Goal: Information Seeking & Learning: Check status

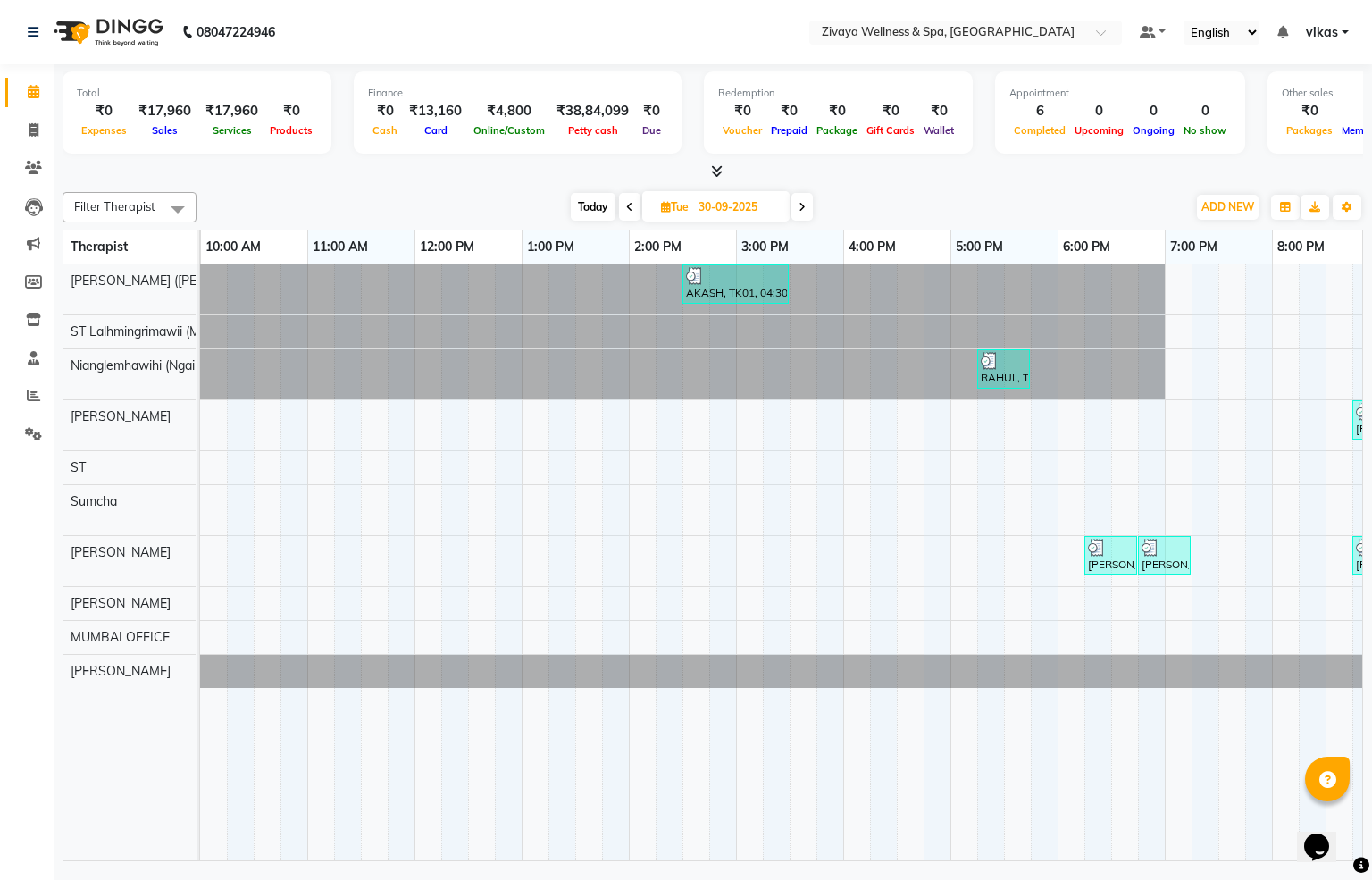
scroll to position [0, 1072]
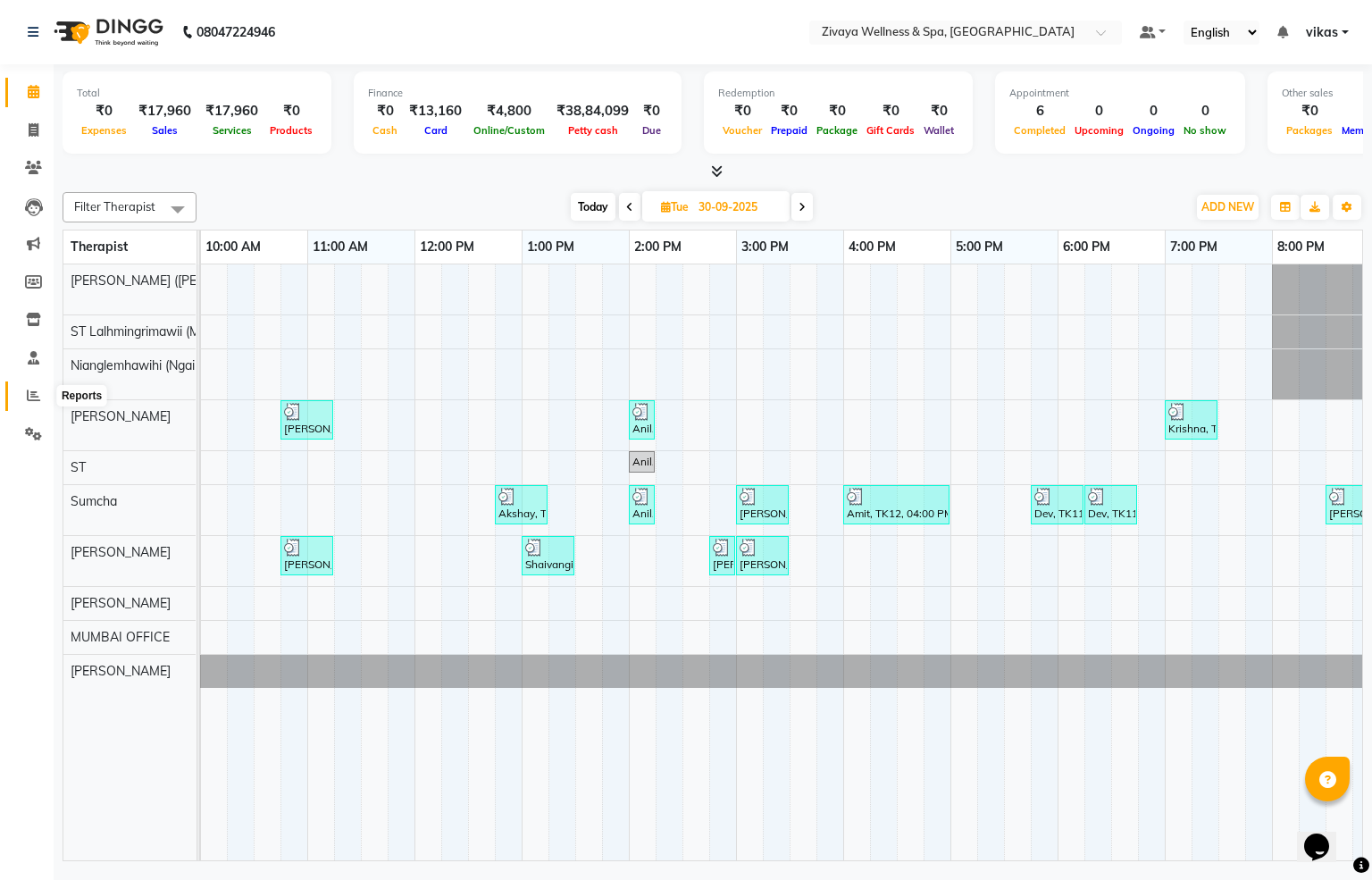
click at [27, 391] on icon at bounding box center [33, 395] width 13 height 13
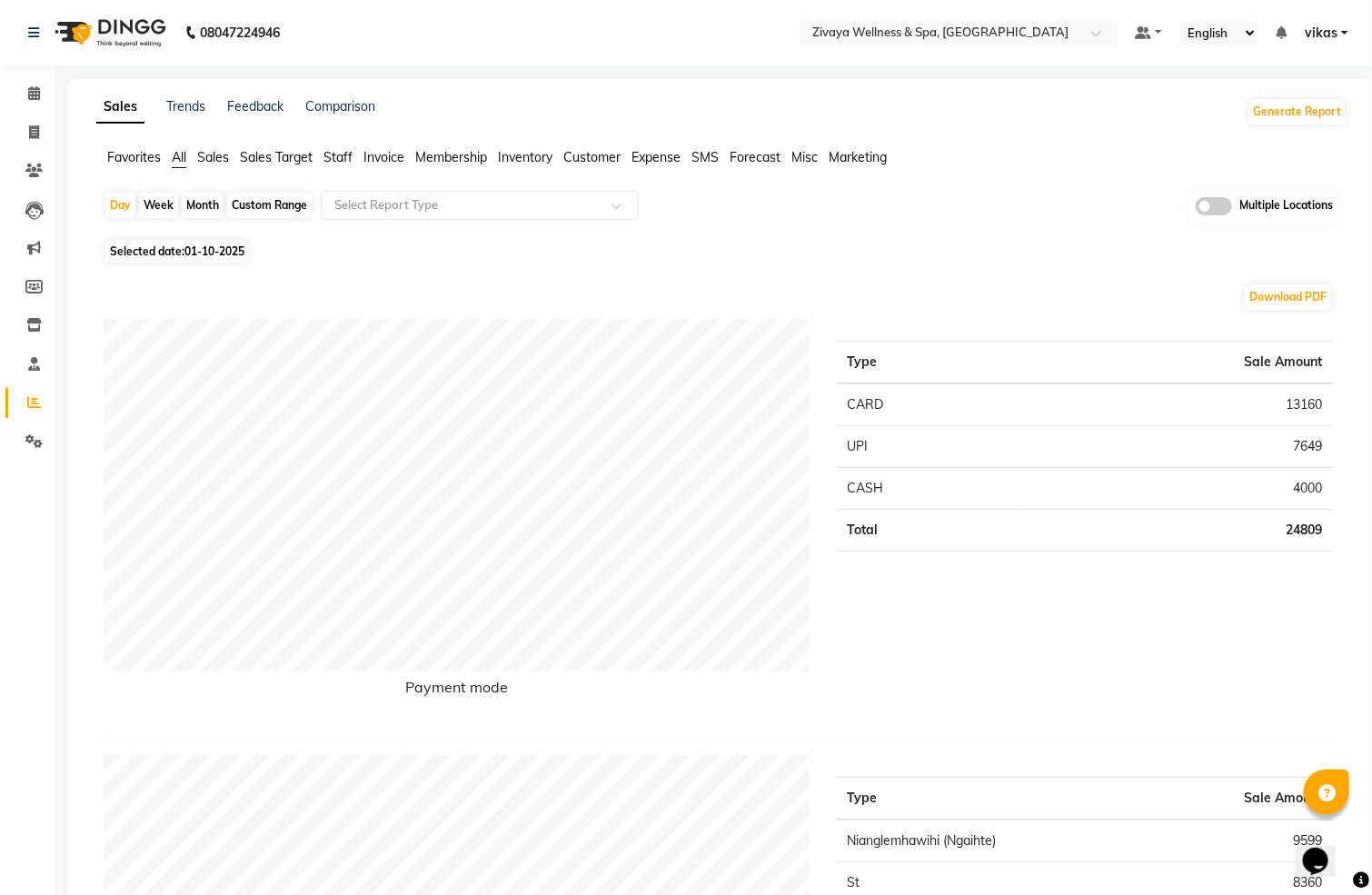
click at [203, 202] on div "Month" at bounding box center [203, 205] width 42 height 25
select select "10"
select select "2025"
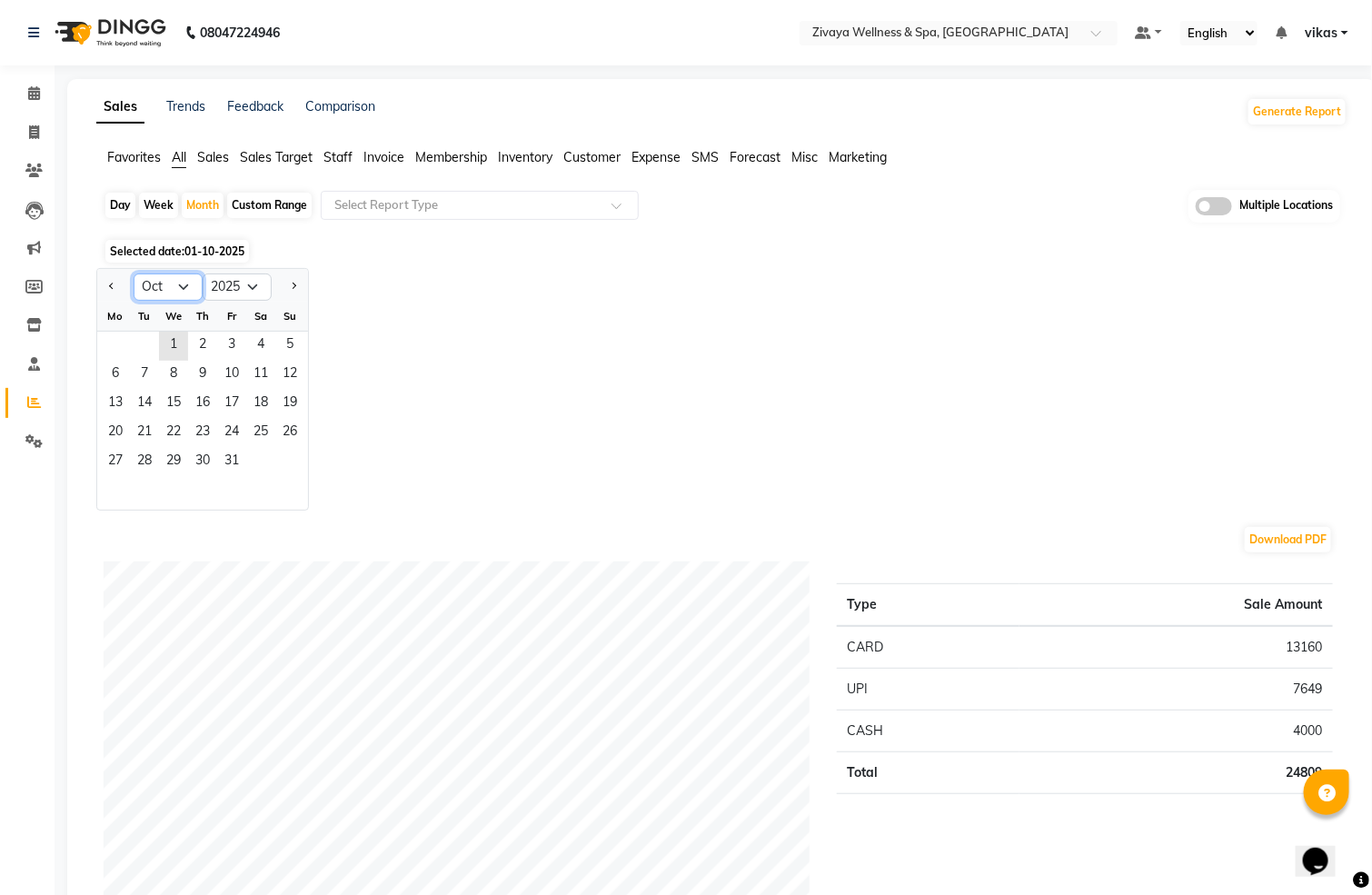
click at [180, 284] on select "Jan Feb Mar Apr May Jun [DATE] Aug Sep Oct Nov Dec" at bounding box center [168, 287] width 69 height 27
select select "9"
click at [134, 273] on select "Jan Feb Mar Apr May Jun [DATE] Aug Sep Oct Nov Dec" at bounding box center [168, 287] width 69 height 27
click at [111, 347] on span "1" at bounding box center [115, 346] width 29 height 29
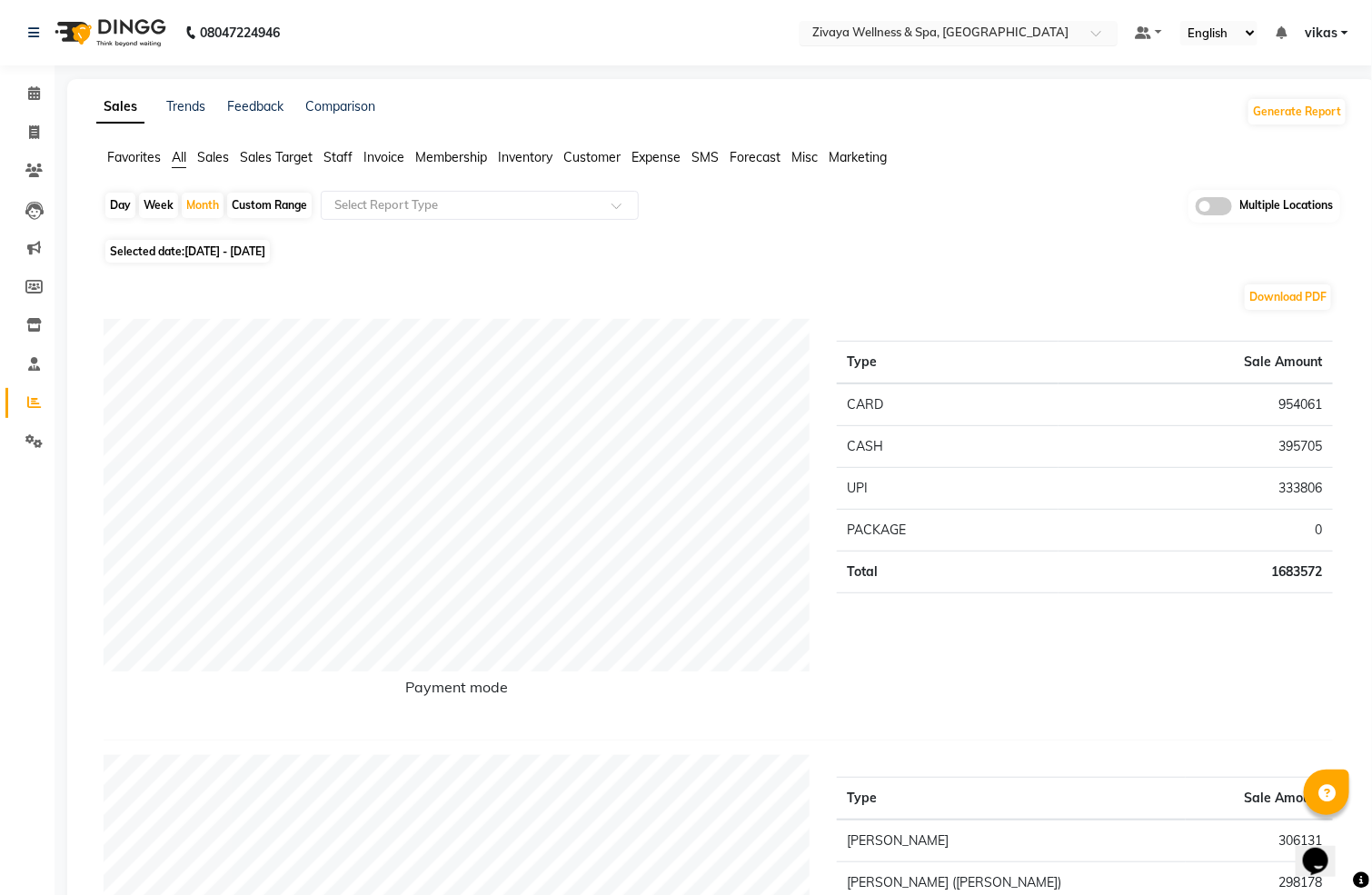
click at [985, 25] on div at bounding box center [958, 34] width 318 height 18
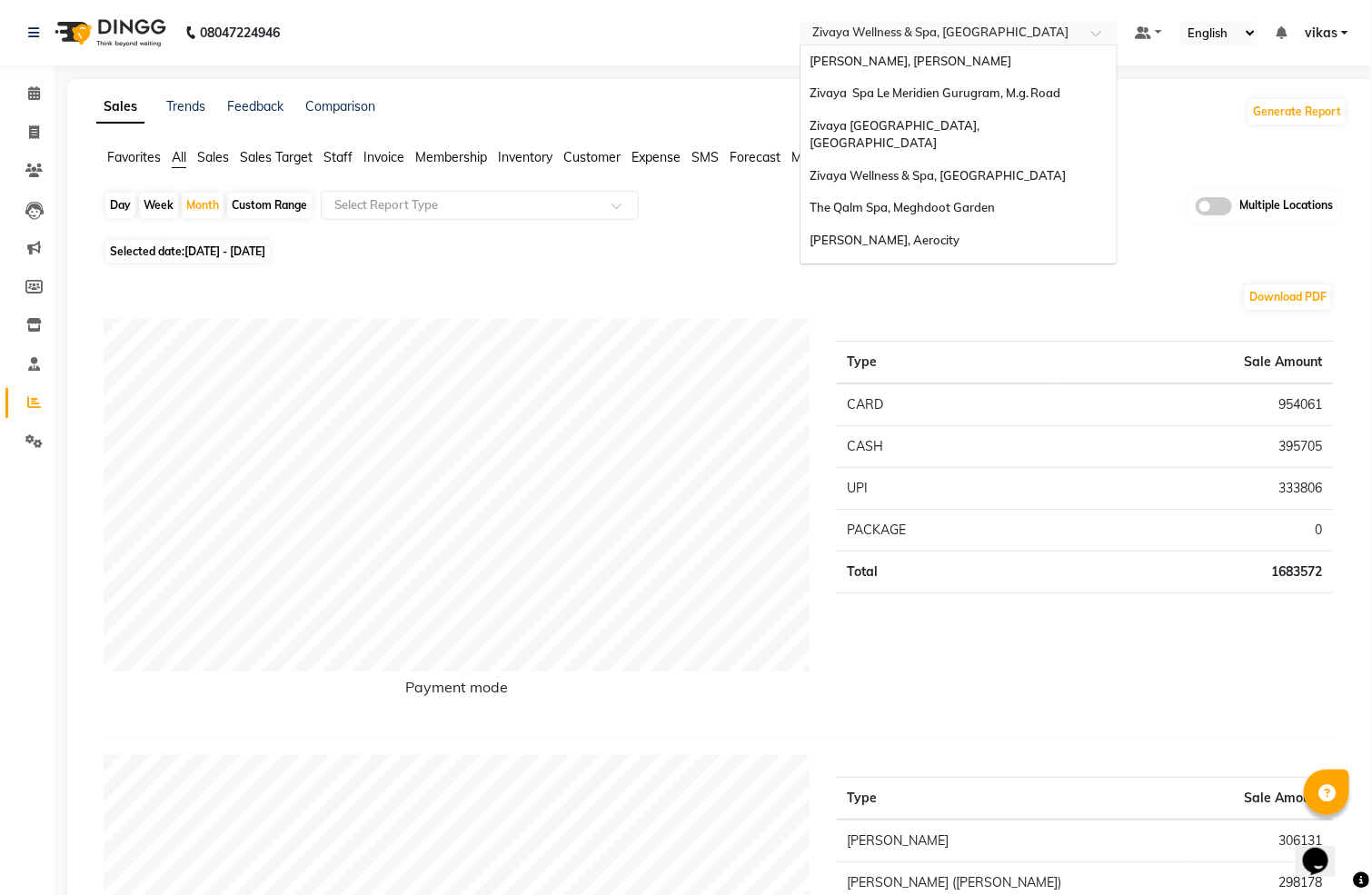
scroll to position [219, 0]
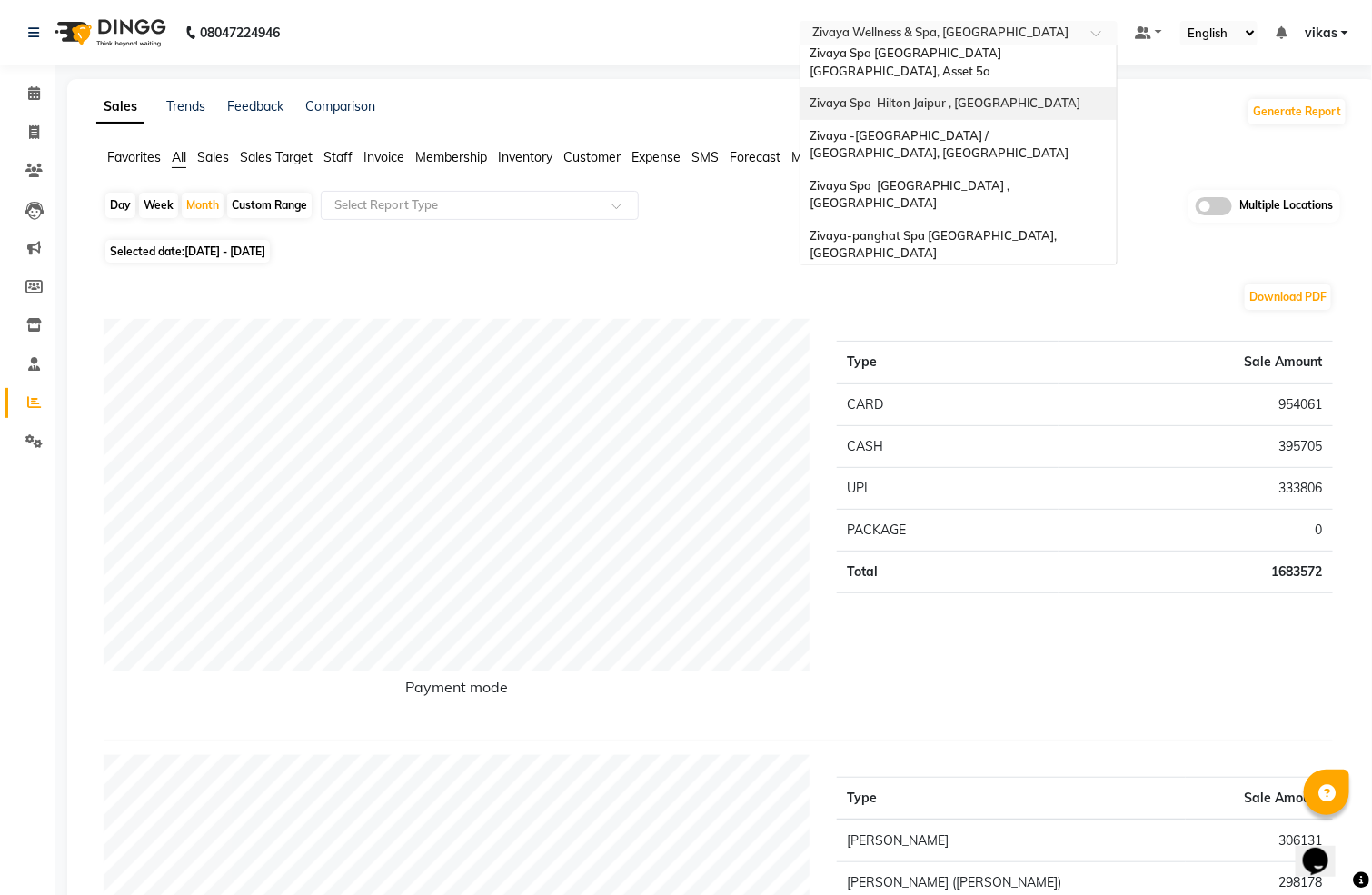
click at [1003, 87] on div "Zivaya Spa Hilton Jaipur , [GEOGRAPHIC_DATA]" at bounding box center [958, 104] width 316 height 33
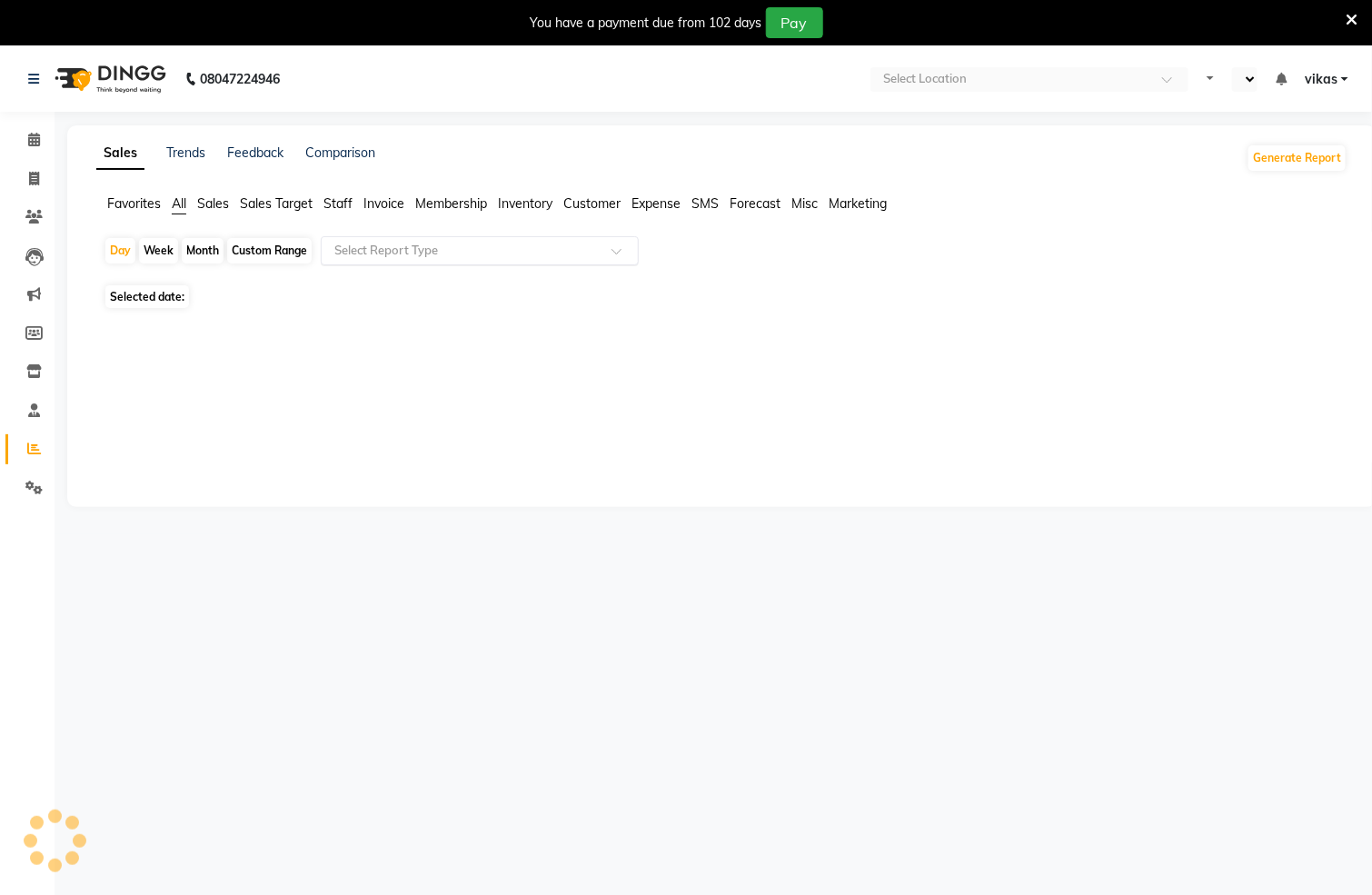
select select "en"
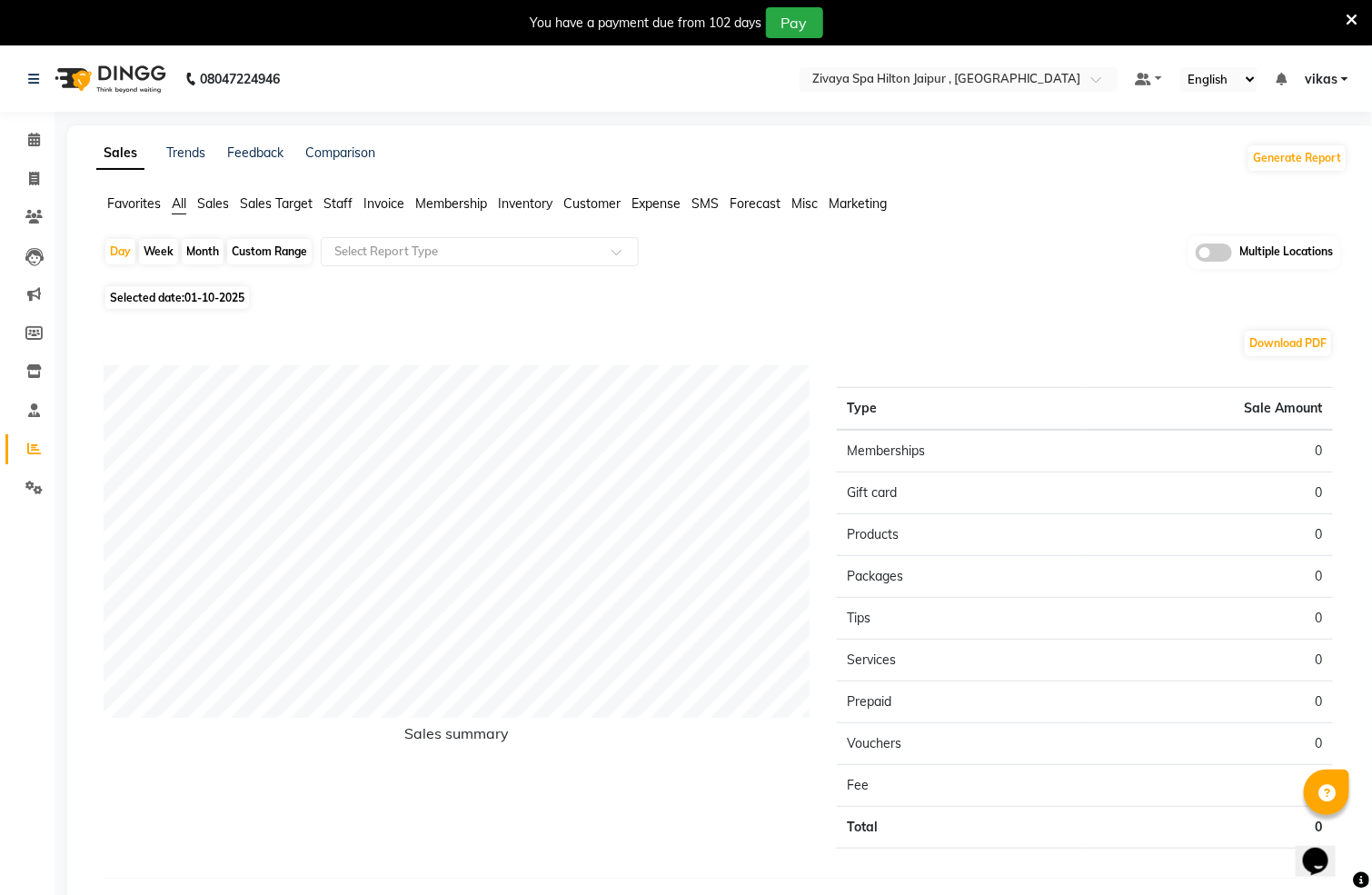
click at [197, 298] on span "01-10-2025" at bounding box center [214, 297] width 60 height 14
select select "10"
select select "2025"
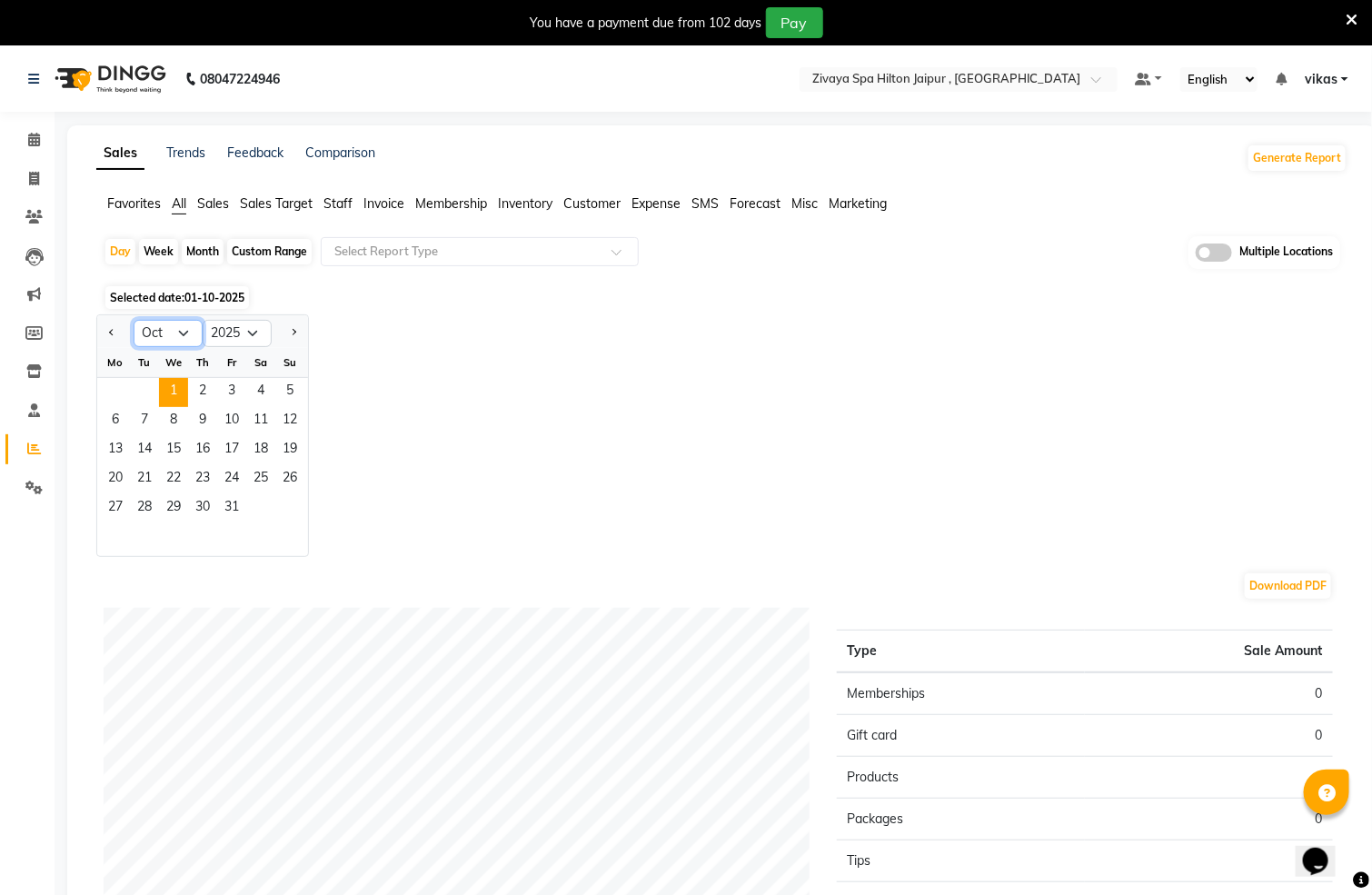
click at [175, 327] on select "Jan Feb Mar Apr May Jun [DATE] Aug Sep Oct Nov Dec" at bounding box center [168, 333] width 69 height 27
select select "9"
click at [134, 320] on select "Jan Feb Mar Apr May Jun [DATE] Aug Sep Oct Nov Dec" at bounding box center [168, 333] width 69 height 27
click at [111, 378] on span "1" at bounding box center [115, 392] width 29 height 29
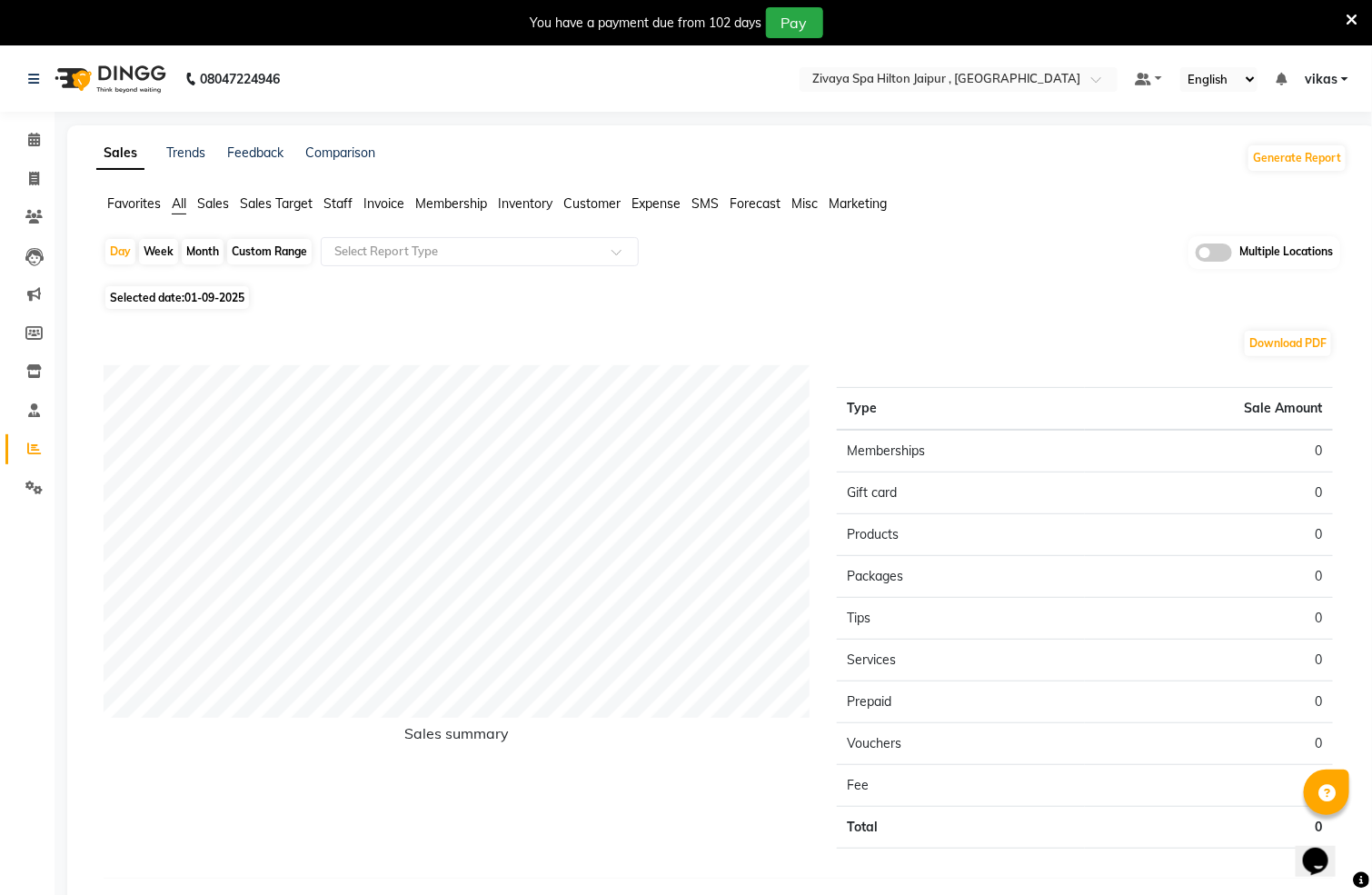
click at [211, 245] on div "Month" at bounding box center [203, 252] width 42 height 25
select select "9"
select select "2025"
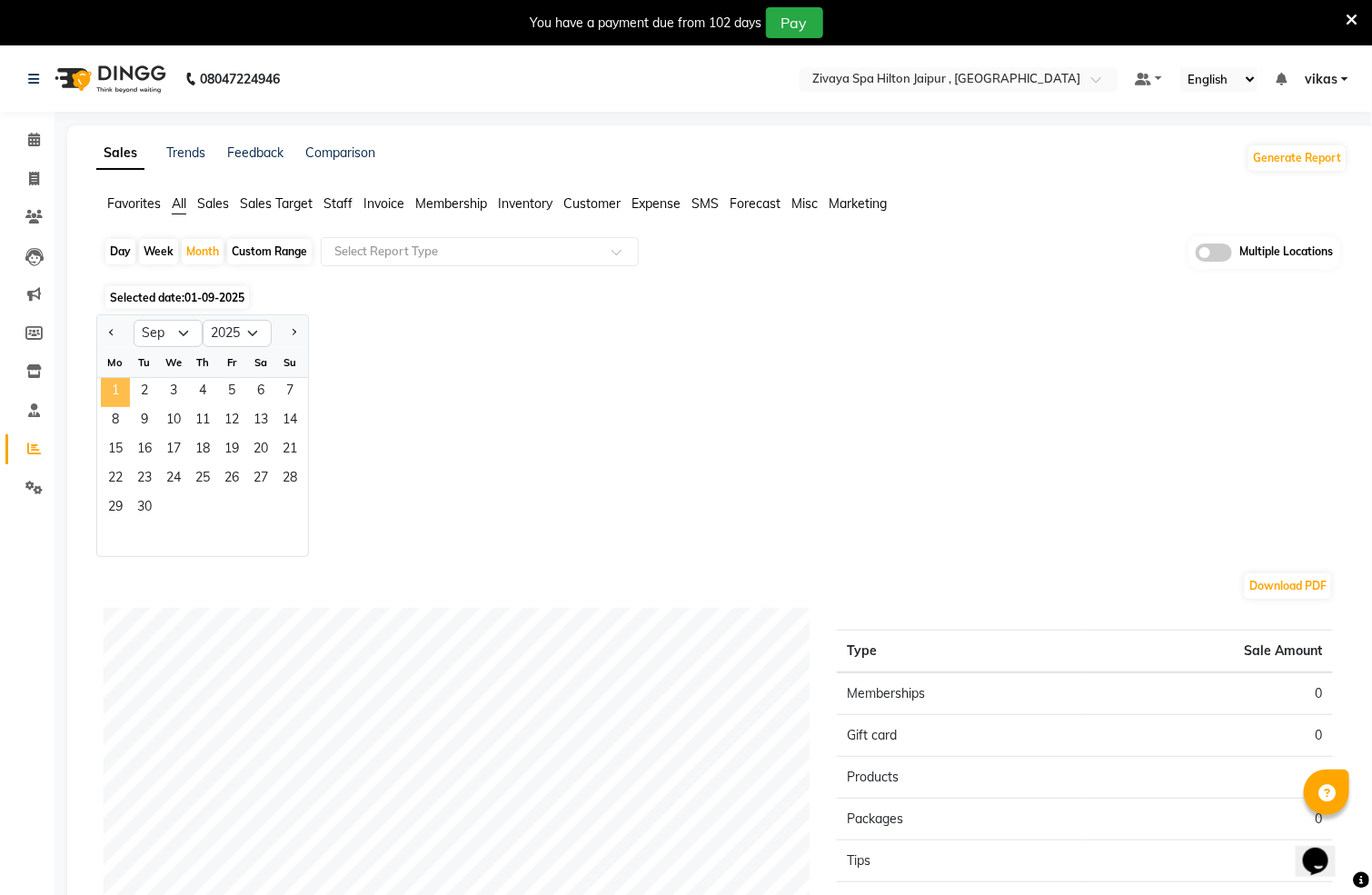
click at [109, 386] on span "1" at bounding box center [115, 392] width 29 height 29
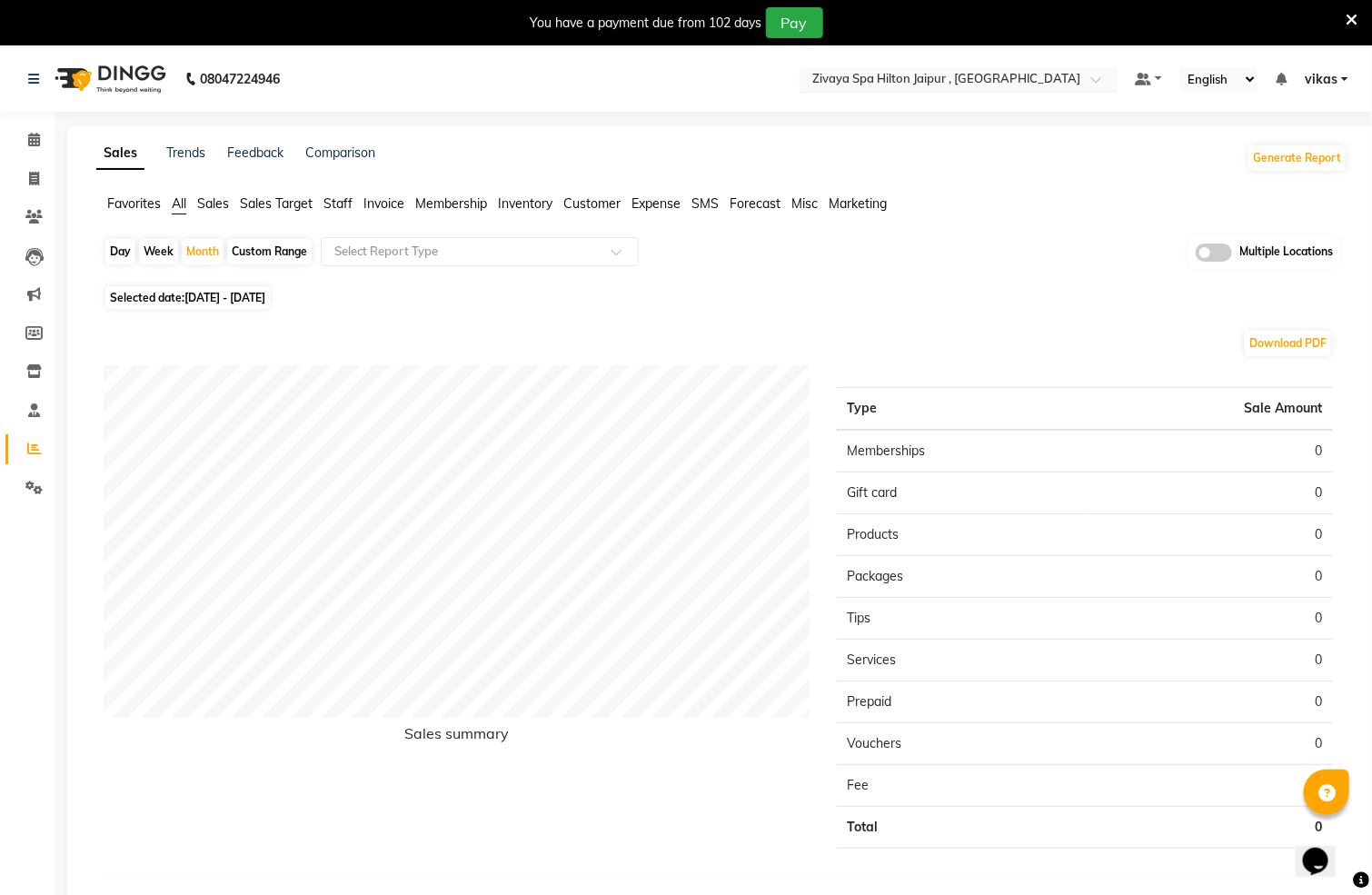
click at [919, 75] on input "text" at bounding box center [941, 80] width 264 height 18
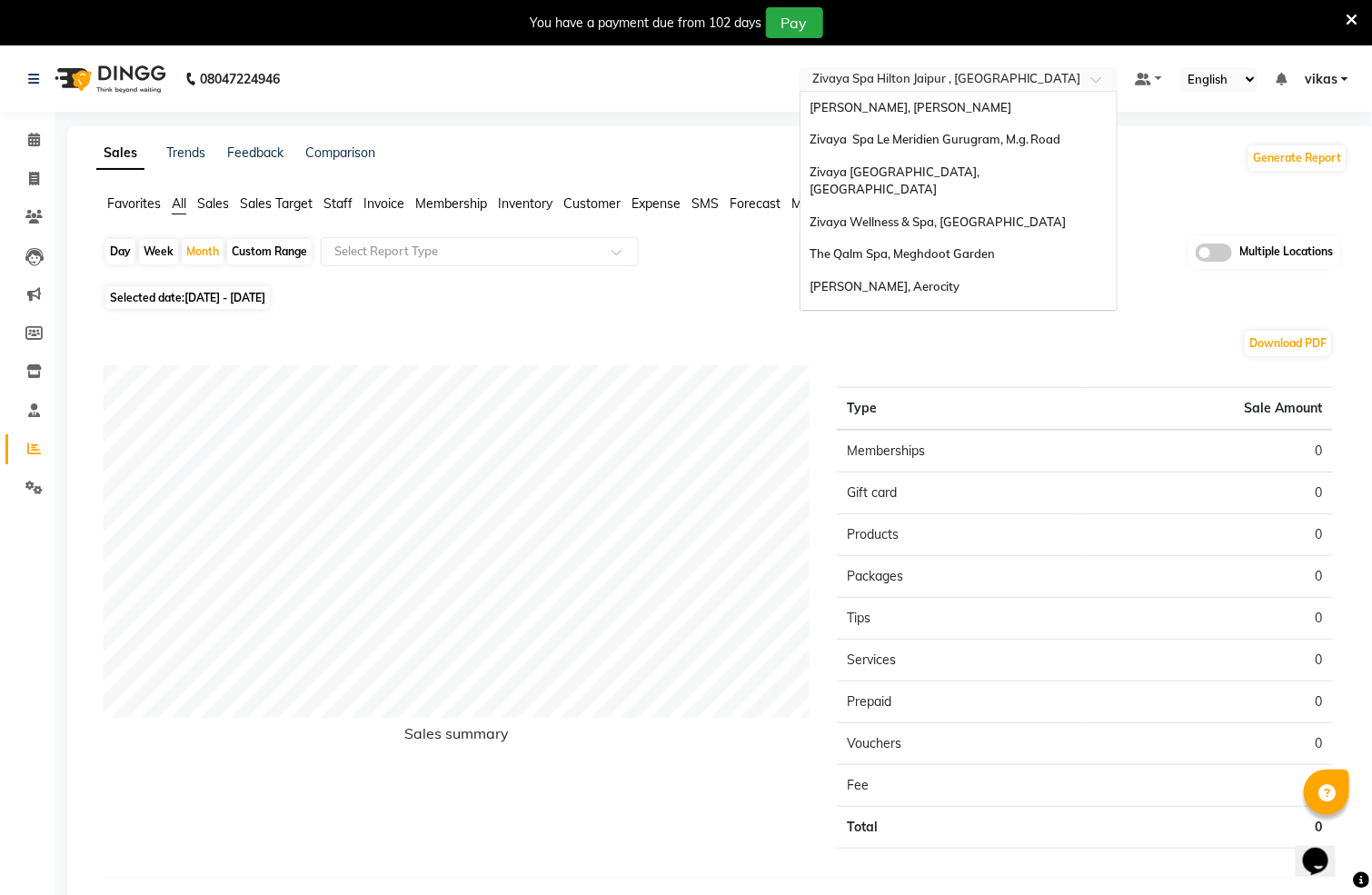
scroll to position [219, 0]
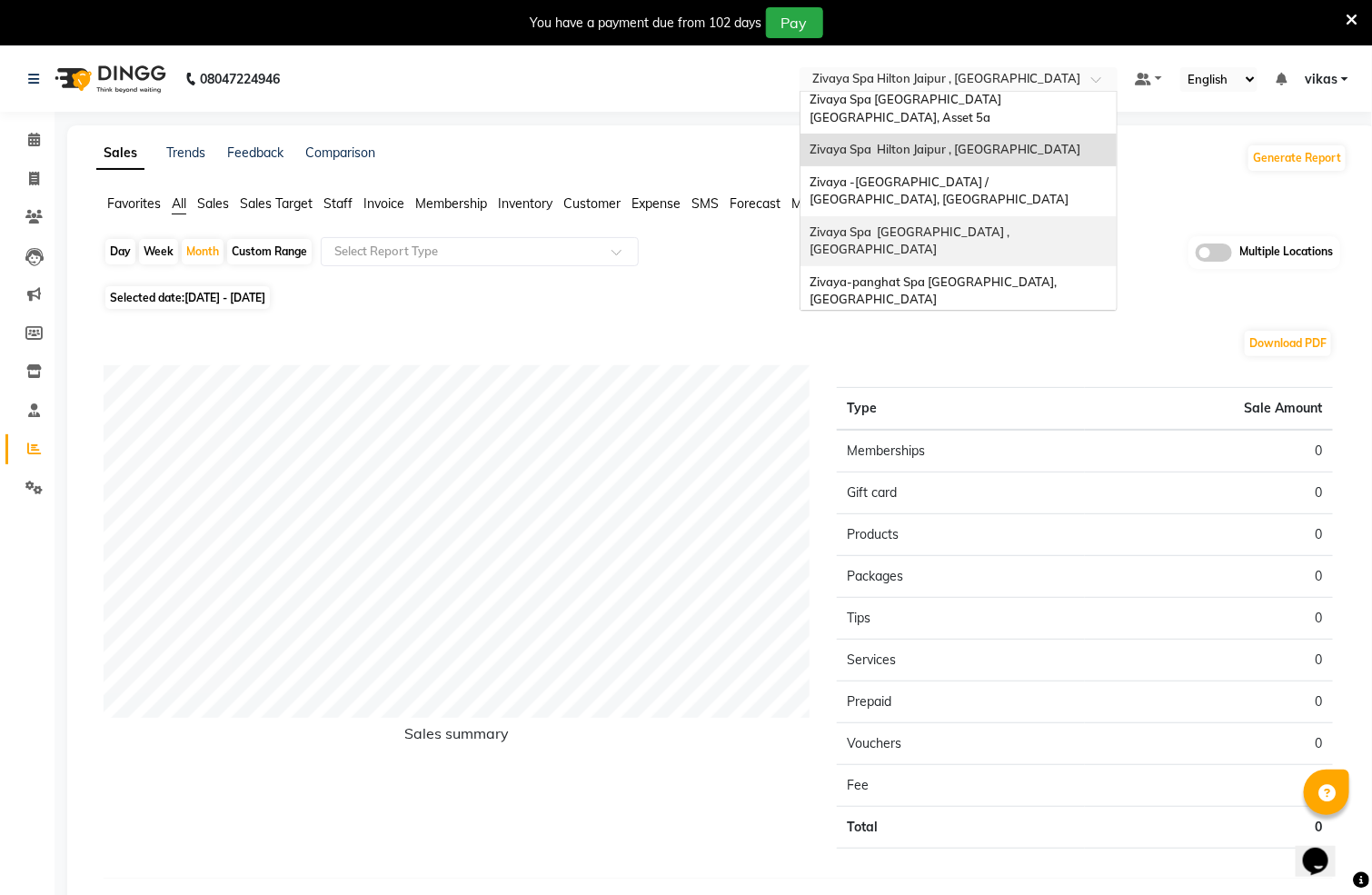
click at [1004, 225] on span "Zivaya Spa [GEOGRAPHIC_DATA] , [GEOGRAPHIC_DATA]" at bounding box center [911, 241] width 203 height 33
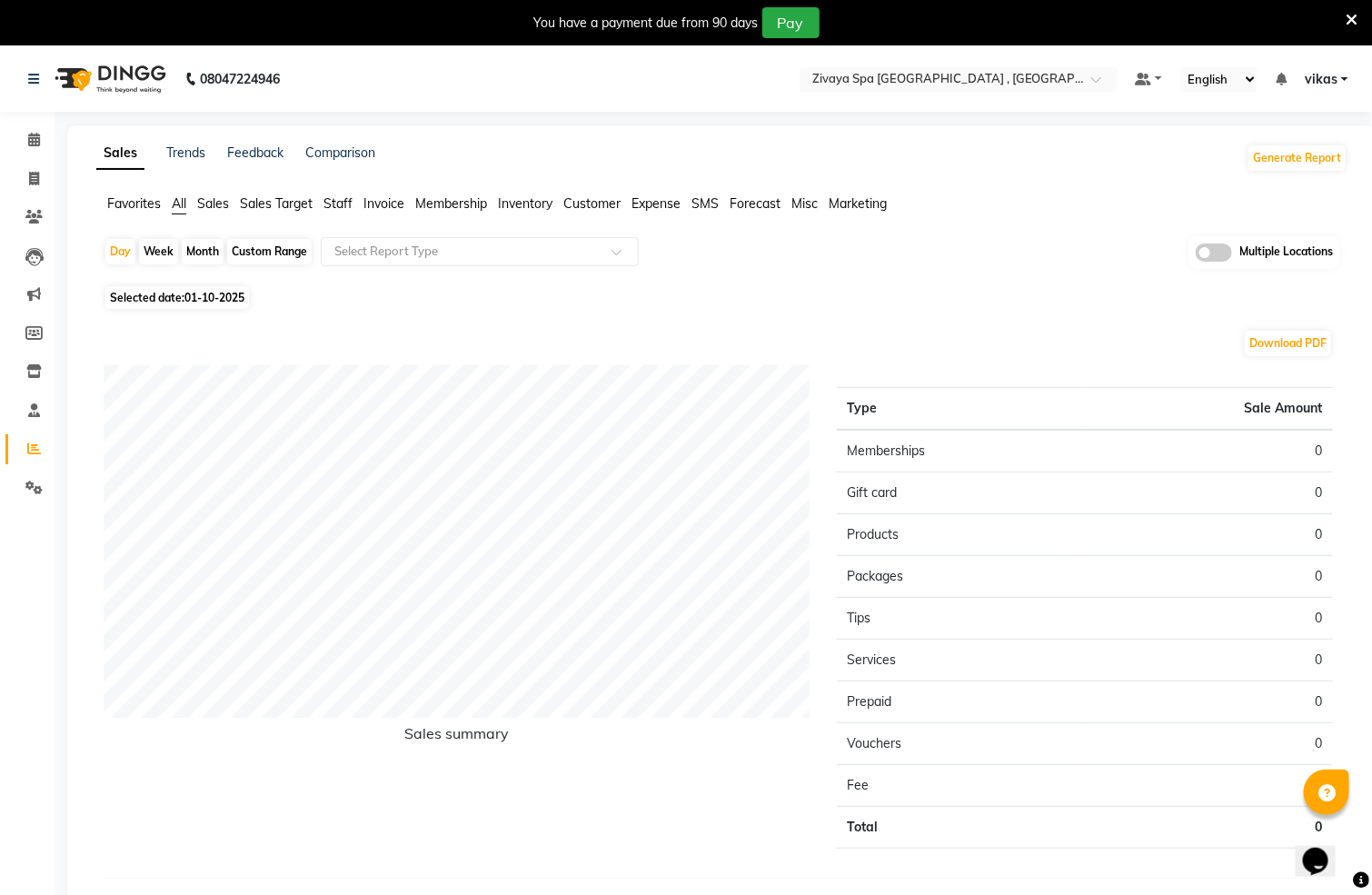
click at [208, 249] on div "Month" at bounding box center [203, 252] width 42 height 25
select select "10"
select select "2025"
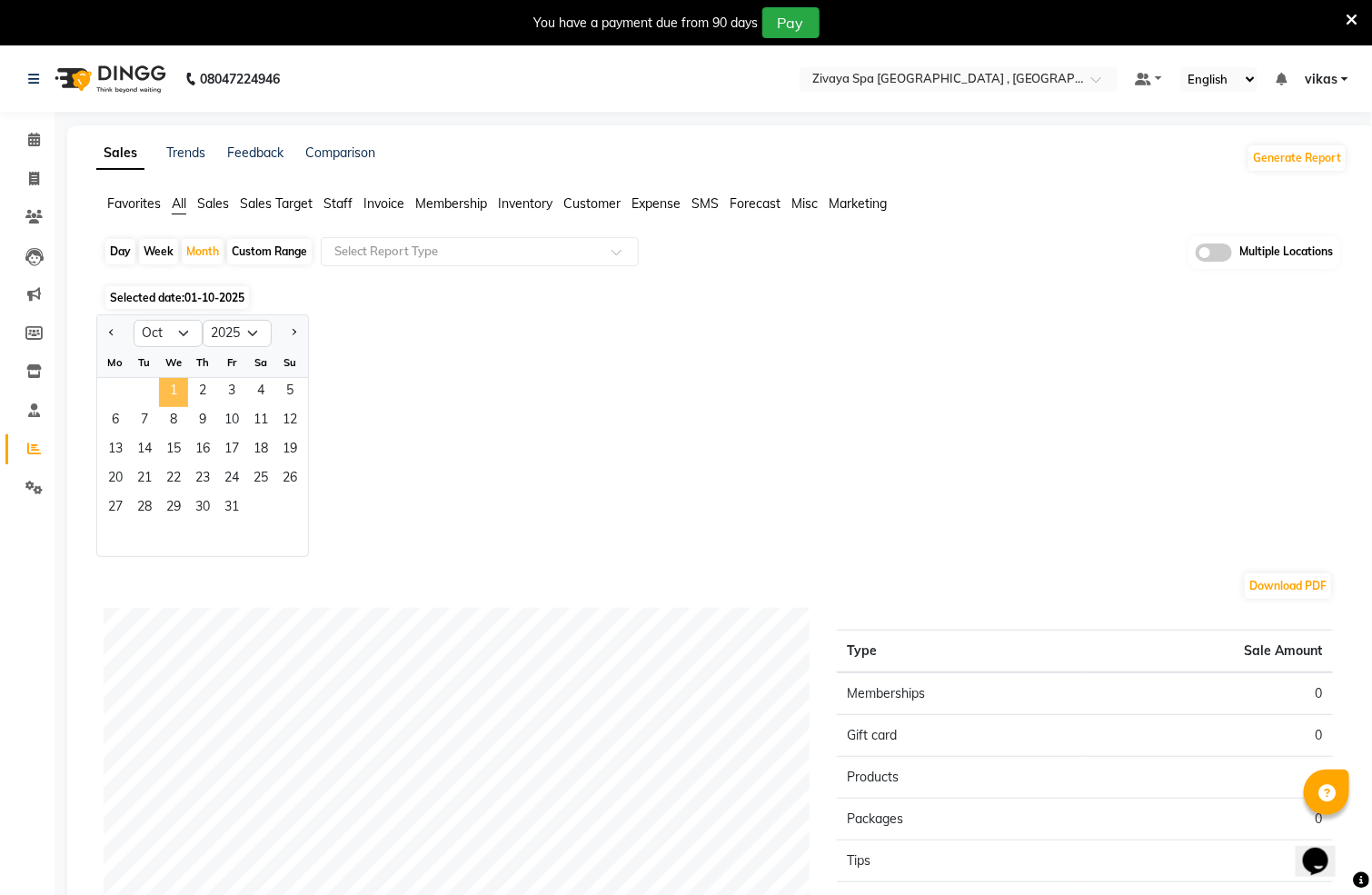
click at [165, 389] on span "1" at bounding box center [173, 392] width 29 height 29
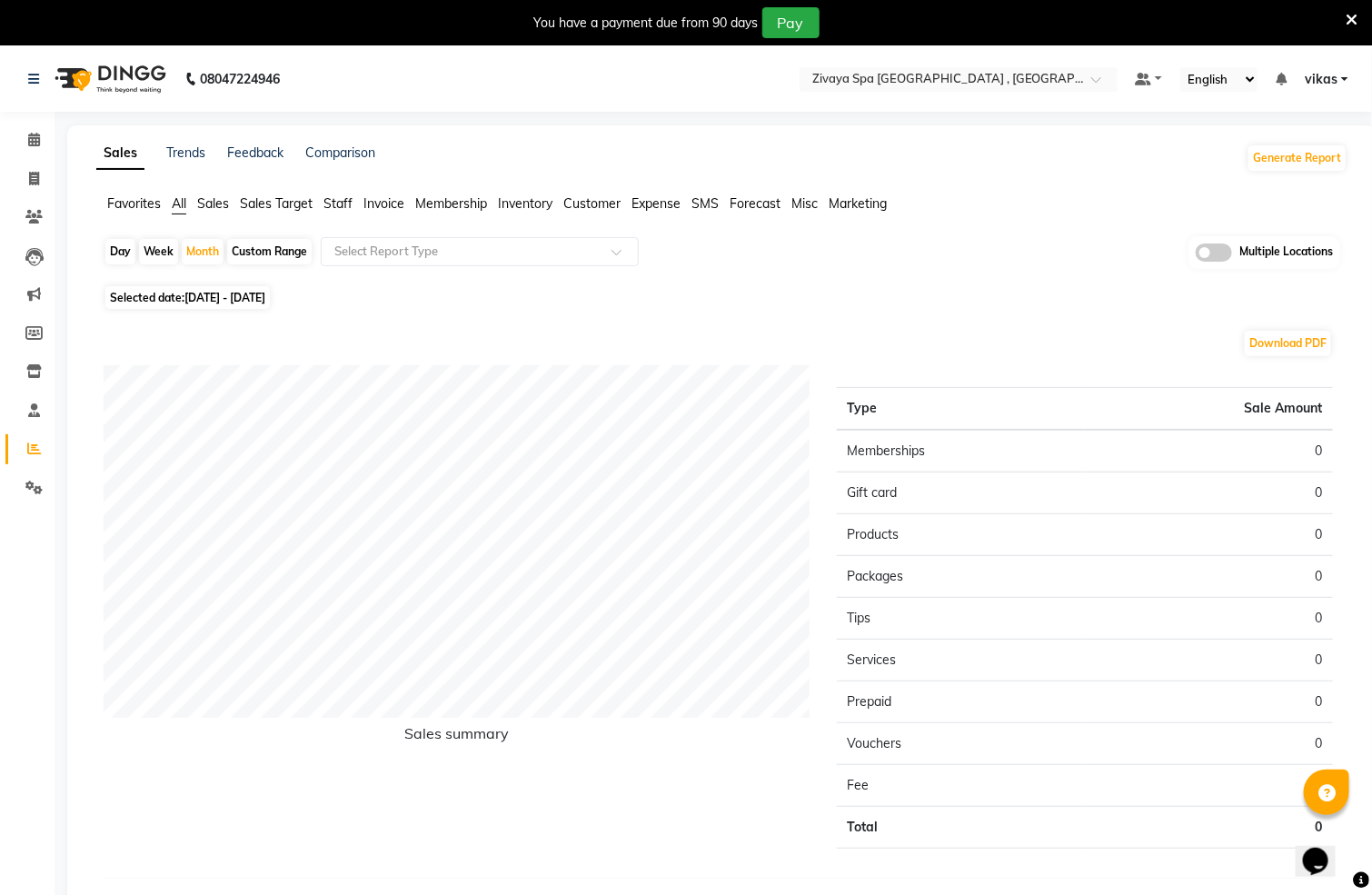
click at [265, 294] on span "01-10-2025 - 31-10-2025" at bounding box center [224, 297] width 80 height 14
select select "10"
select select "2025"
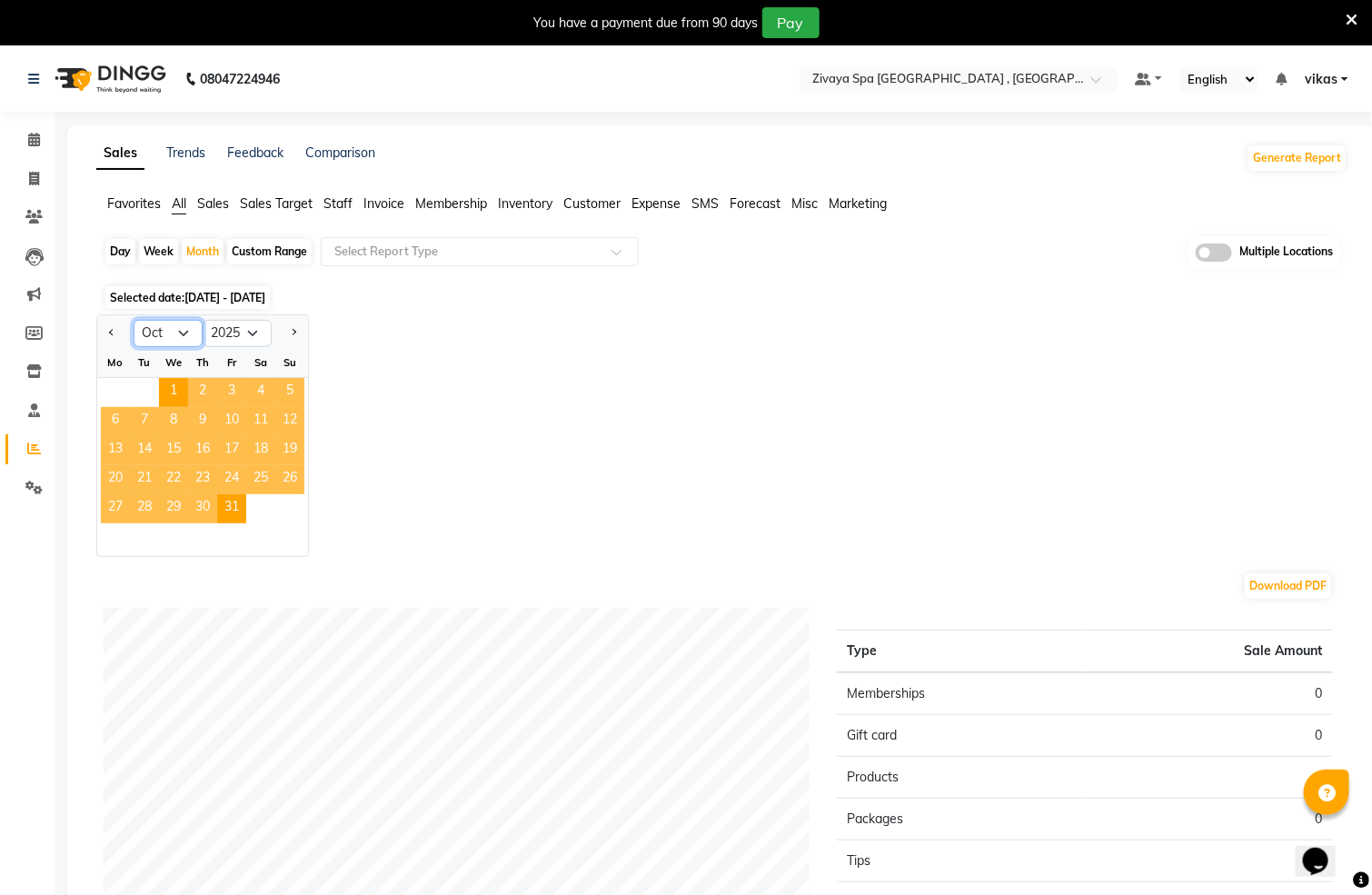
click at [181, 330] on select "Jan Feb Mar Apr May Jun [DATE] Aug Sep Oct Nov Dec" at bounding box center [168, 333] width 69 height 27
select select "9"
click at [134, 320] on select "Jan Feb Mar Apr May Jun [DATE] Aug Sep Oct Nov Dec" at bounding box center [168, 333] width 69 height 27
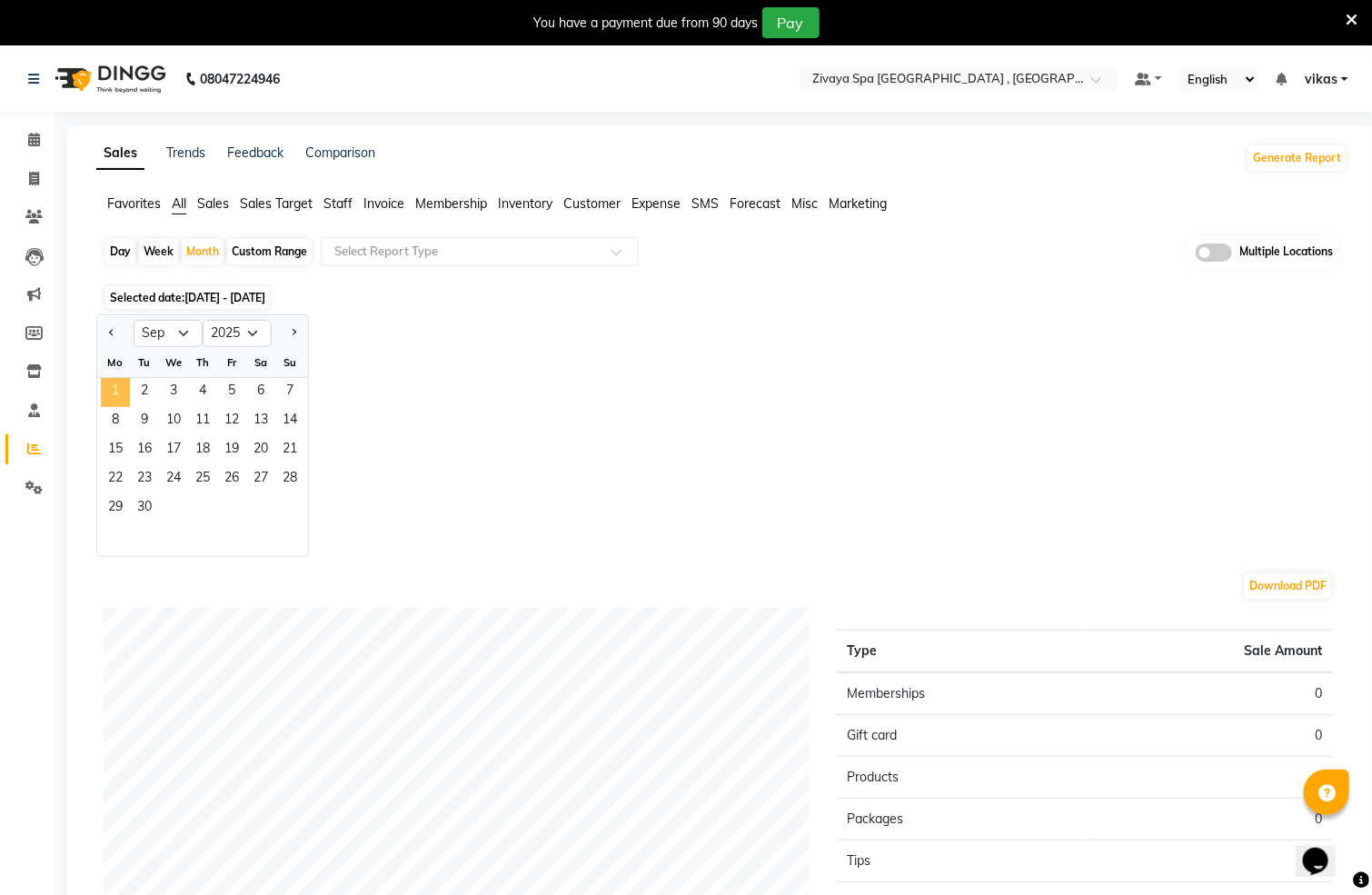
click at [118, 387] on span "1" at bounding box center [115, 392] width 29 height 29
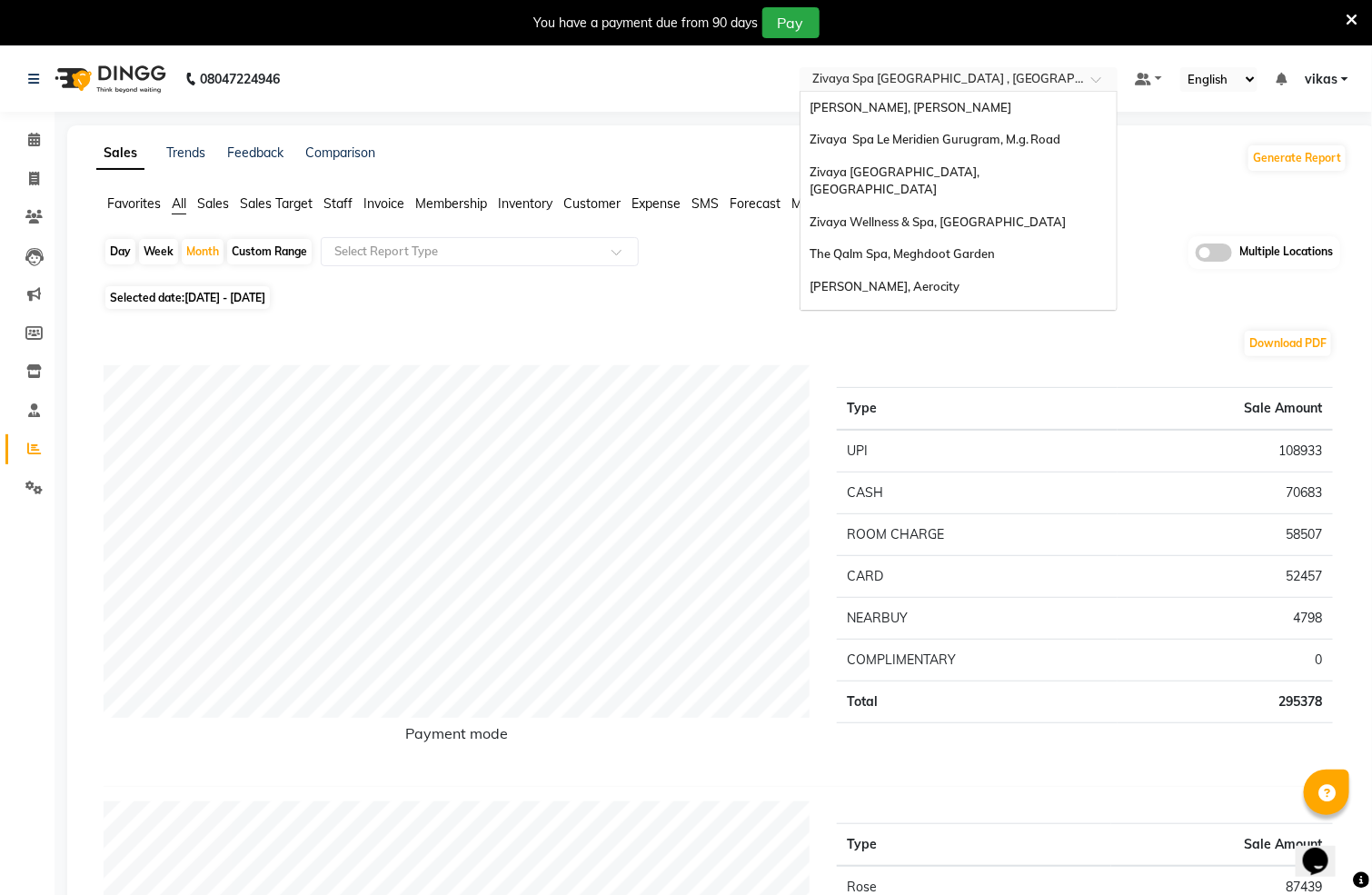
click at [873, 77] on input "text" at bounding box center [941, 80] width 264 height 18
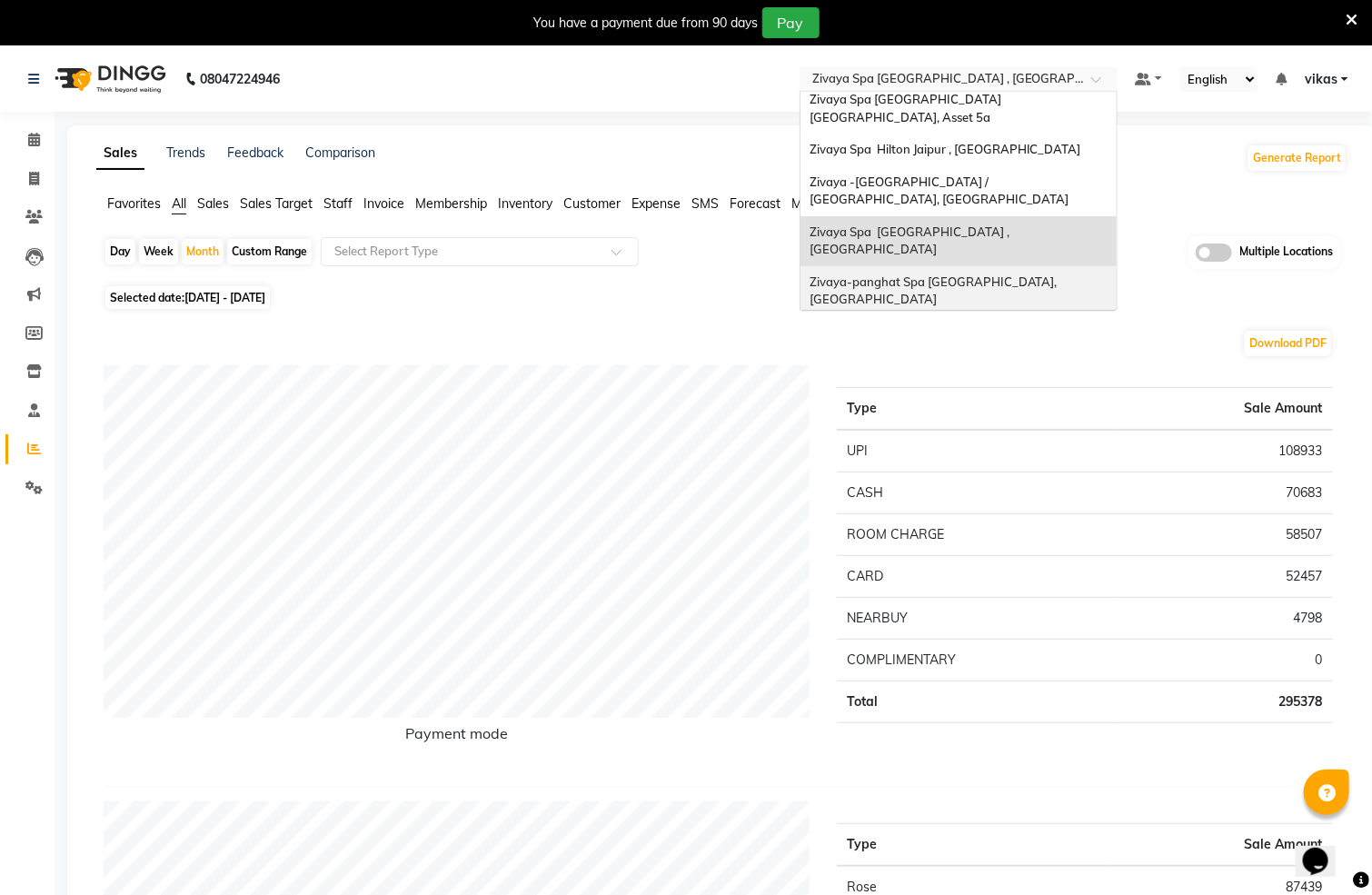
click at [952, 274] on span "Zivaya-panghat Spa [GEOGRAPHIC_DATA], [GEOGRAPHIC_DATA]" at bounding box center [935, 291] width 251 height 33
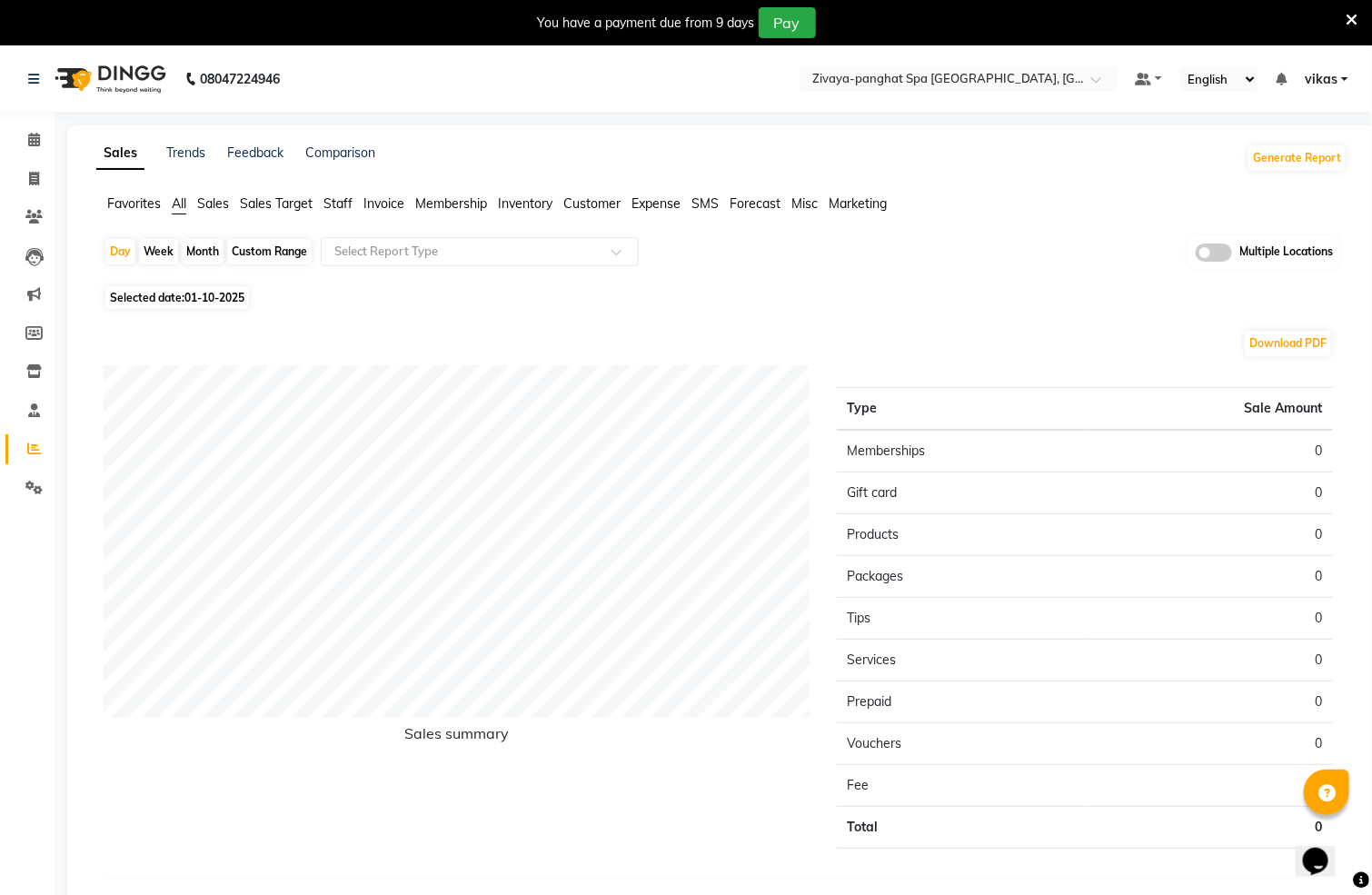
click at [200, 255] on div "Month" at bounding box center [203, 252] width 42 height 25
select select "10"
select select "2025"
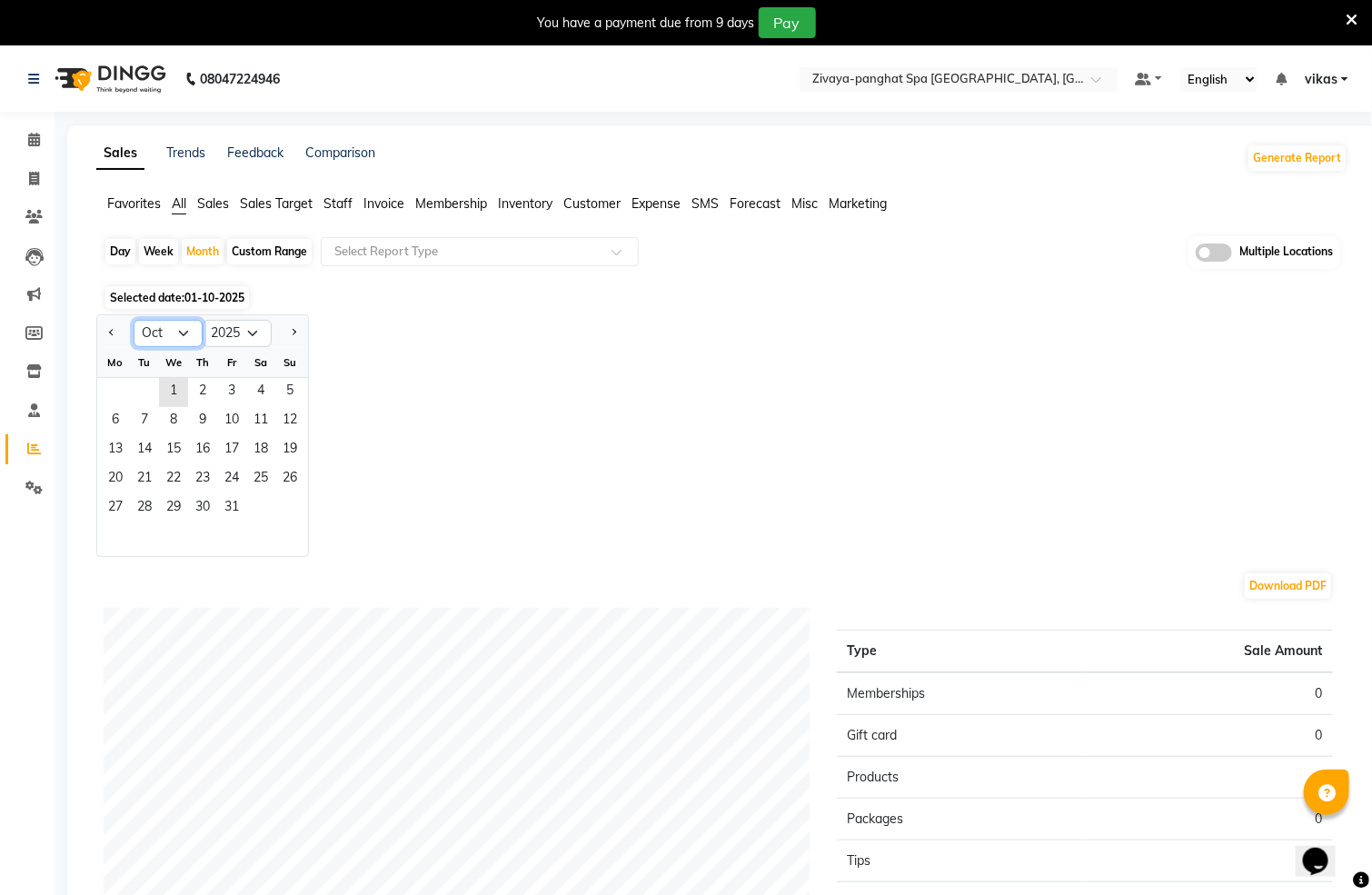
click at [183, 328] on select "Jan Feb Mar Apr May Jun [DATE] Aug Sep Oct Nov Dec" at bounding box center [168, 333] width 69 height 27
select select "9"
click at [134, 320] on select "Jan Feb Mar Apr May Jun [DATE] Aug Sep Oct Nov Dec" at bounding box center [168, 333] width 69 height 27
click at [117, 390] on span "1" at bounding box center [115, 392] width 29 height 29
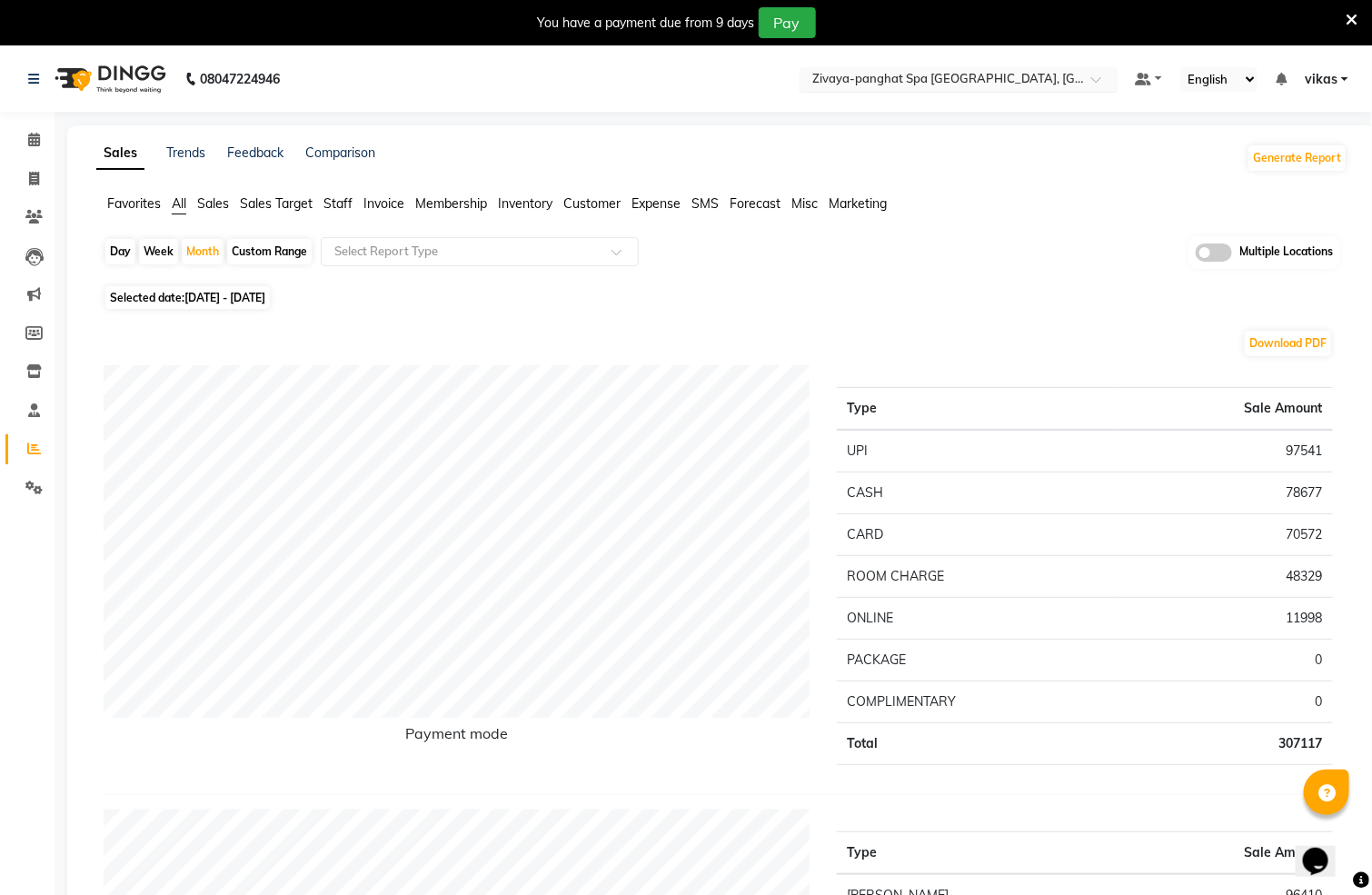
click at [929, 80] on input "text" at bounding box center [941, 80] width 264 height 18
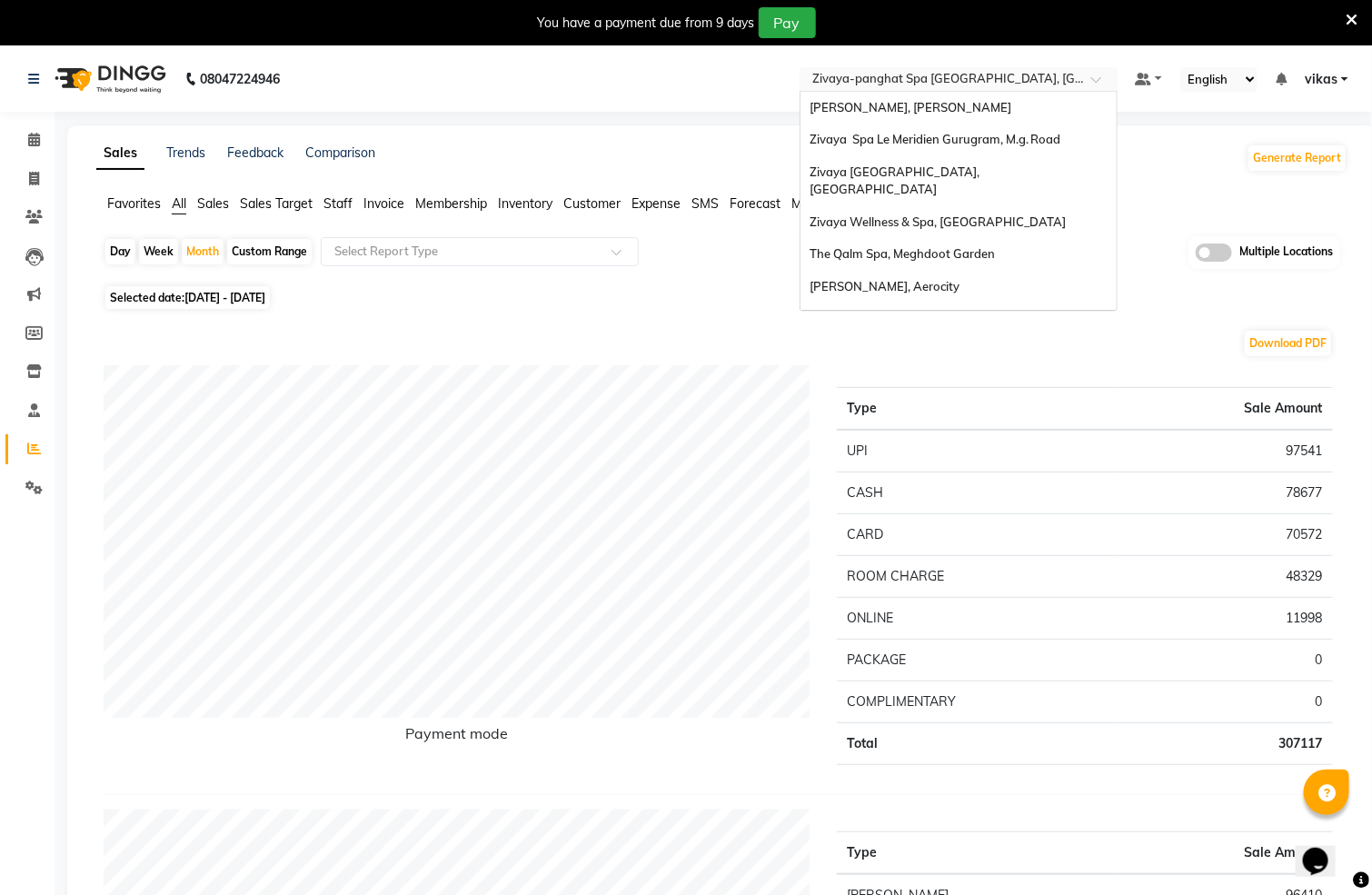
scroll to position [219, 0]
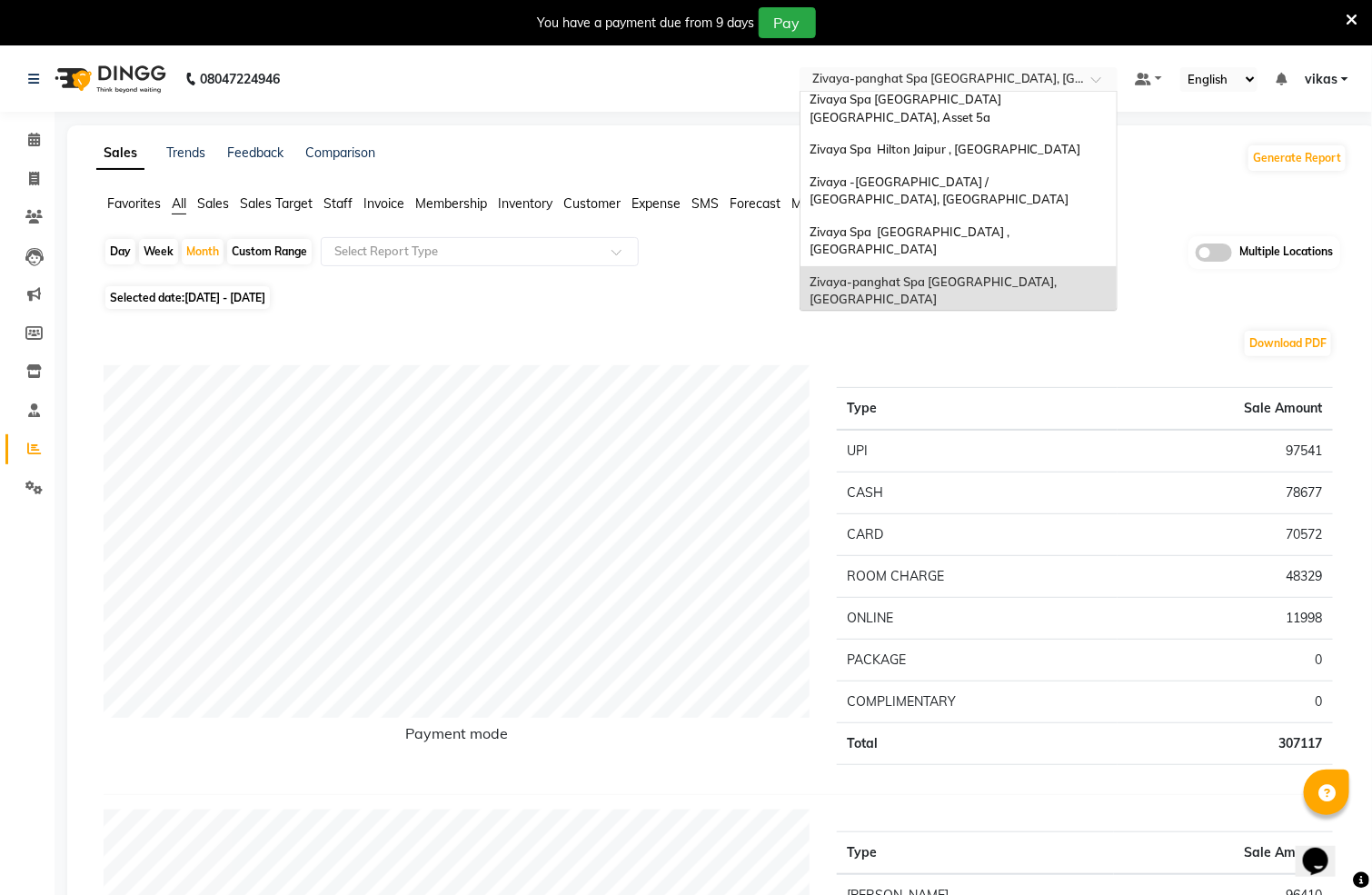
click at [956, 356] on span "Zivaya Wellness Ho, Rnt Marg" at bounding box center [892, 363] width 166 height 15
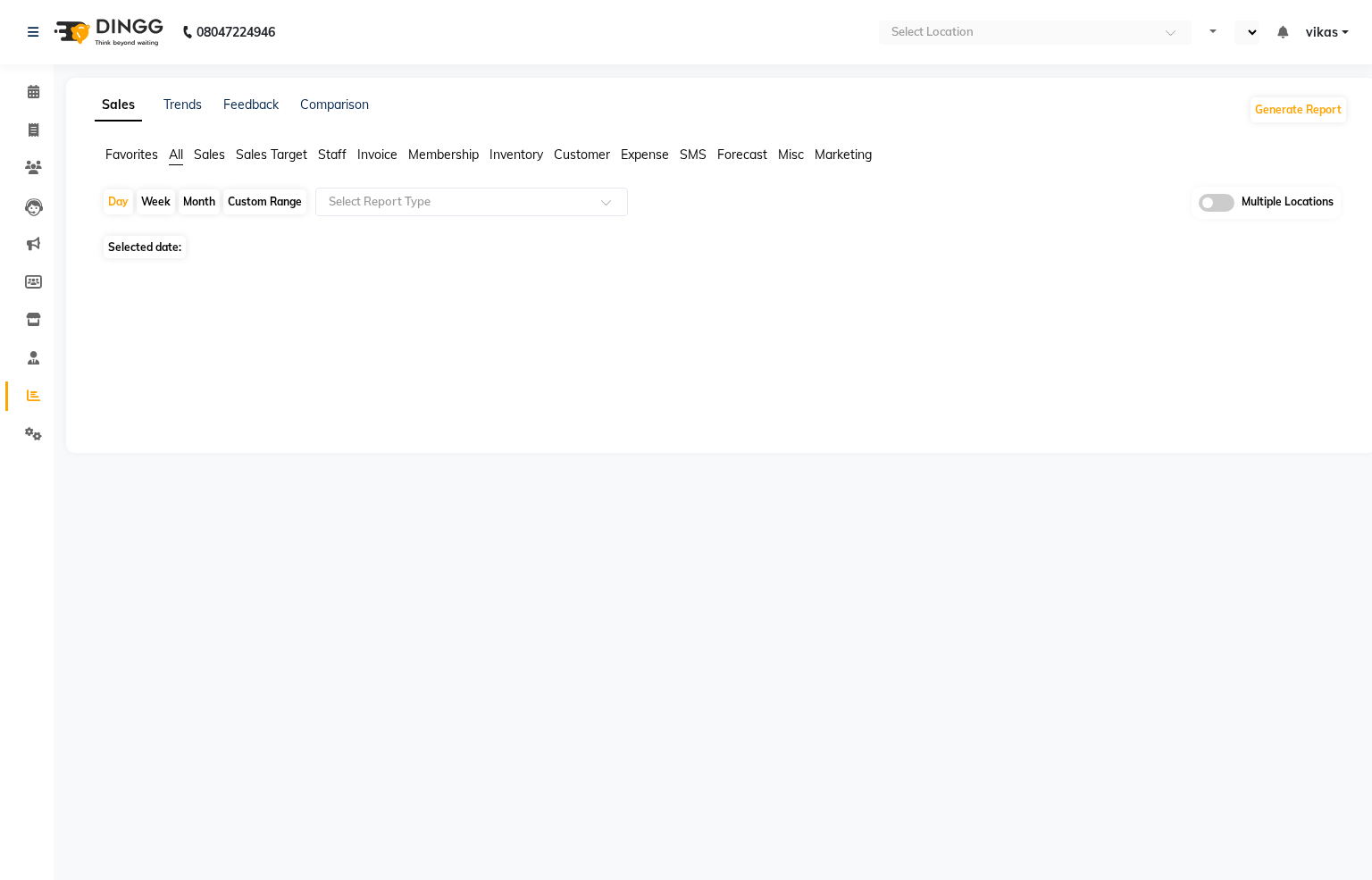
select select "en"
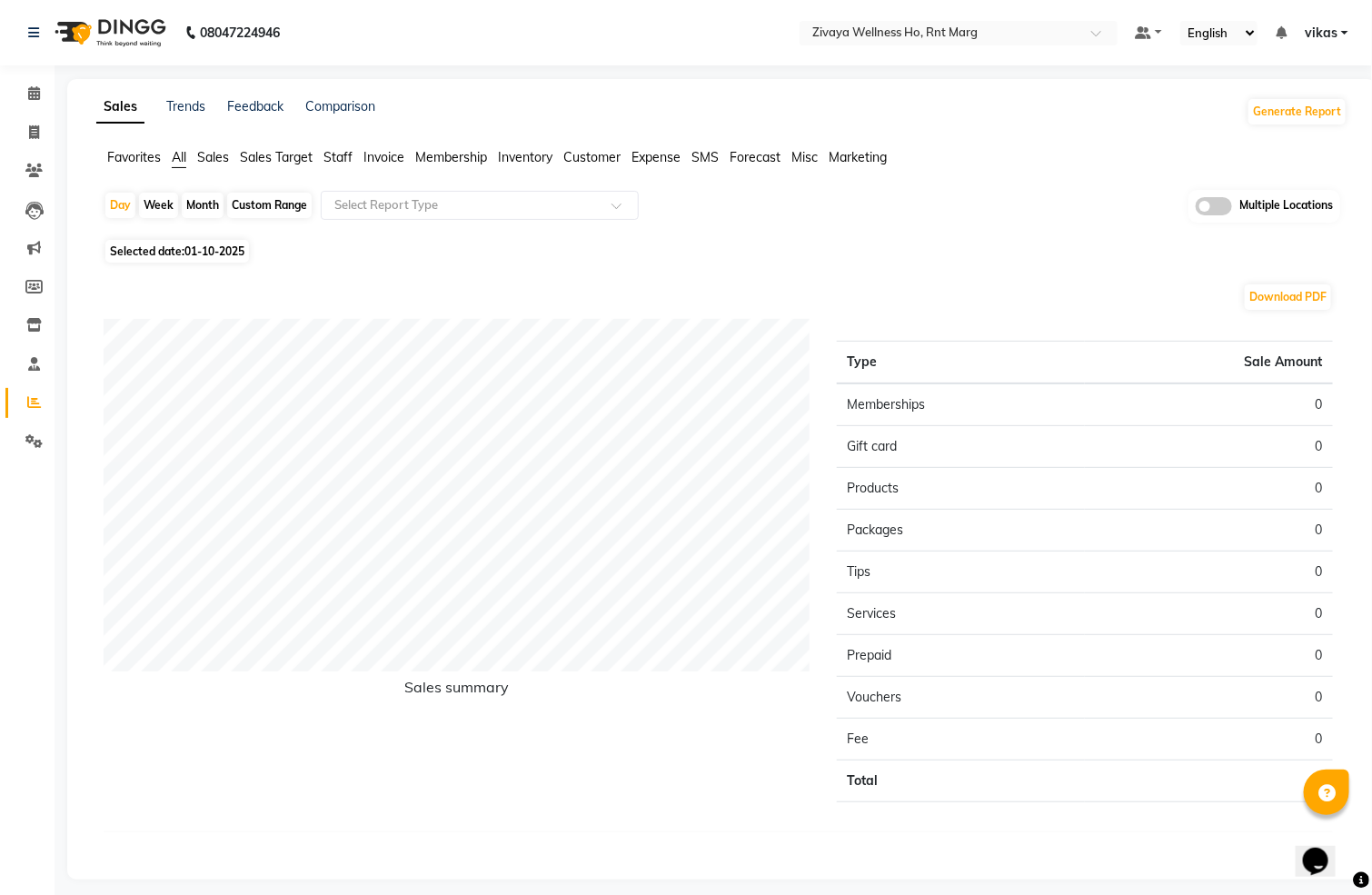
click at [207, 200] on div "Month" at bounding box center [203, 205] width 42 height 25
select select "10"
select select "2025"
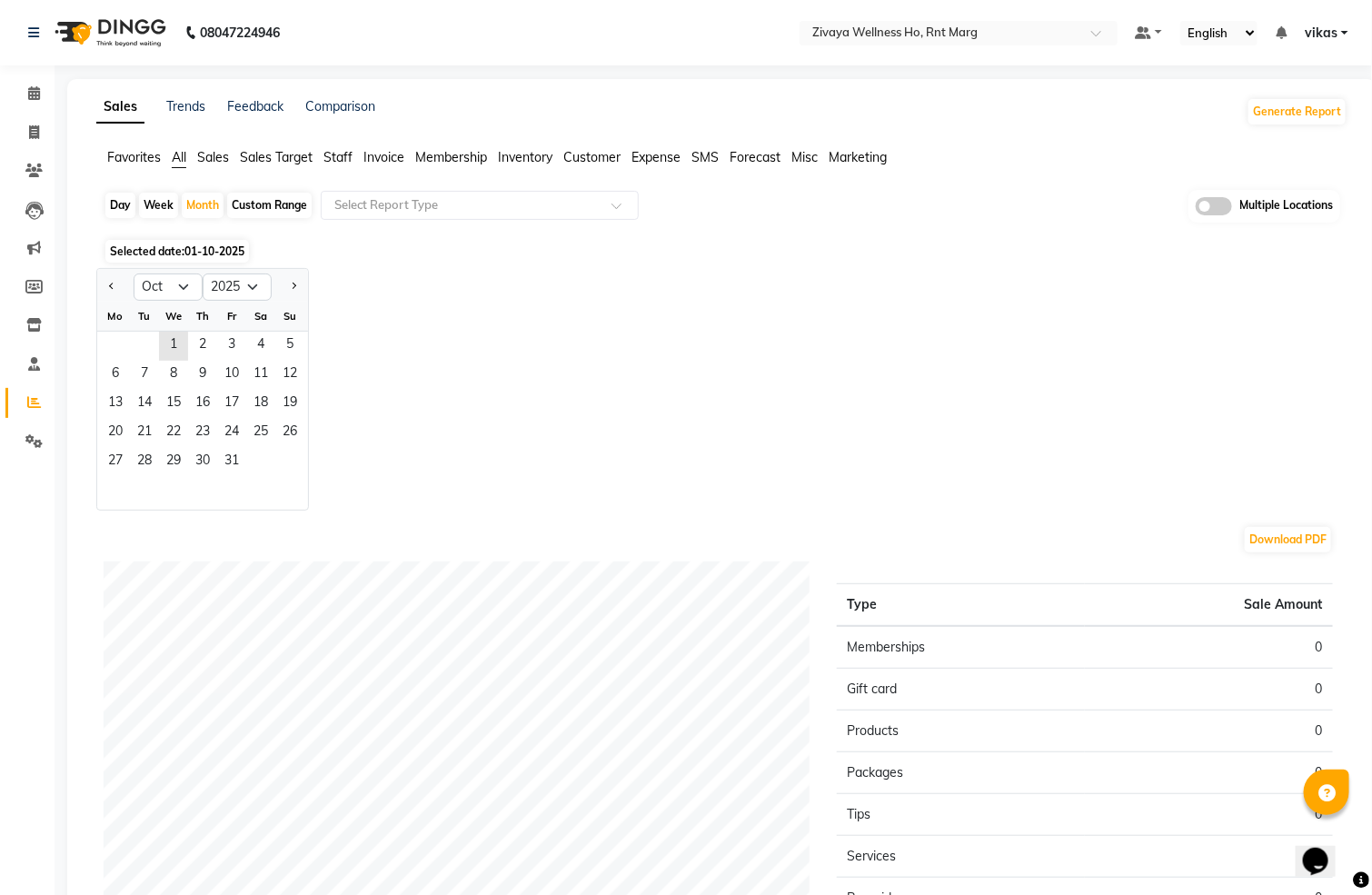
drag, startPoint x: 189, startPoint y: 268, endPoint x: 177, endPoint y: 289, distance: 24.2
click at [189, 270] on div "Jan Feb Mar Apr May Jun [DATE] Aug Sep Oct Nov [DATE] 2016 2017 2018 2019 2020 …" at bounding box center [203, 286] width 211 height 33
click at [177, 289] on select "Jan Feb Mar Apr May Jun [DATE] Aug Sep Oct Nov Dec" at bounding box center [168, 287] width 69 height 27
select select "9"
click at [134, 273] on select "Jan Feb Mar Apr May Jun [DATE] Aug Sep Oct Nov Dec" at bounding box center [168, 287] width 69 height 27
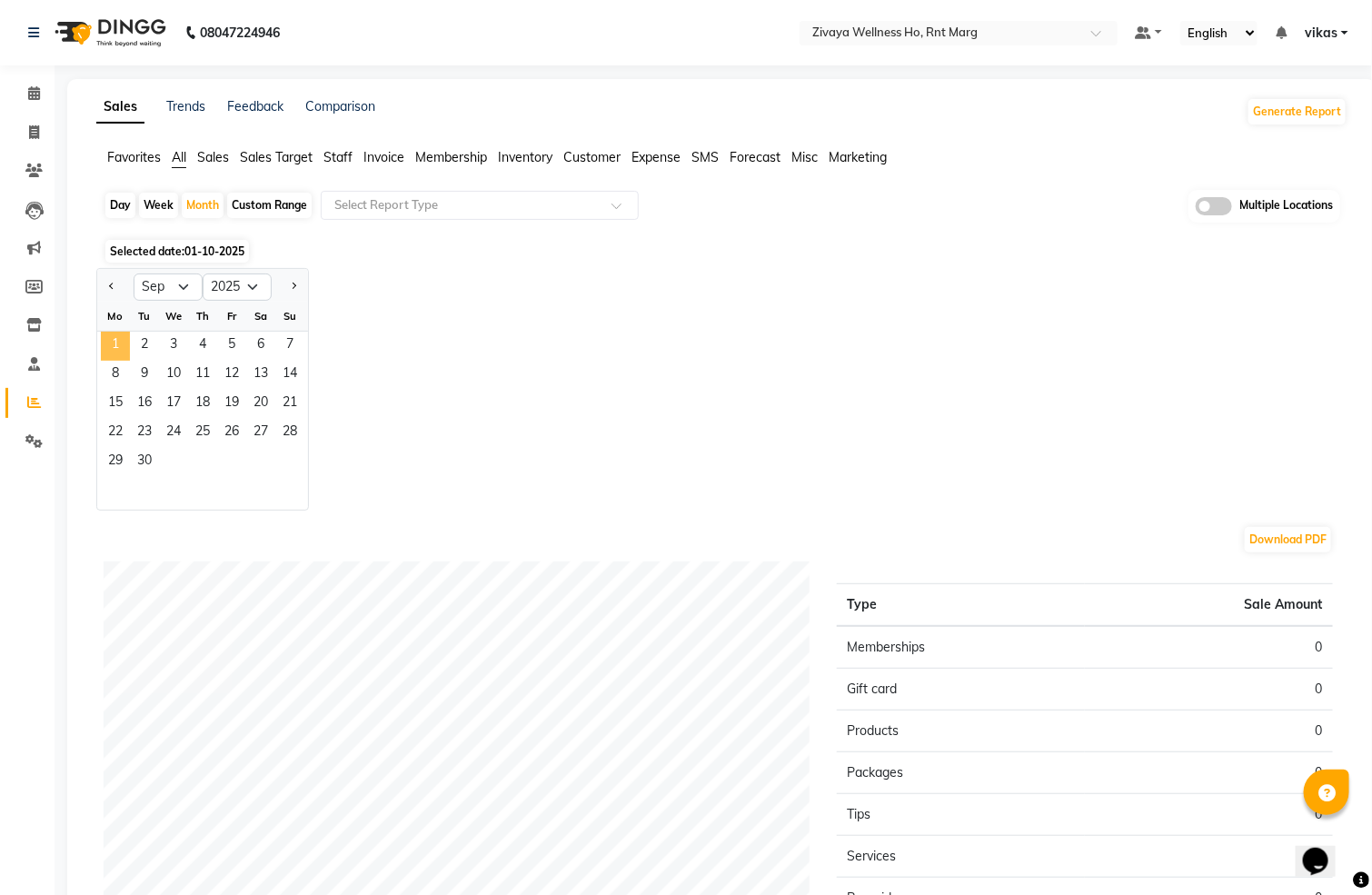
click at [118, 342] on span "1" at bounding box center [115, 346] width 29 height 29
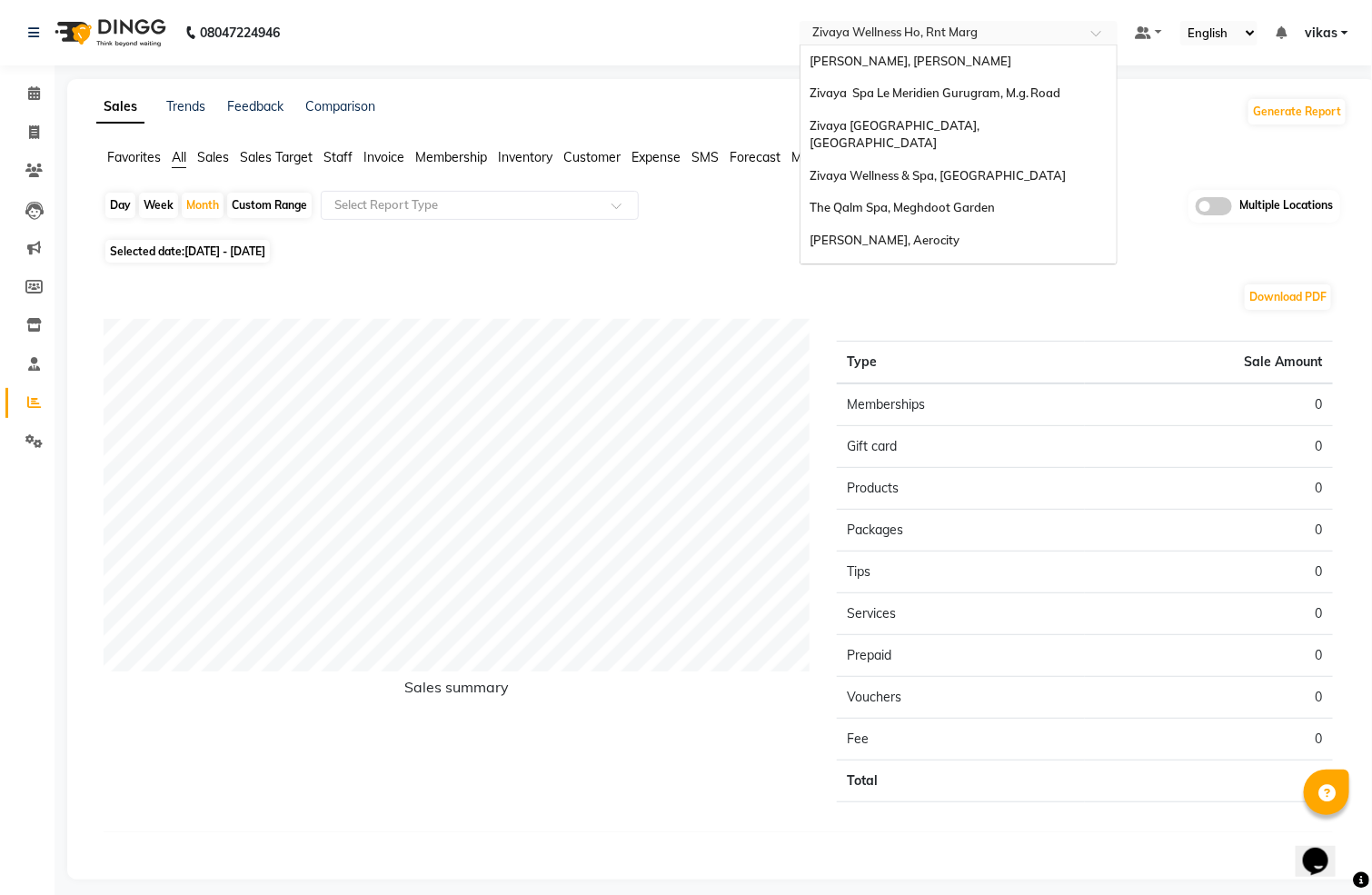
click at [922, 34] on input "text" at bounding box center [941, 34] width 264 height 18
click at [1023, 87] on span "Zivaya Spa Le Meridien Gurugram, M.g. Road" at bounding box center [936, 92] width 252 height 15
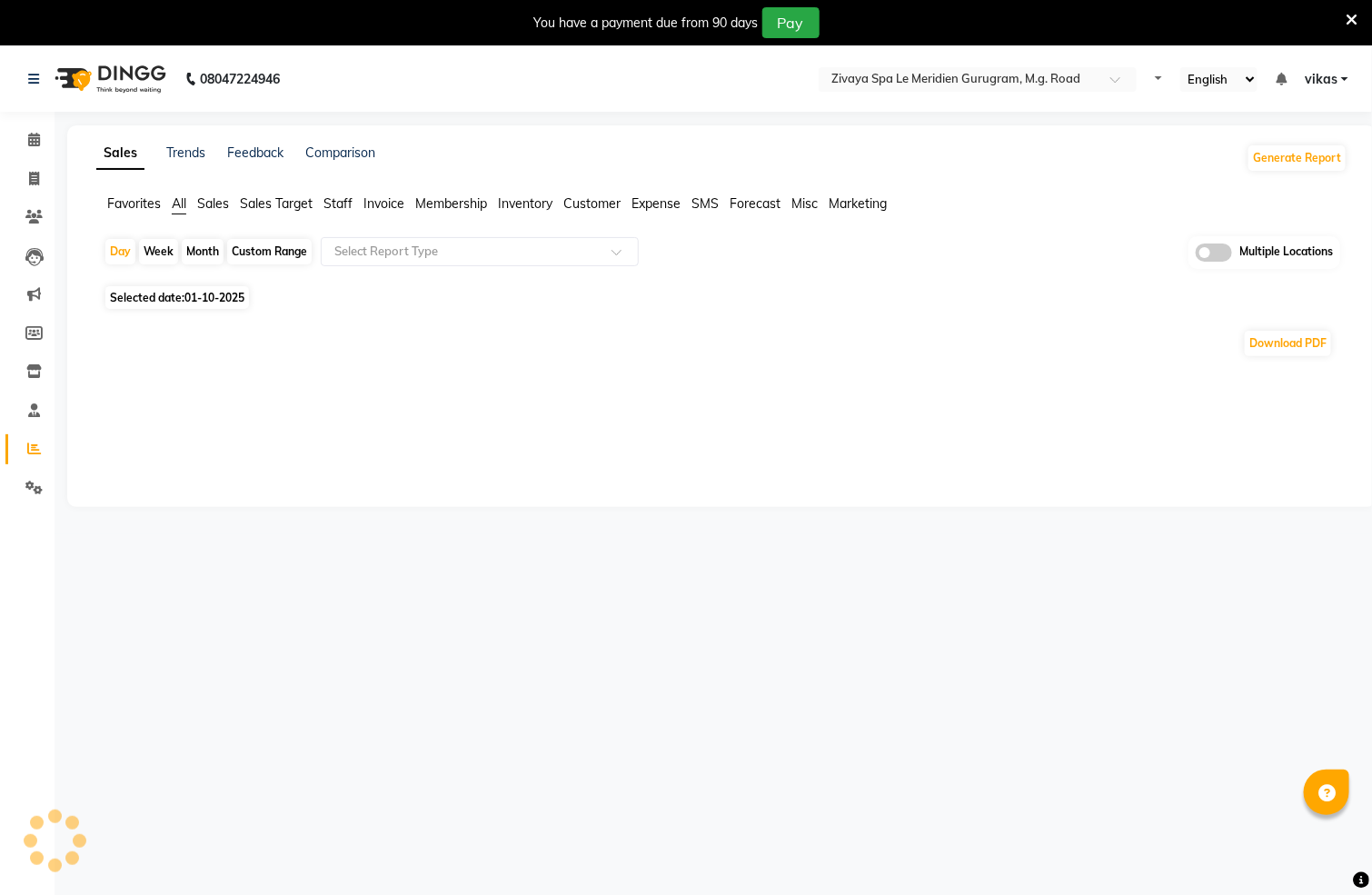
select select "en"
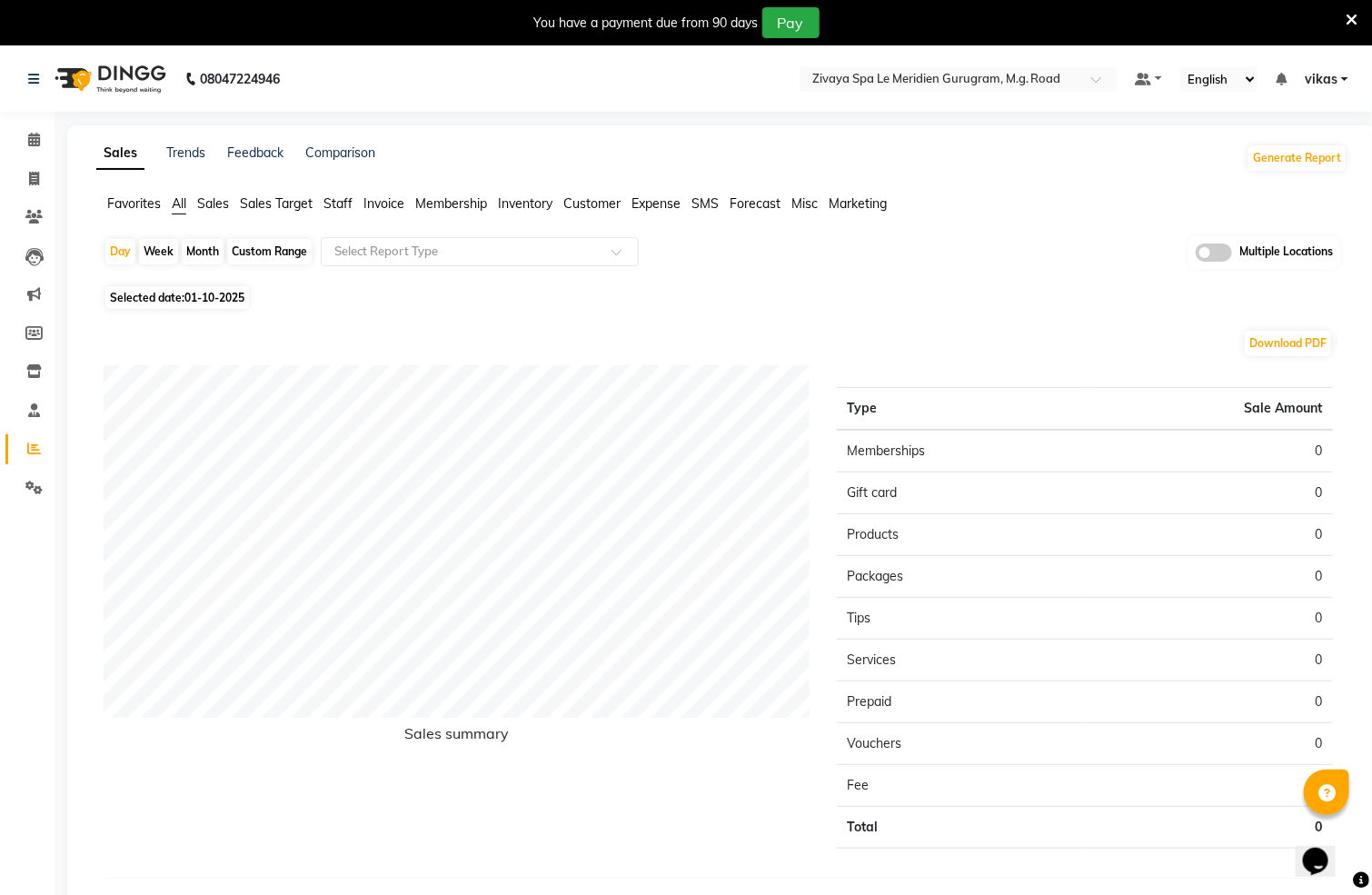
click at [195, 249] on div "Month" at bounding box center [203, 252] width 42 height 25
select select "10"
select select "2025"
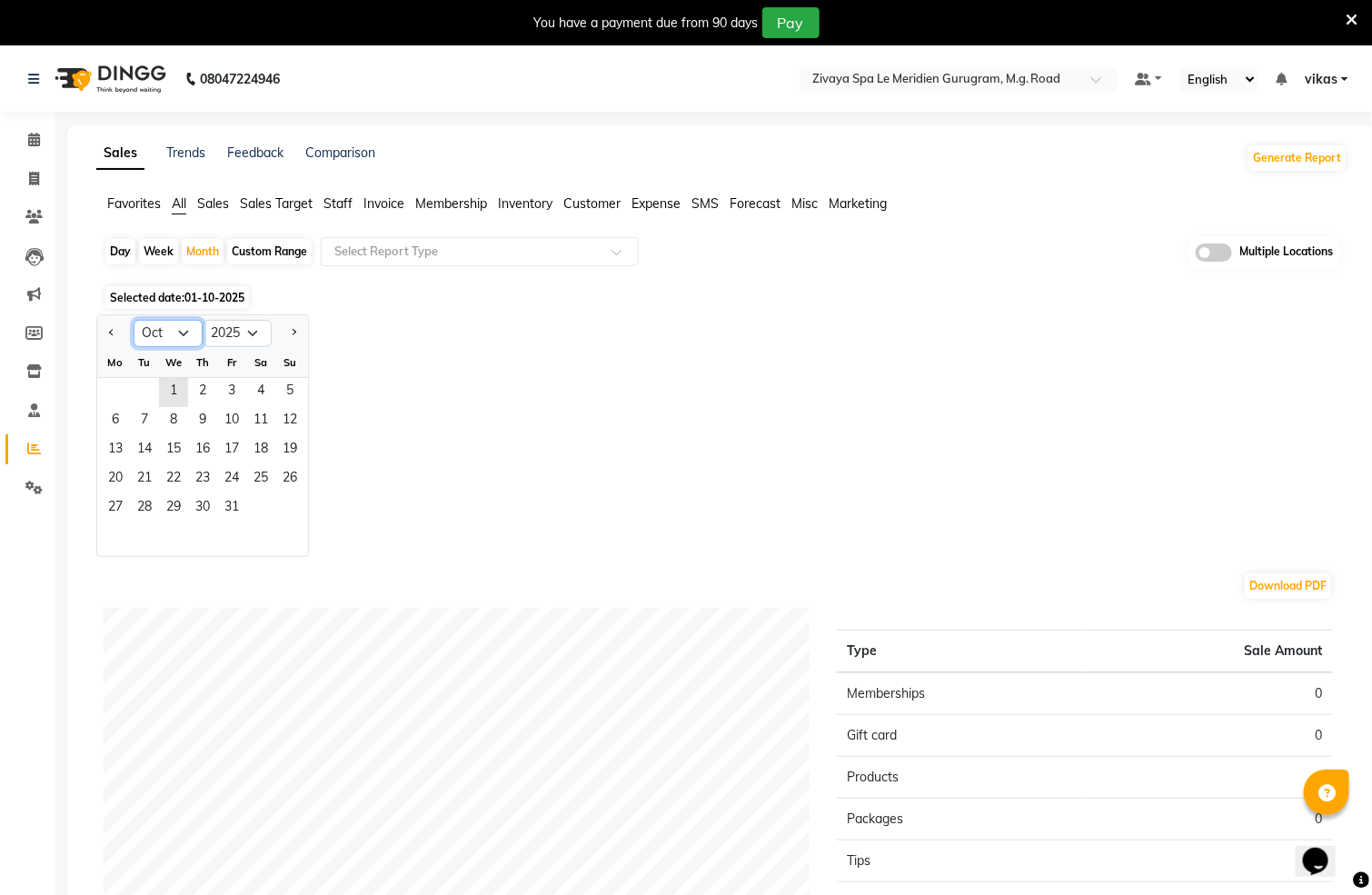
click at [164, 325] on select "Jan Feb Mar Apr May Jun [DATE] Aug Sep Oct Nov Dec" at bounding box center [168, 333] width 69 height 27
select select "9"
click at [134, 320] on select "Jan Feb Mar Apr May Jun [DATE] Aug Sep Oct Nov Dec" at bounding box center [168, 333] width 69 height 27
click at [120, 386] on span "1" at bounding box center [115, 392] width 29 height 29
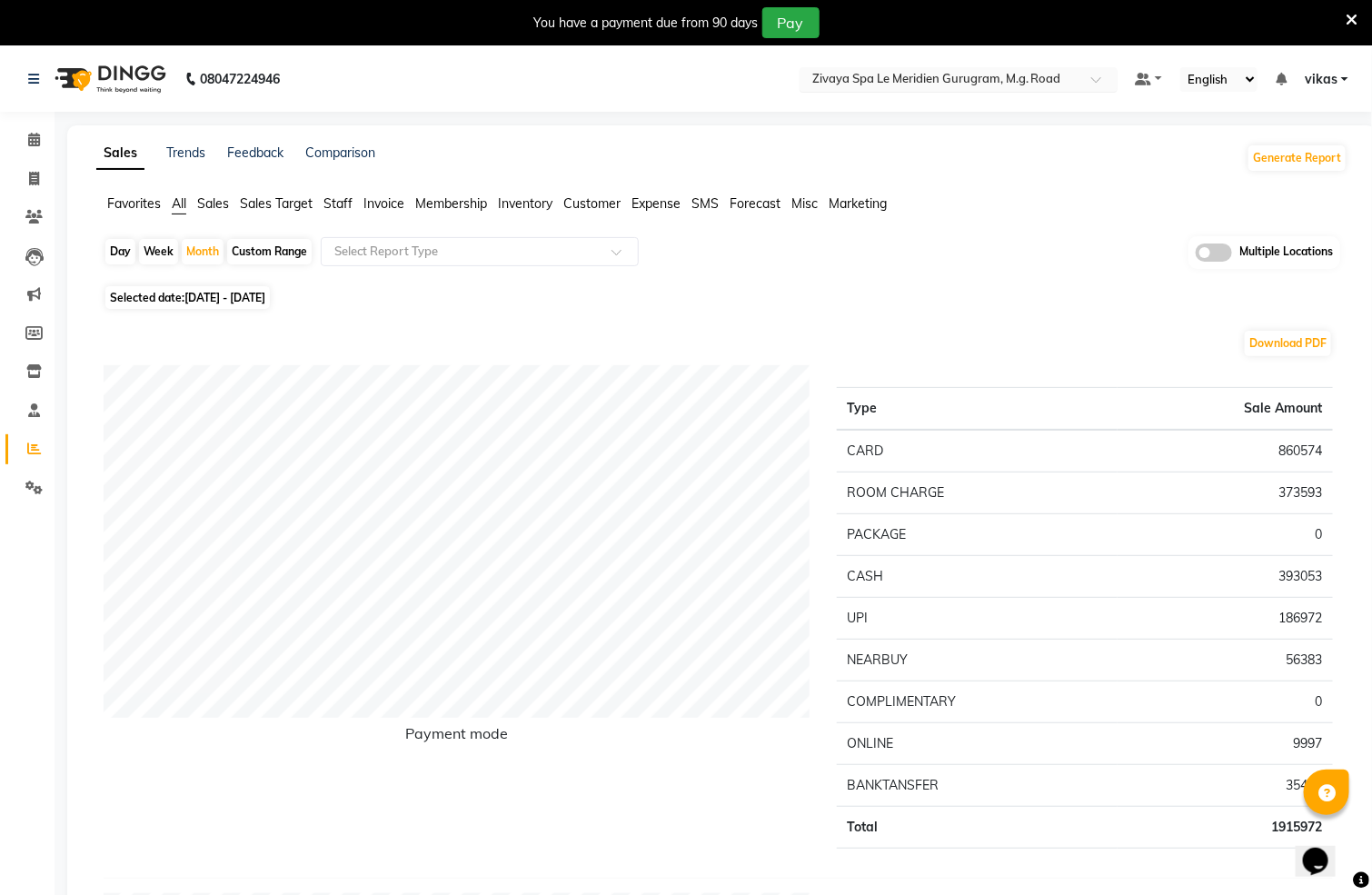
click at [987, 77] on input "text" at bounding box center [941, 80] width 264 height 18
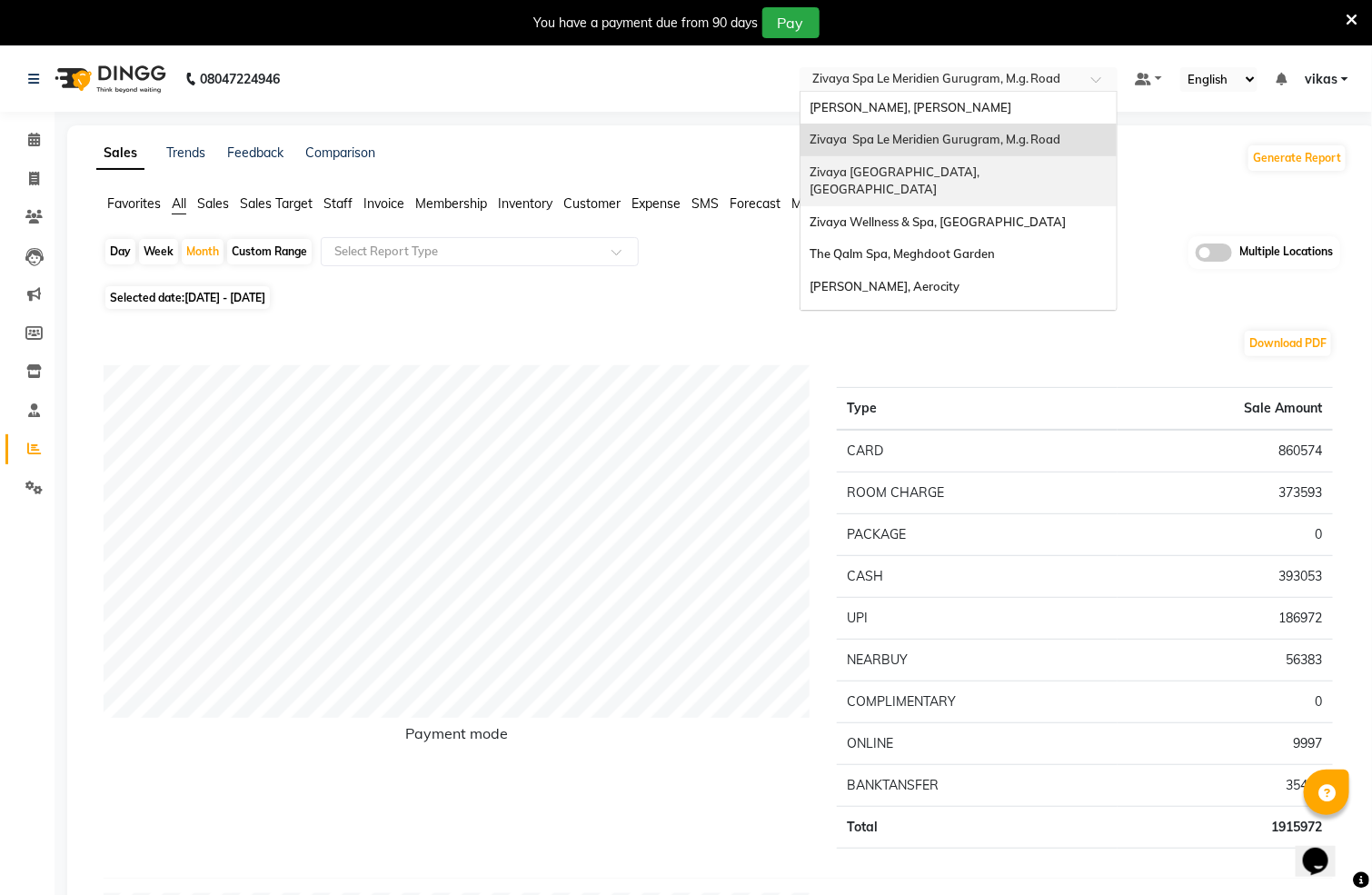
click at [1029, 168] on div "Zivaya [GEOGRAPHIC_DATA], [GEOGRAPHIC_DATA]" at bounding box center [958, 181] width 316 height 50
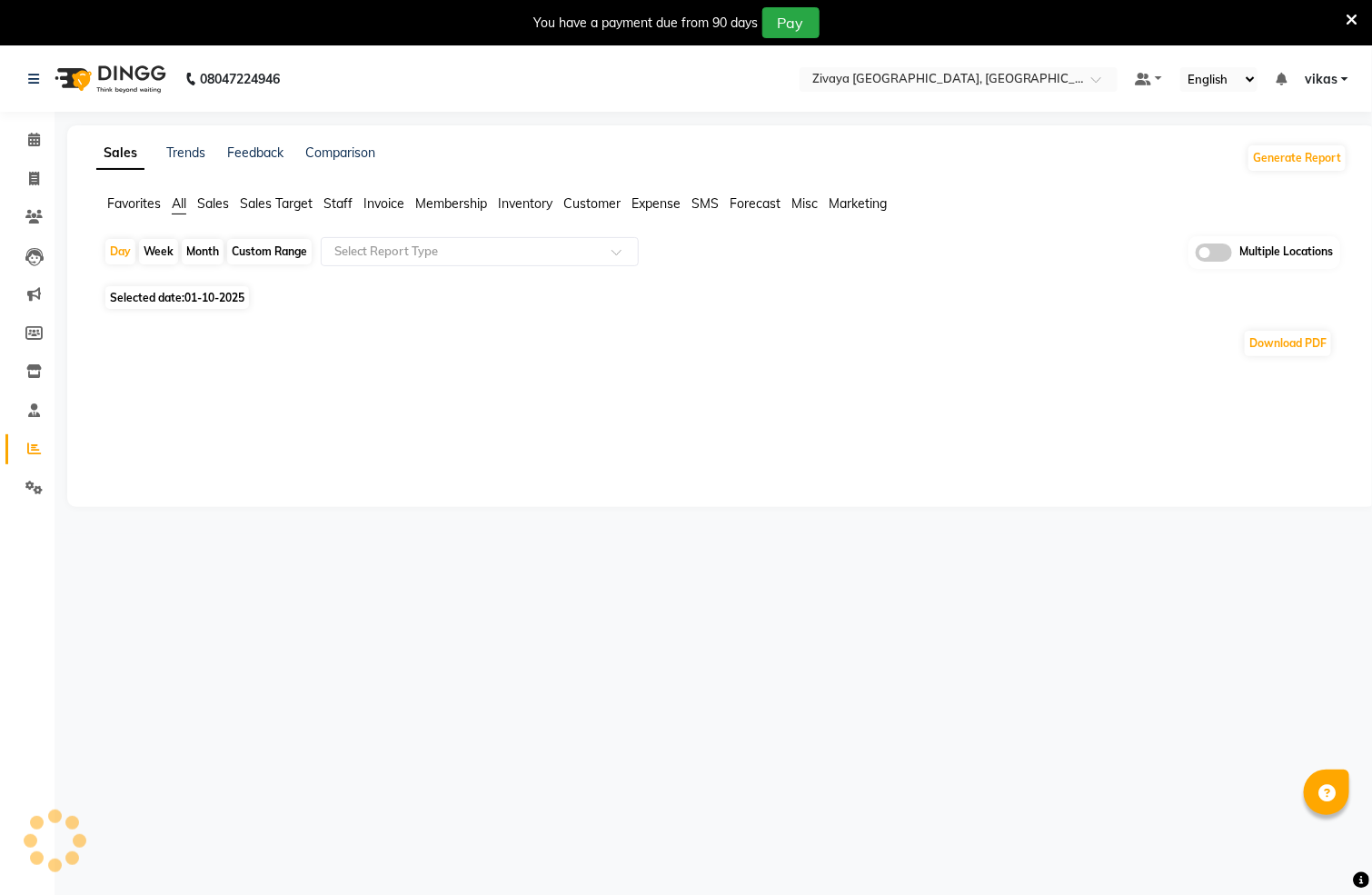
select select "en"
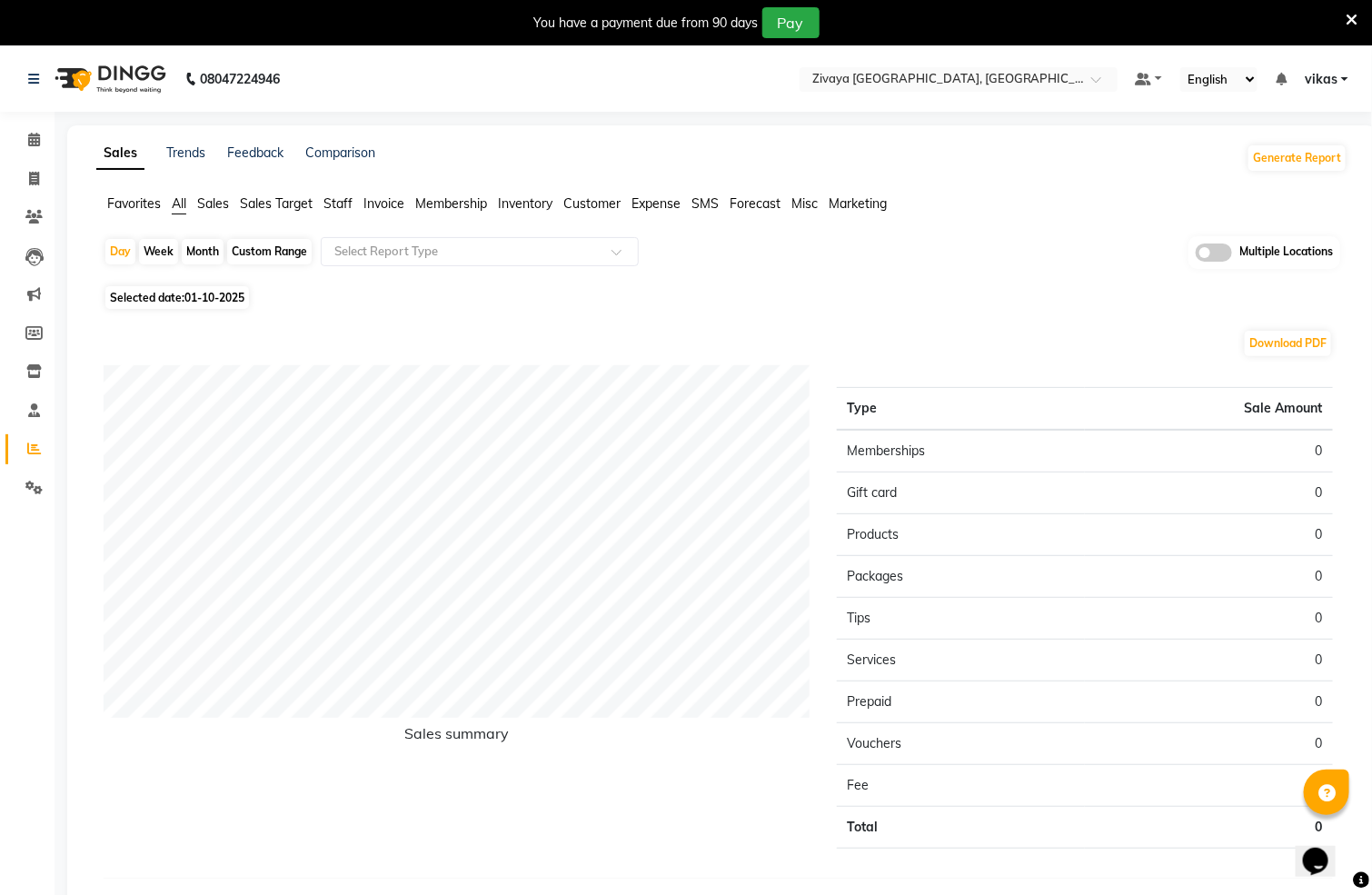
click at [192, 249] on div "Month" at bounding box center [203, 252] width 42 height 25
select select "10"
select select "2025"
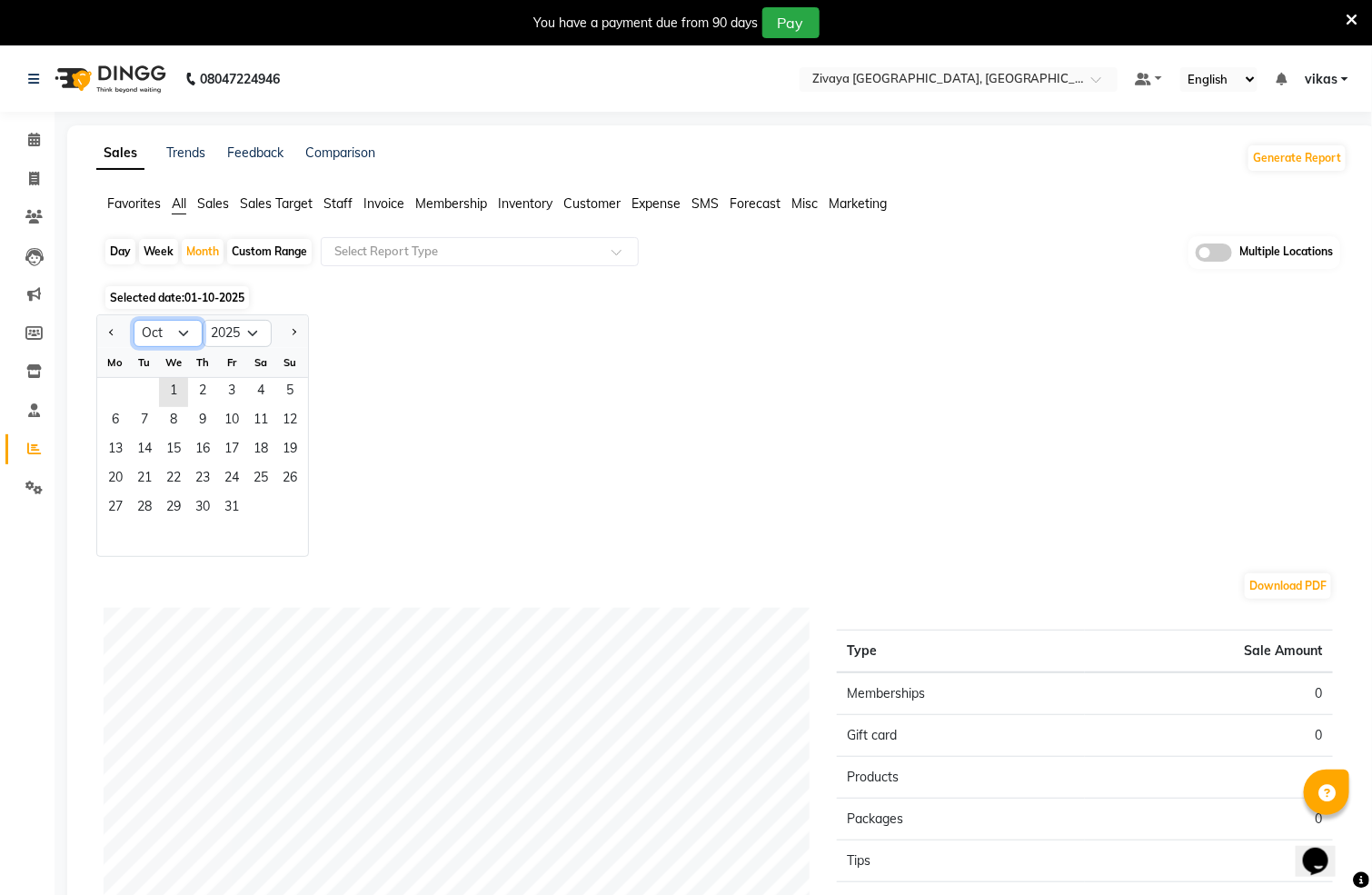
click at [183, 330] on select "Jan Feb Mar Apr May Jun [DATE] Aug Sep Oct Nov Dec" at bounding box center [168, 333] width 69 height 27
select select "9"
click at [134, 320] on select "Jan Feb Mar Apr May Jun [DATE] Aug Sep Oct Nov Dec" at bounding box center [168, 333] width 69 height 27
click at [117, 380] on span "1" at bounding box center [115, 392] width 29 height 29
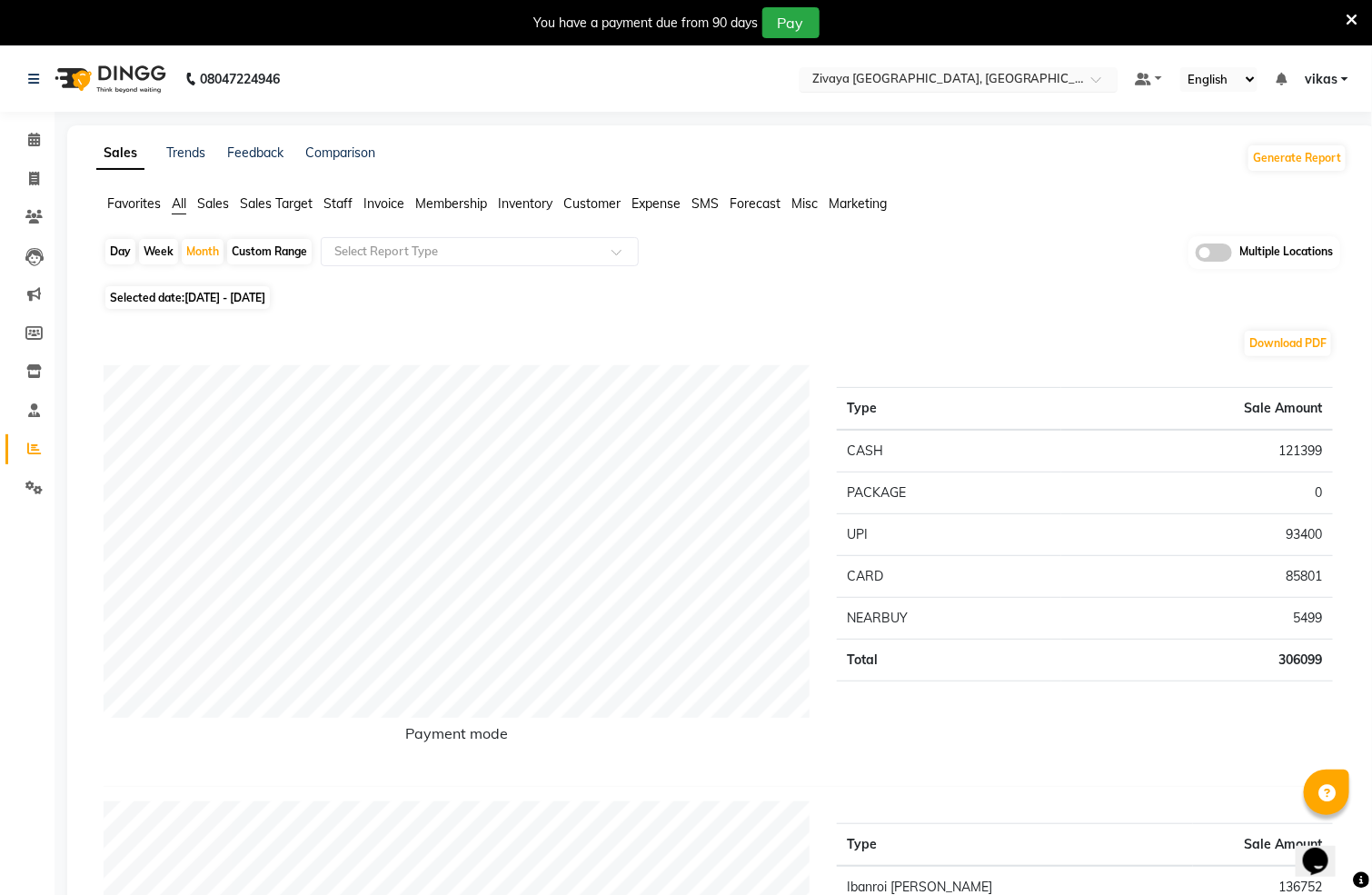
click at [976, 67] on div "Select Location × Zivaya Central Mall Indore, Indore" at bounding box center [958, 78] width 318 height 24
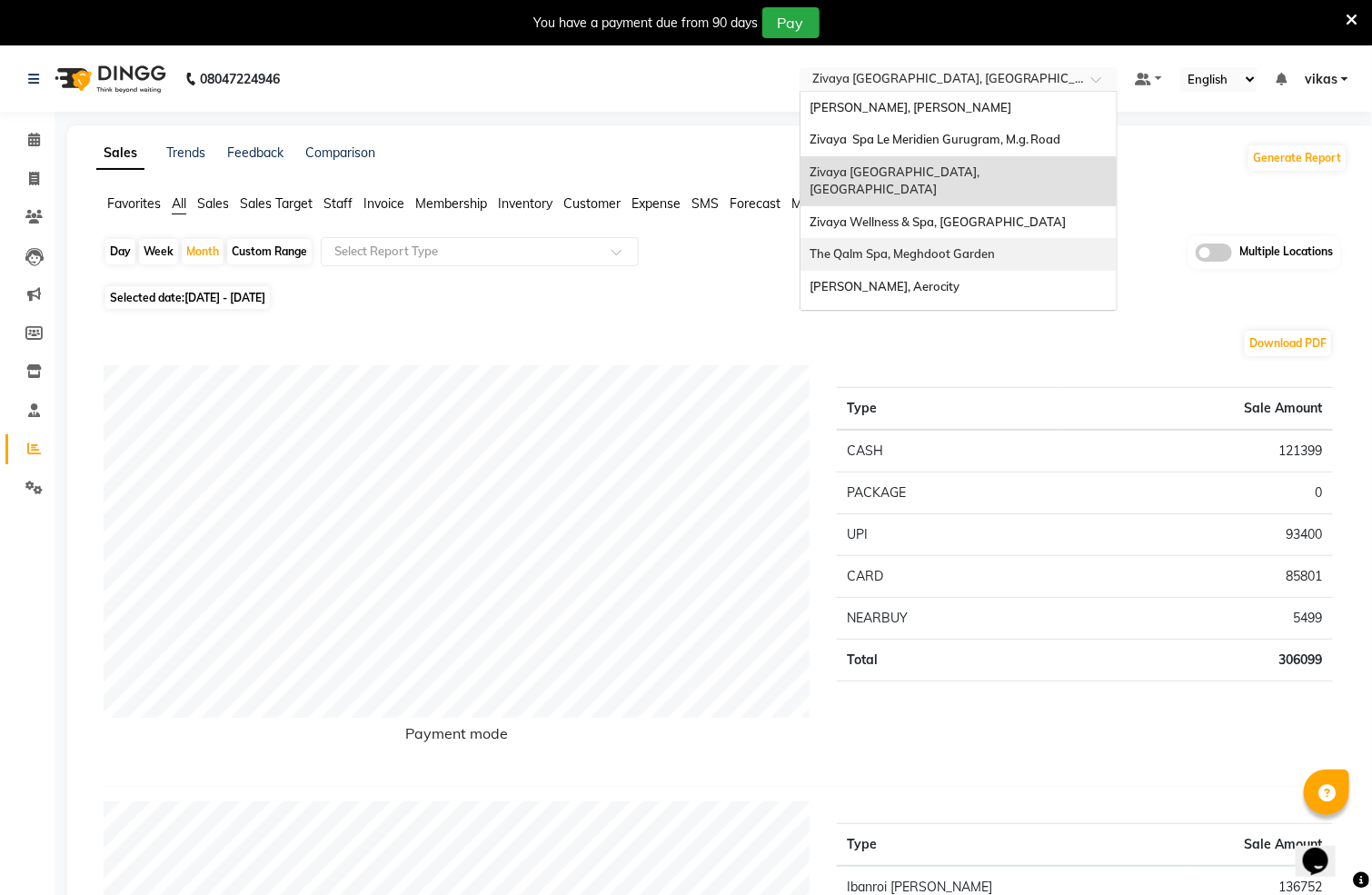
click at [939, 246] on span "The Qalm Spa, Meghdoot Garden" at bounding box center [902, 253] width 185 height 15
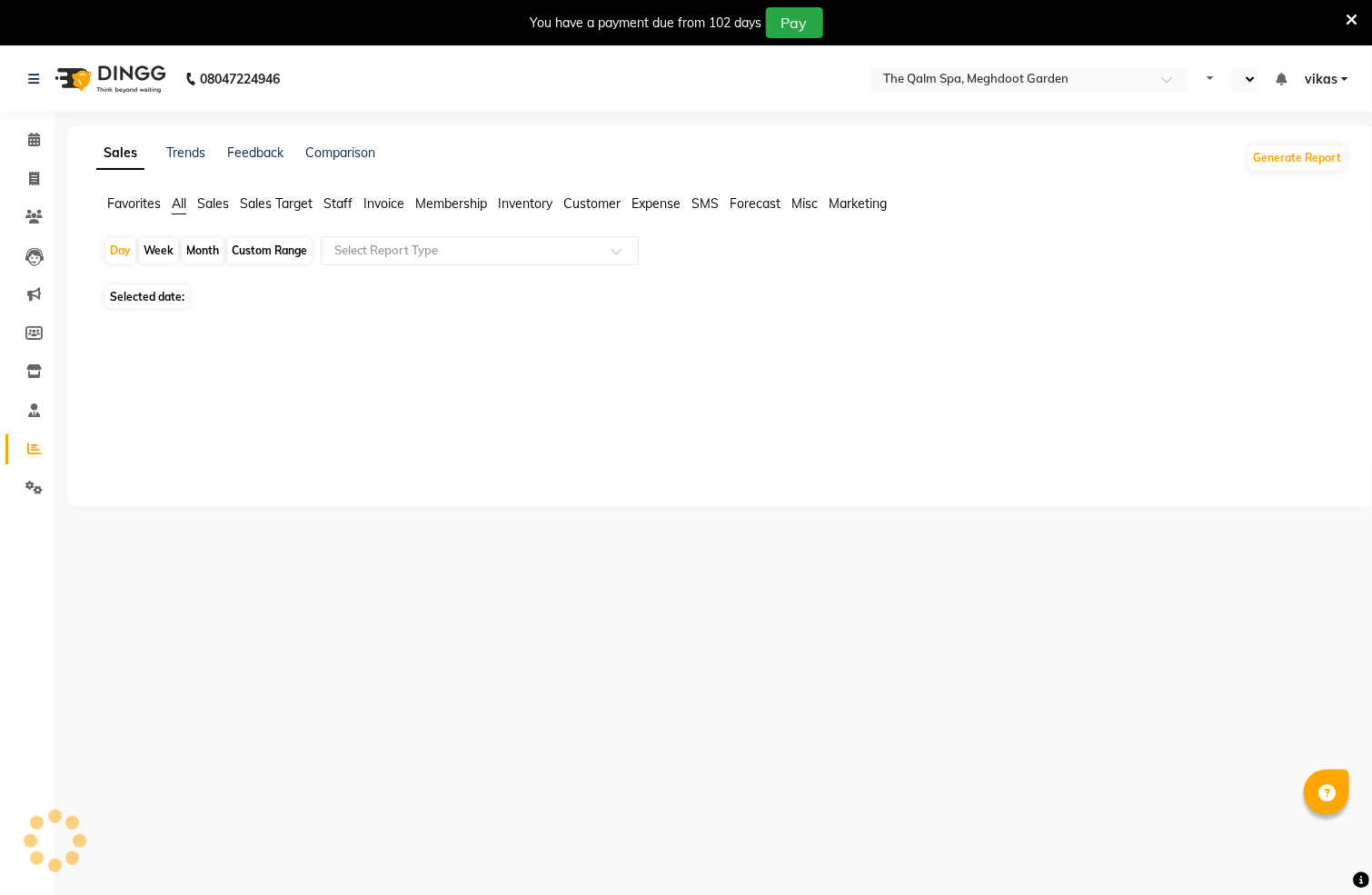
select select "en"
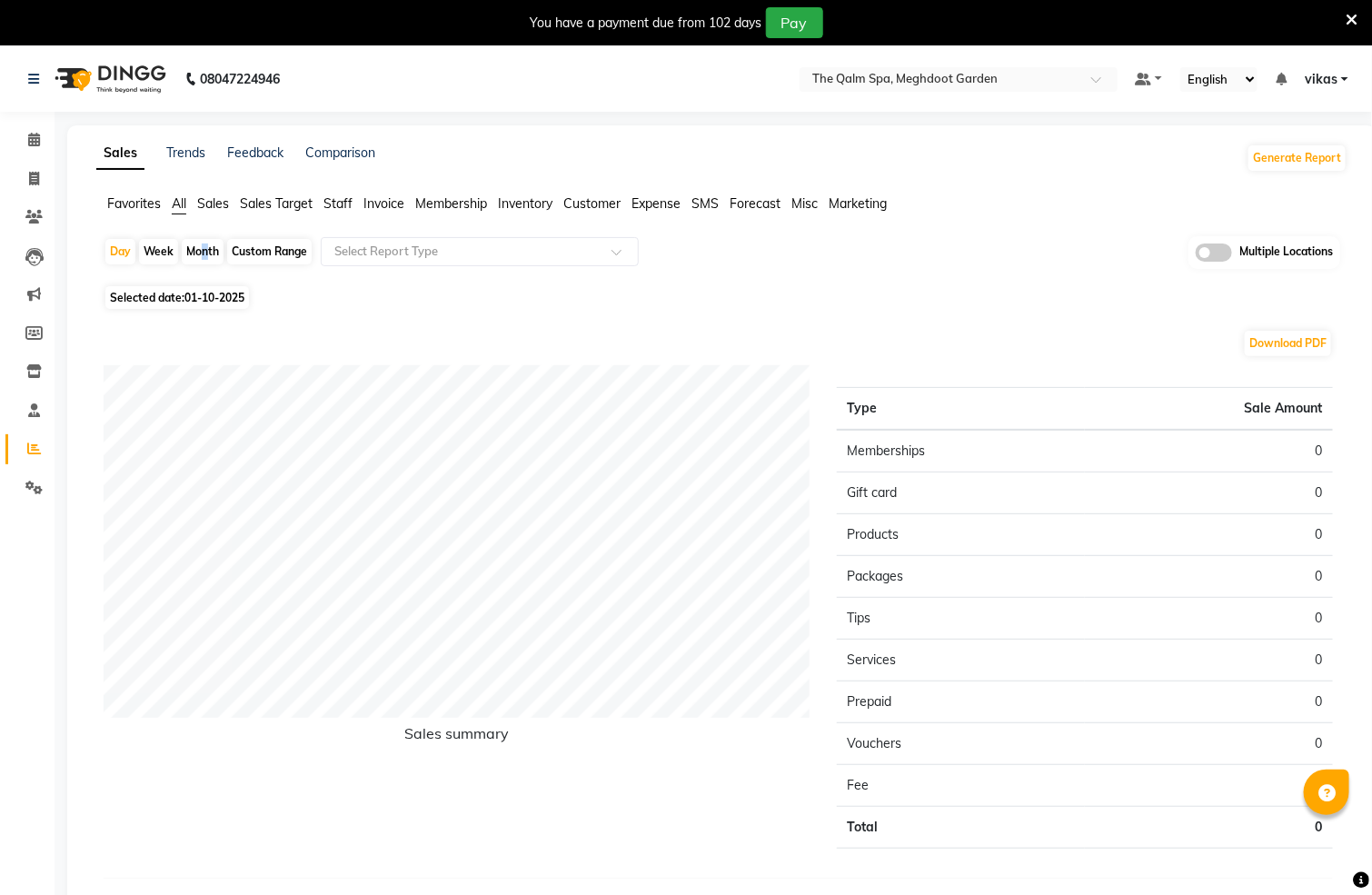
click at [197, 245] on div "Month" at bounding box center [203, 252] width 42 height 25
select select "10"
select select "2025"
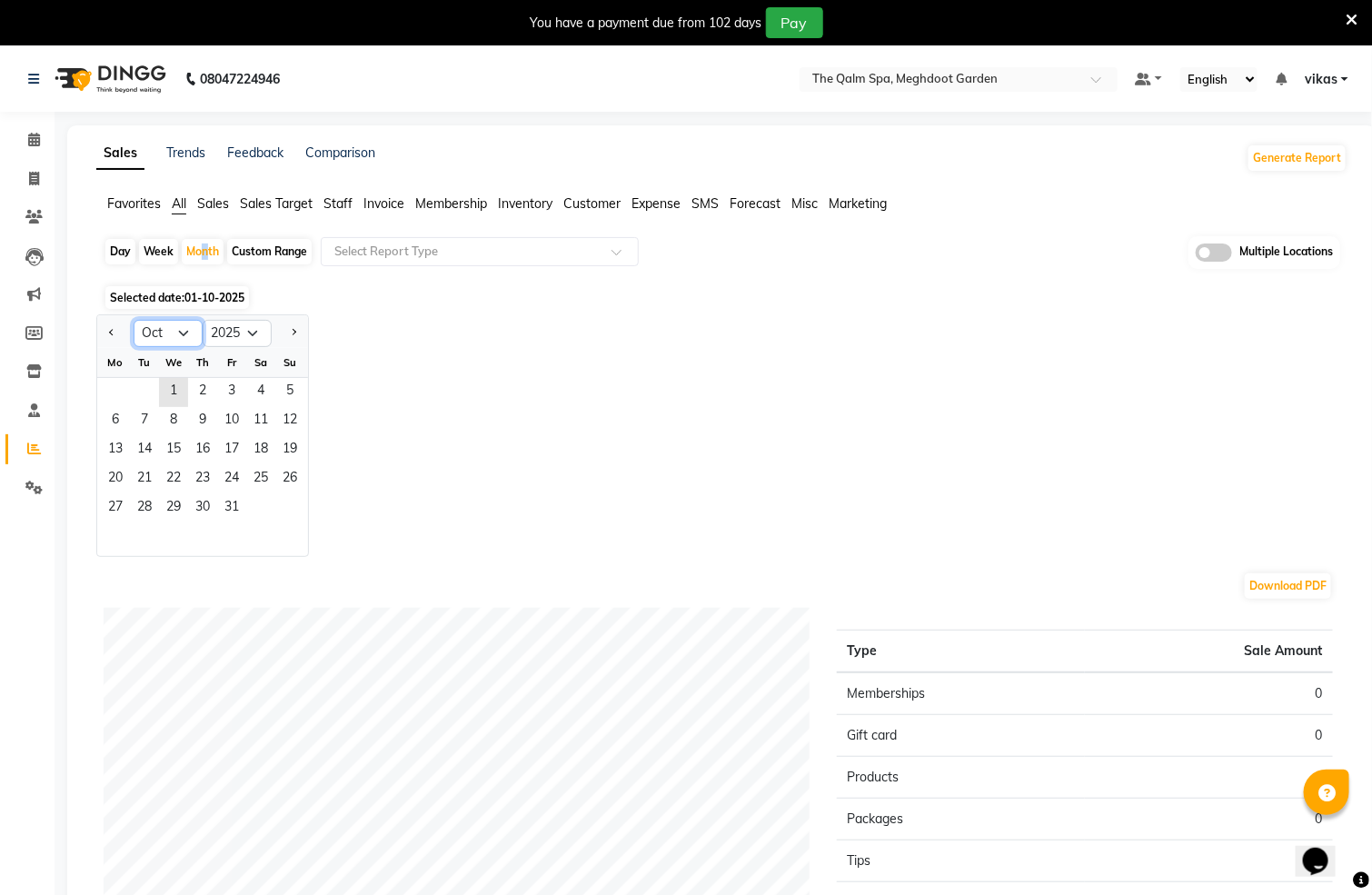
click at [175, 332] on select "Jan Feb Mar Apr May Jun [DATE] Aug Sep Oct Nov Dec" at bounding box center [168, 333] width 69 height 27
select select "9"
click at [134, 320] on select "Jan Feb Mar Apr May Jun [DATE] Aug Sep Oct Nov Dec" at bounding box center [168, 333] width 69 height 27
click at [109, 390] on span "1" at bounding box center [115, 392] width 29 height 29
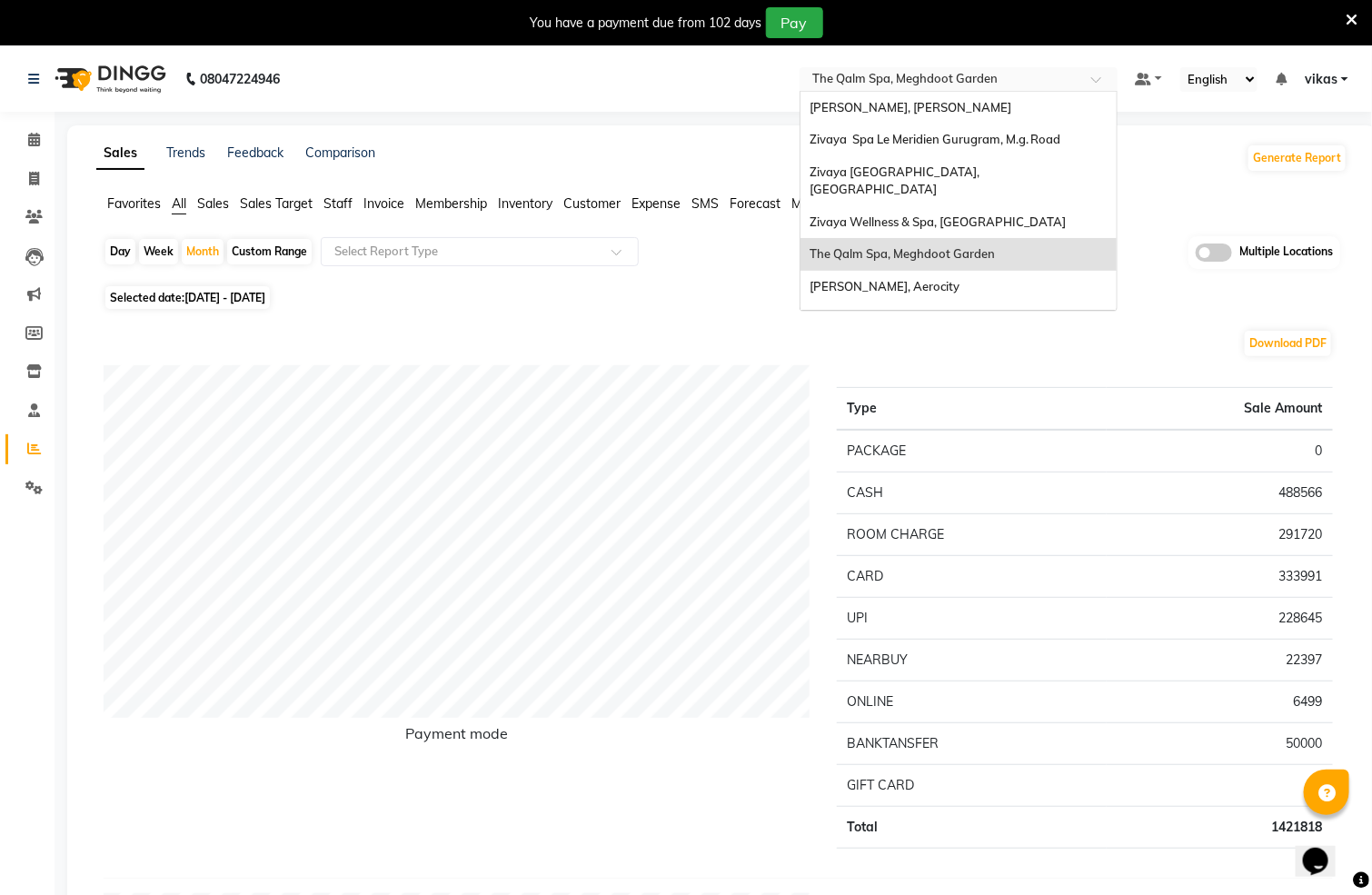
click at [980, 79] on input "text" at bounding box center [941, 80] width 264 height 18
click at [1036, 270] on div "[PERSON_NAME], Aerocity" at bounding box center [958, 287] width 316 height 33
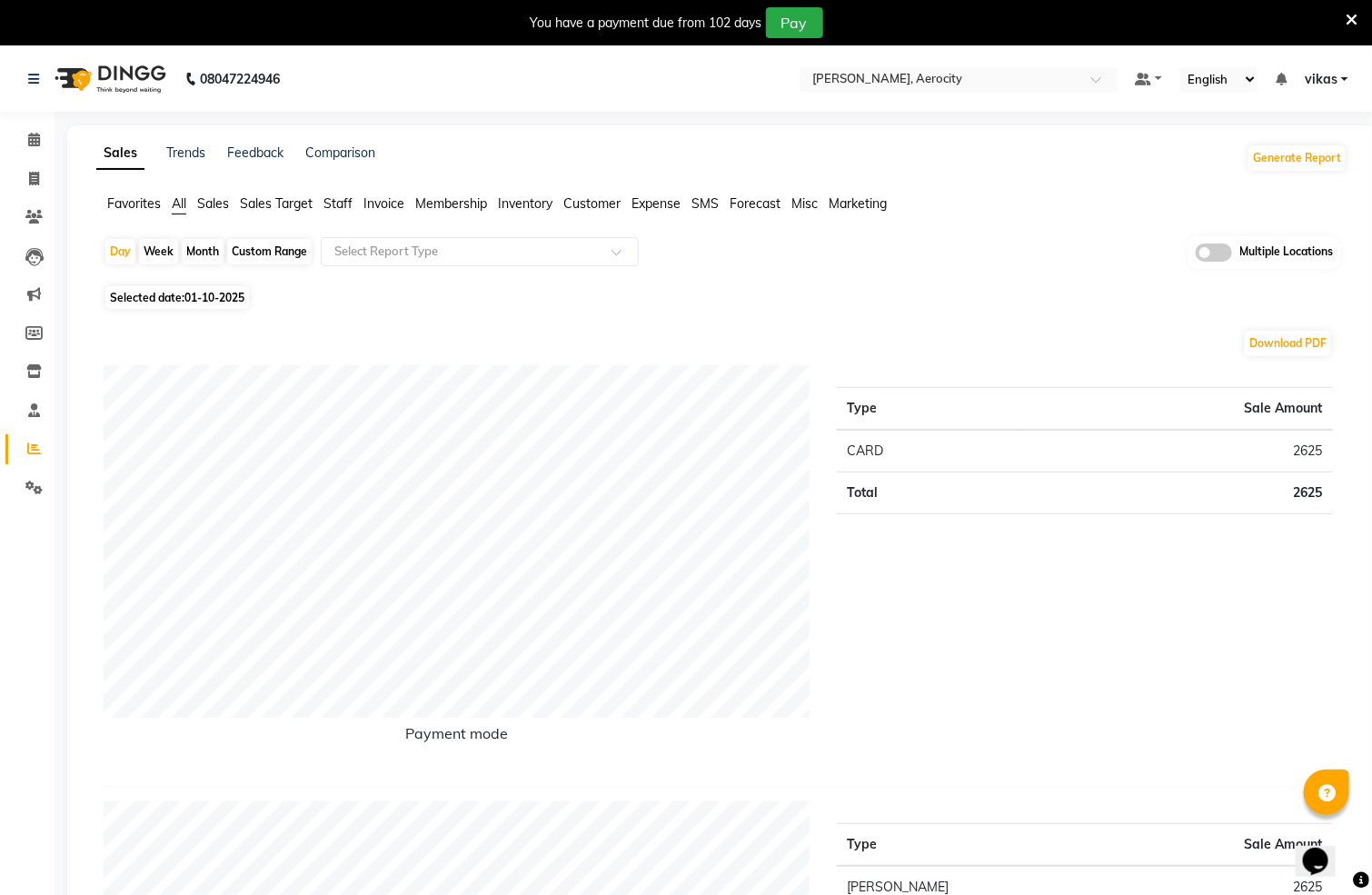
click at [185, 297] on span "Selected date: [DATE]" at bounding box center [177, 296] width 143 height 22
select select "10"
select select "2025"
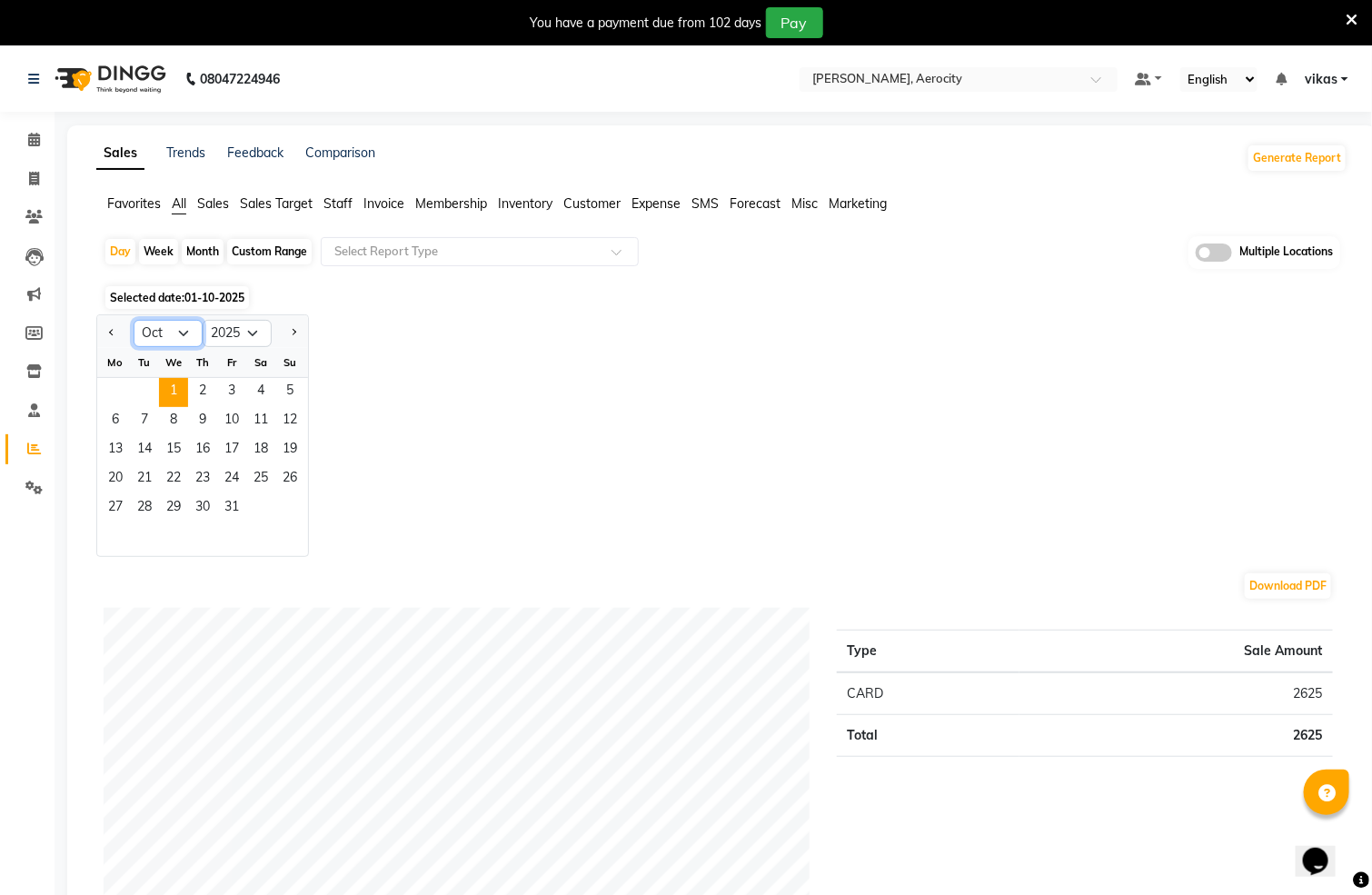
click at [178, 339] on select "Jan Feb Mar Apr May Jun [DATE] Aug Sep Oct Nov Dec" at bounding box center [168, 333] width 69 height 27
select select "9"
click at [134, 320] on select "Jan Feb Mar Apr May Jun [DATE] Aug Sep Oct Nov Dec" at bounding box center [168, 333] width 69 height 27
click at [112, 395] on span "1" at bounding box center [115, 392] width 29 height 29
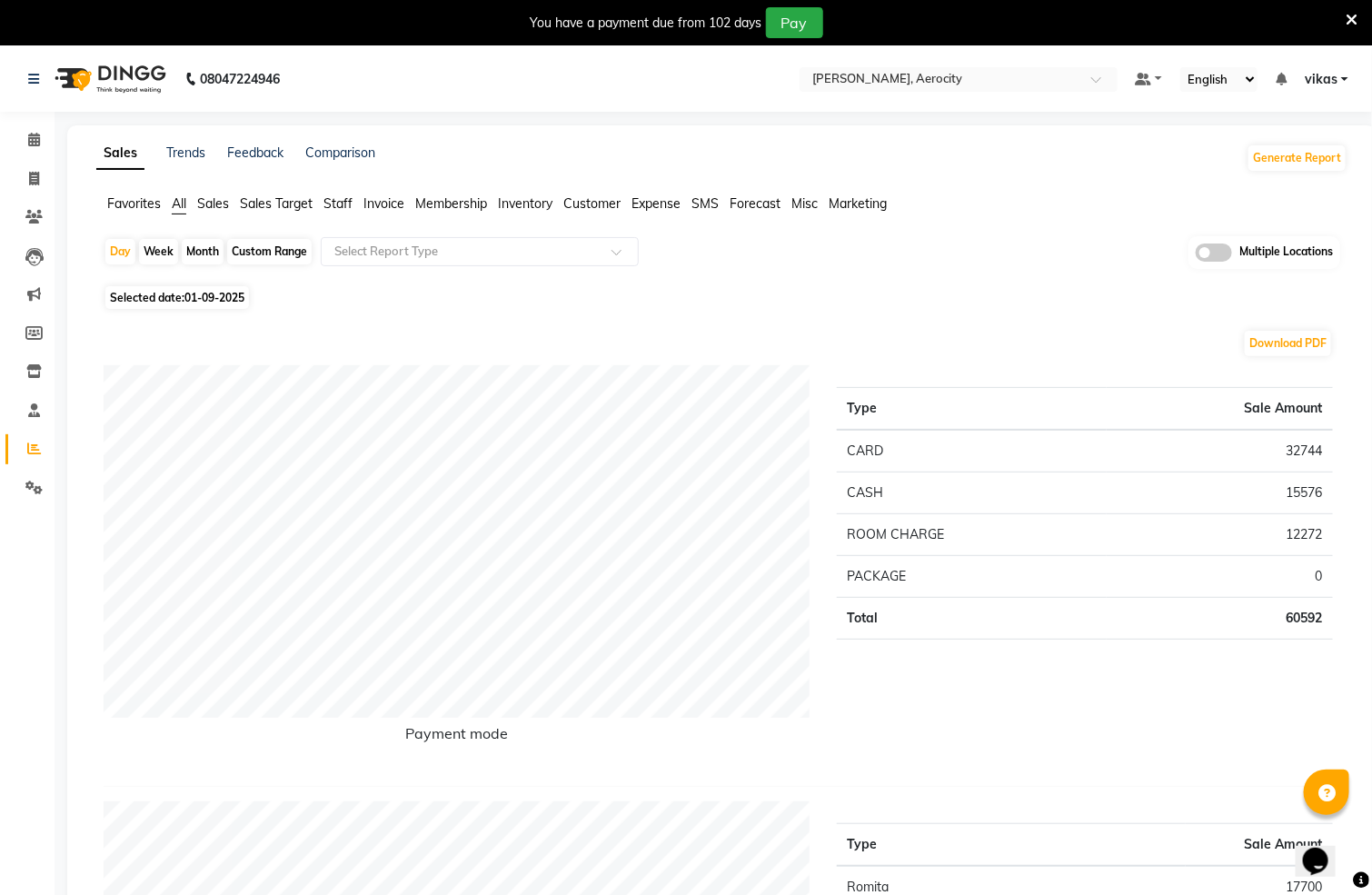
click at [195, 225] on div "Favorites All Sales Sales Target Staff Invoice Membership Inventory Customer Ex…" at bounding box center [721, 212] width 1278 height 35
click at [192, 254] on div "Month" at bounding box center [203, 252] width 42 height 25
select select "9"
select select "2025"
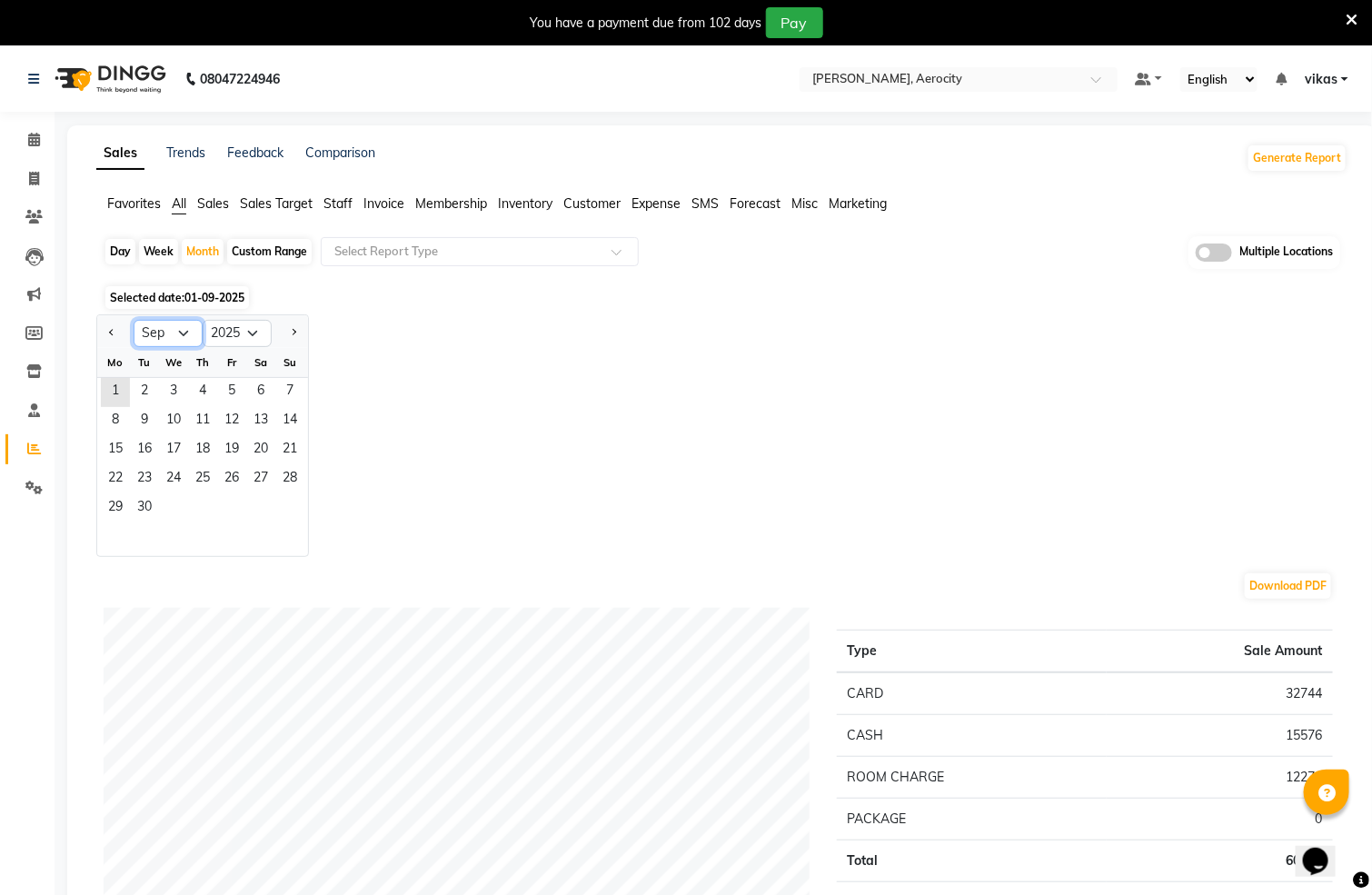
click at [169, 325] on select "Jan Feb Mar Apr May Jun [DATE] Aug Sep Oct Nov Dec" at bounding box center [168, 333] width 69 height 27
click at [109, 389] on span "1" at bounding box center [115, 392] width 29 height 29
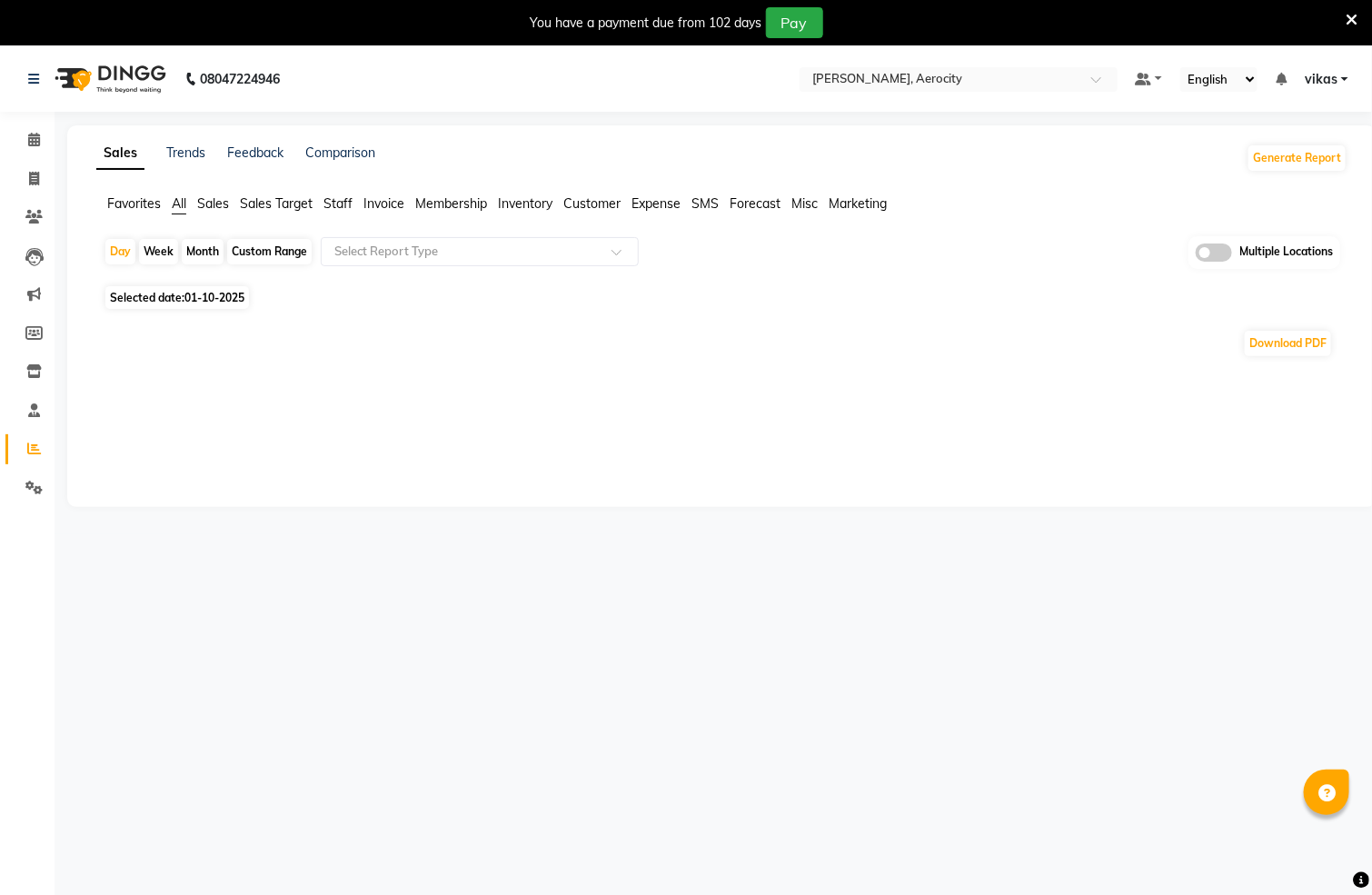
select select "en"
click at [195, 252] on div "Month" at bounding box center [203, 252] width 42 height 25
select select "10"
select select "2025"
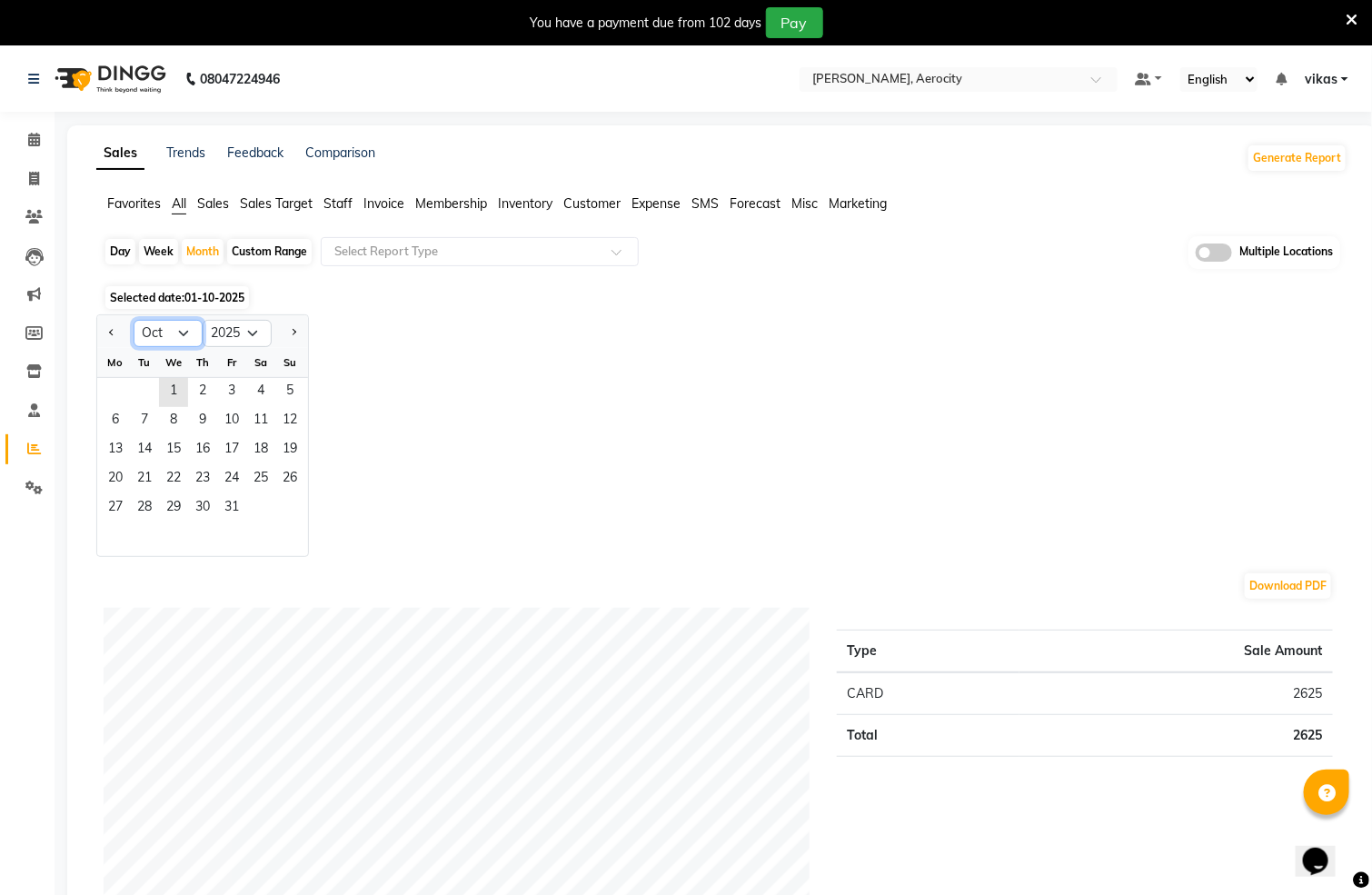
click at [174, 329] on select "Jan Feb Mar Apr May Jun [DATE] Aug Sep Oct Nov Dec" at bounding box center [168, 333] width 69 height 27
select select "9"
click at [134, 320] on select "Jan Feb Mar Apr May Jun [DATE] Aug Sep Oct Nov Dec" at bounding box center [168, 333] width 69 height 27
click at [114, 386] on span "1" at bounding box center [115, 392] width 29 height 29
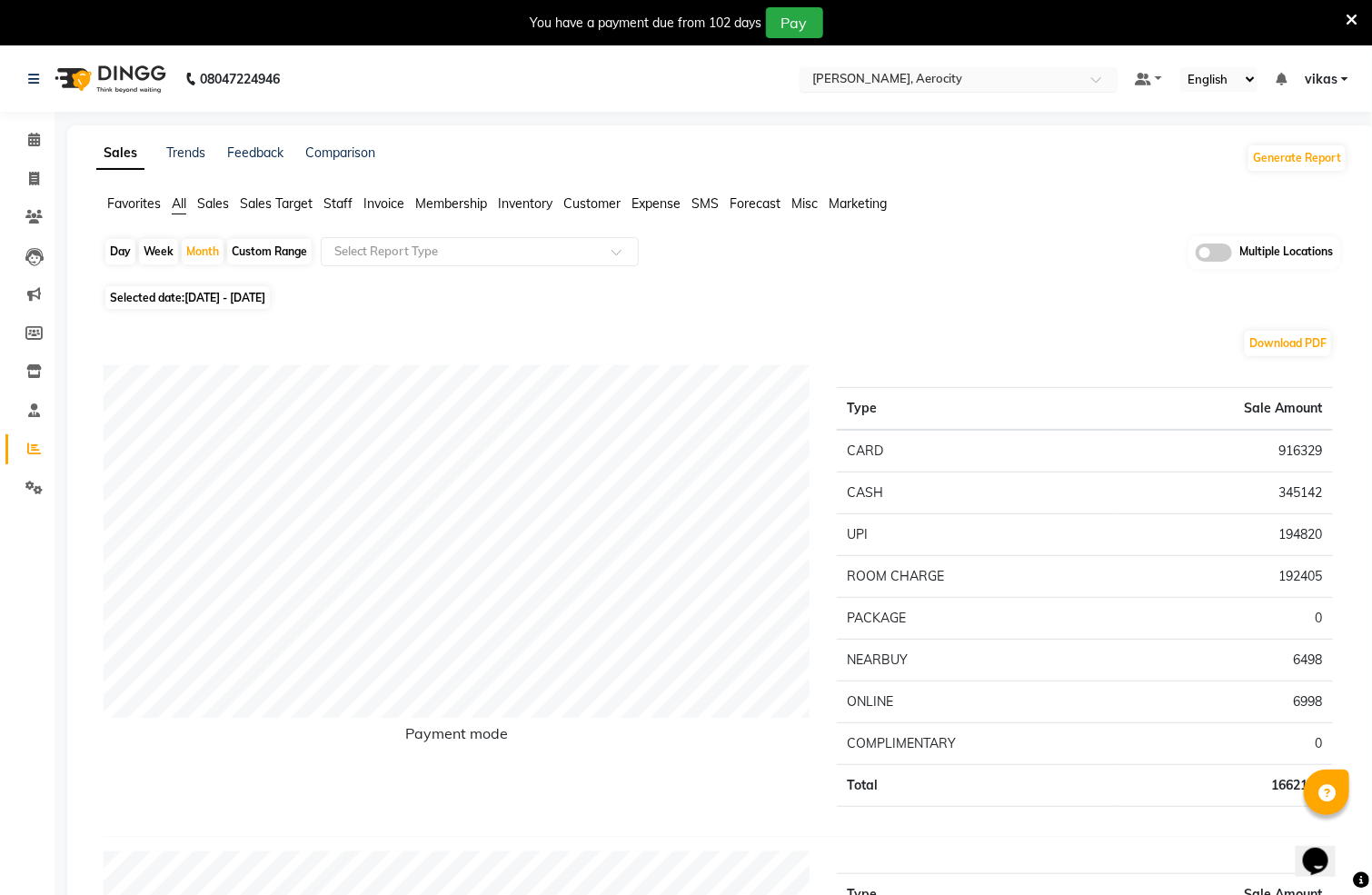
click at [903, 77] on input "text" at bounding box center [941, 80] width 264 height 18
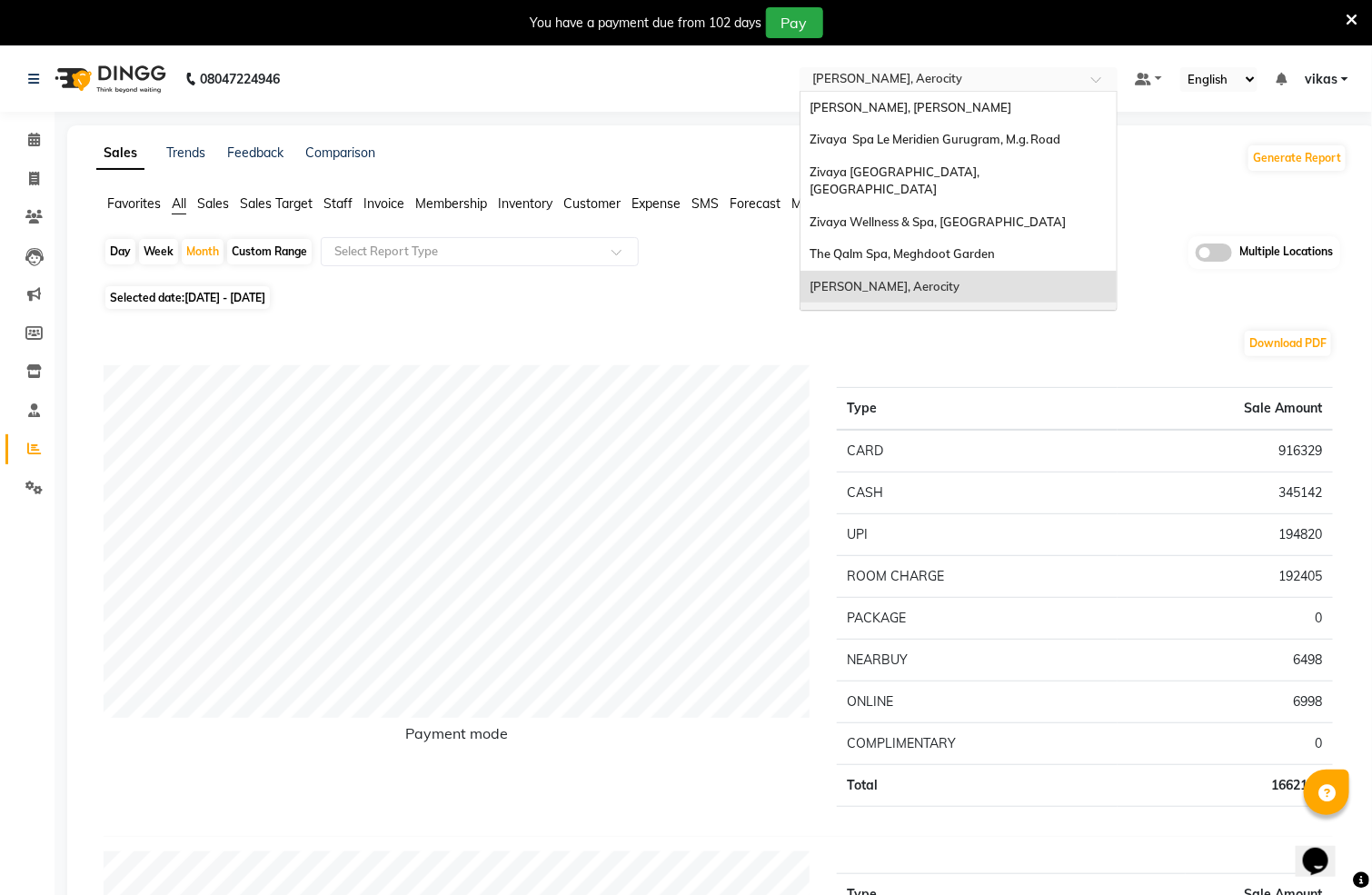
click at [949, 311] on span "Zivaya Spa [GEOGRAPHIC_DATA] [GEOGRAPHIC_DATA], Asset 5a" at bounding box center [907, 327] width 195 height 33
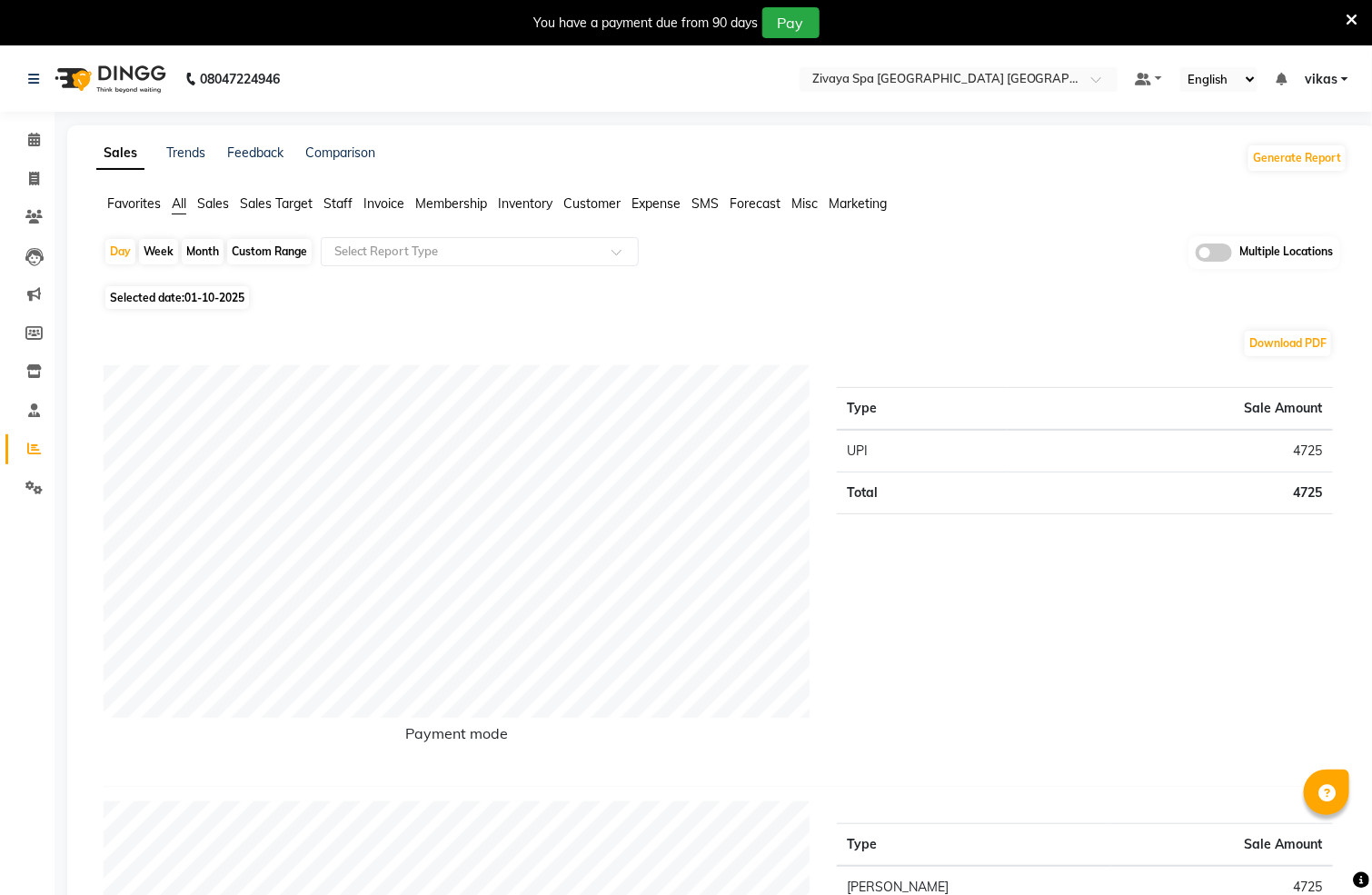
click at [197, 252] on div "Month" at bounding box center [203, 252] width 42 height 25
select select "10"
select select "2025"
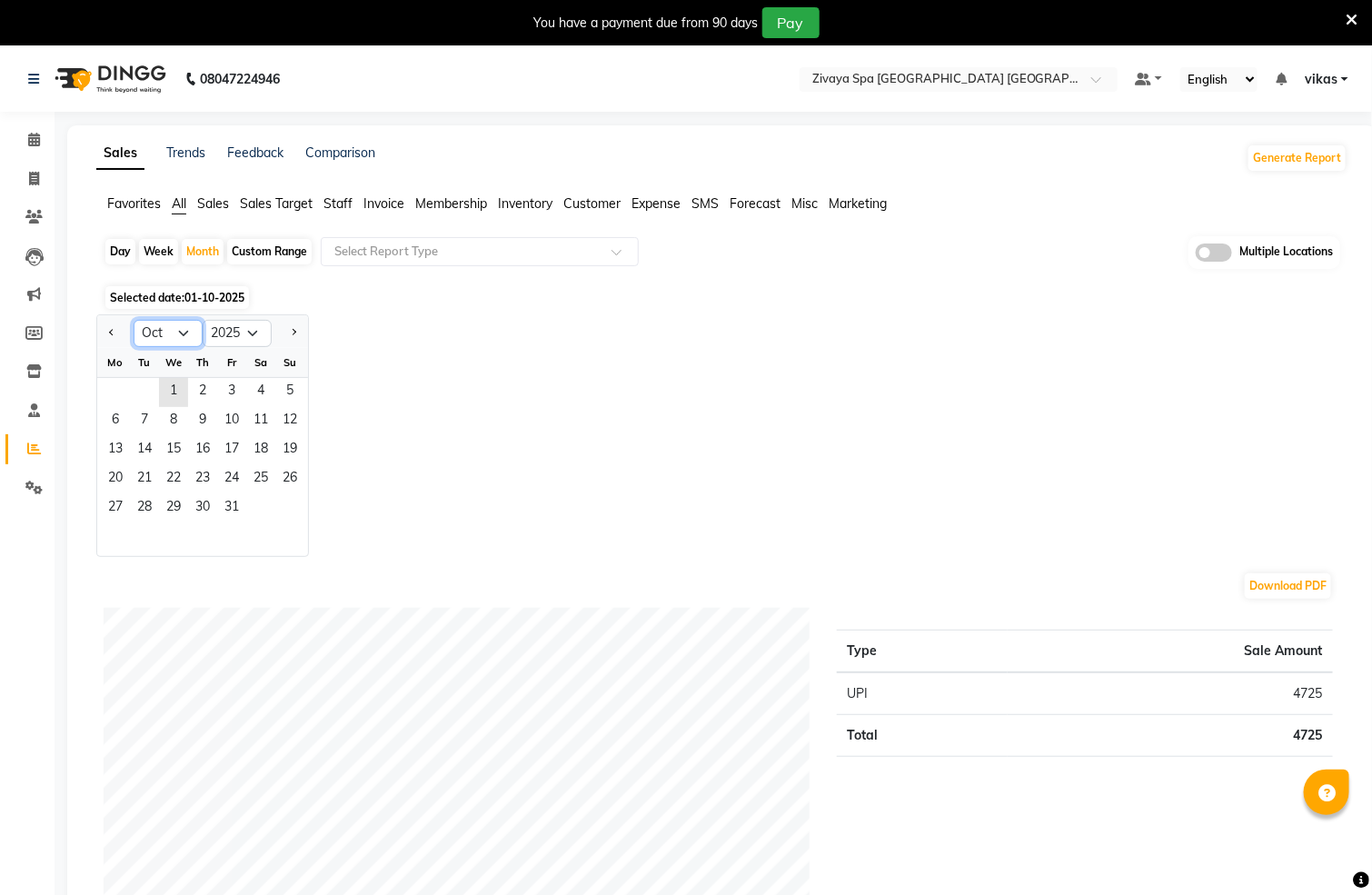
click at [174, 328] on select "Jan Feb Mar Apr May Jun [DATE] Aug Sep Oct Nov Dec" at bounding box center [168, 333] width 69 height 27
select select "9"
click at [134, 320] on select "Jan Feb Mar Apr May Jun [DATE] Aug Sep Oct Nov Dec" at bounding box center [168, 333] width 69 height 27
click at [112, 390] on span "1" at bounding box center [115, 392] width 29 height 29
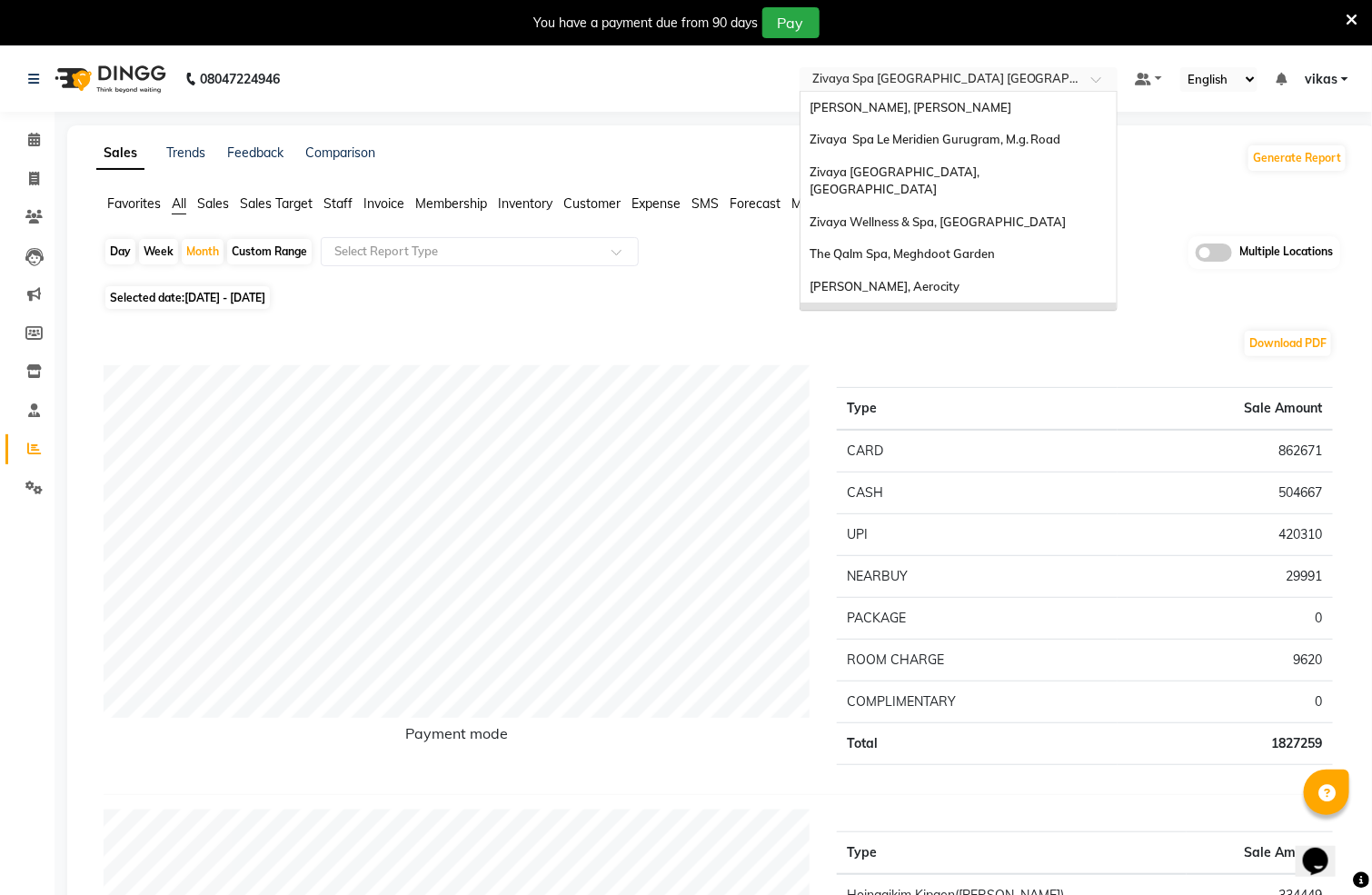
click at [1014, 67] on div "Select Location × Zivaya Spa [GEOGRAPHIC_DATA] [GEOGRAPHIC_DATA], [GEOGRAPHIC_D…" at bounding box center [958, 78] width 318 height 24
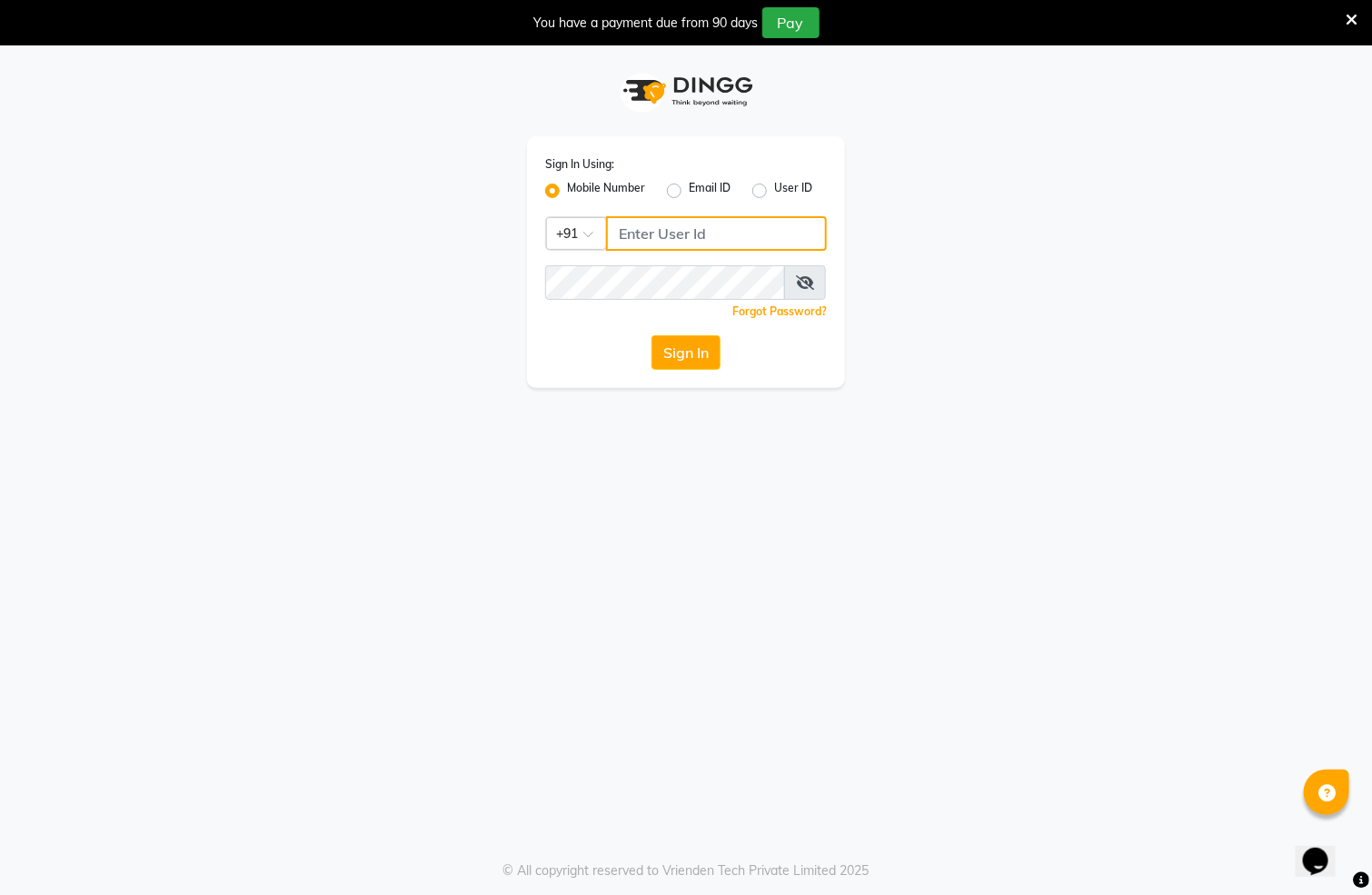
click at [685, 222] on input "Username" at bounding box center [716, 233] width 221 height 35
type input "7389933185"
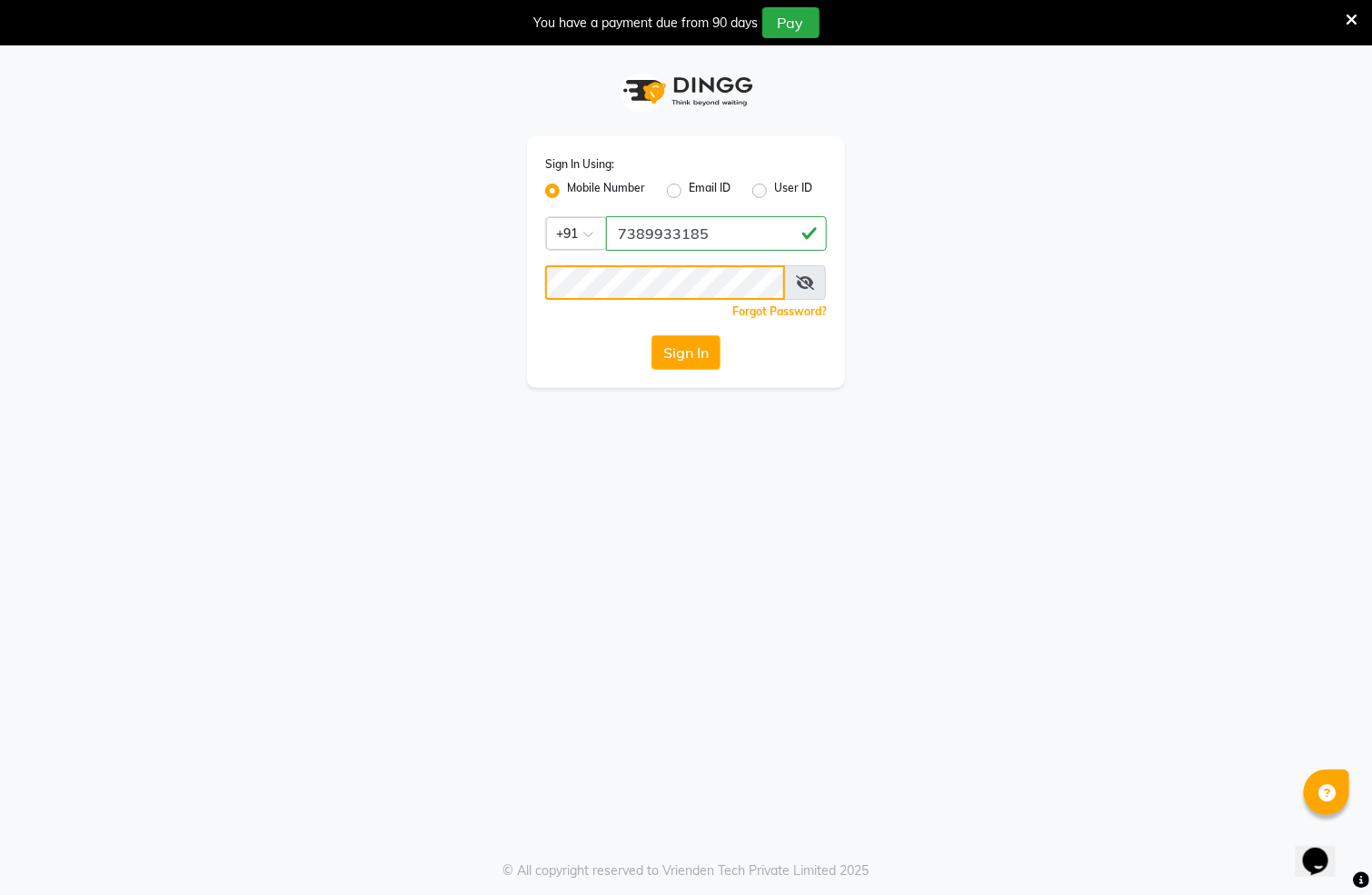
click at [651, 335] on button "Sign In" at bounding box center [685, 353] width 69 height 35
